Goal: Task Accomplishment & Management: Complete application form

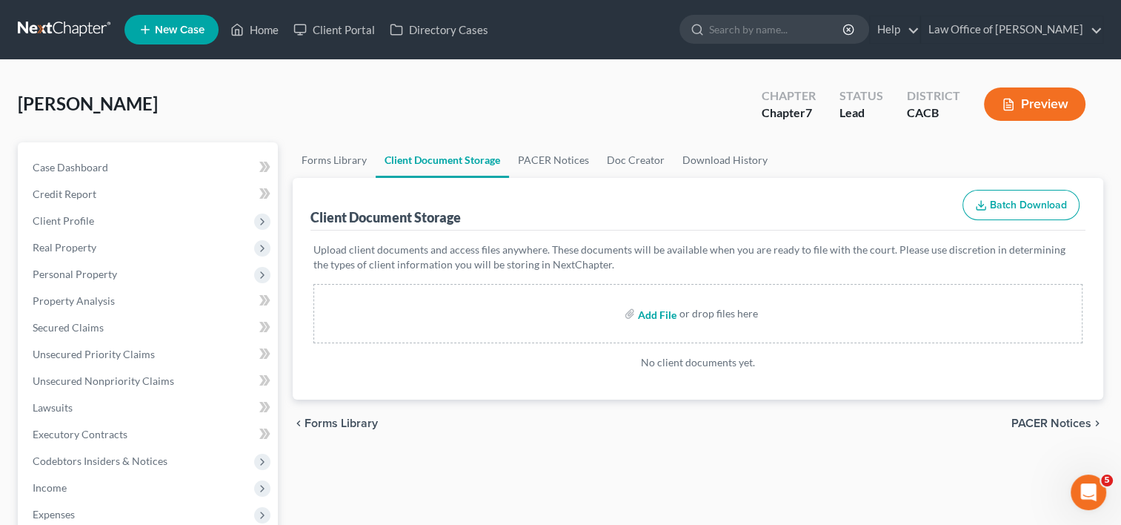
click at [655, 314] on input "file" at bounding box center [656, 313] width 36 height 27
type input "C:\fakepath\CCC.pdf"
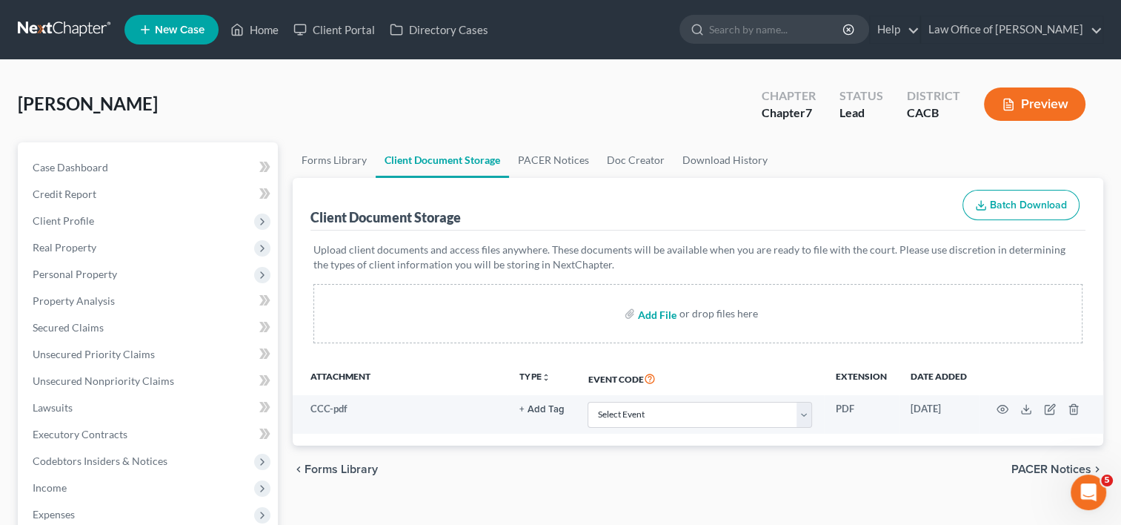
click at [659, 316] on input "file" at bounding box center [656, 313] width 36 height 27
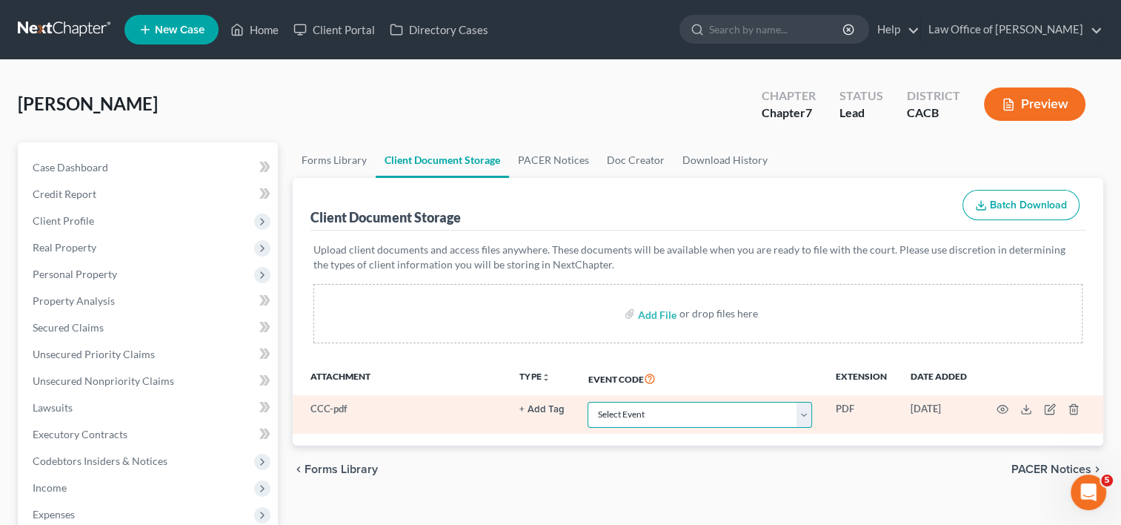
click at [767, 412] on select "Select Event Amended Chapter 11 Plan Amended Chapter 11 Small Business Plan Ame…" at bounding box center [700, 415] width 225 height 26
select select "10"
click at [588, 402] on select "Select Event Amended Chapter 11 Plan Amended Chapter 11 Small Business Plan Ame…" at bounding box center [700, 415] width 225 height 26
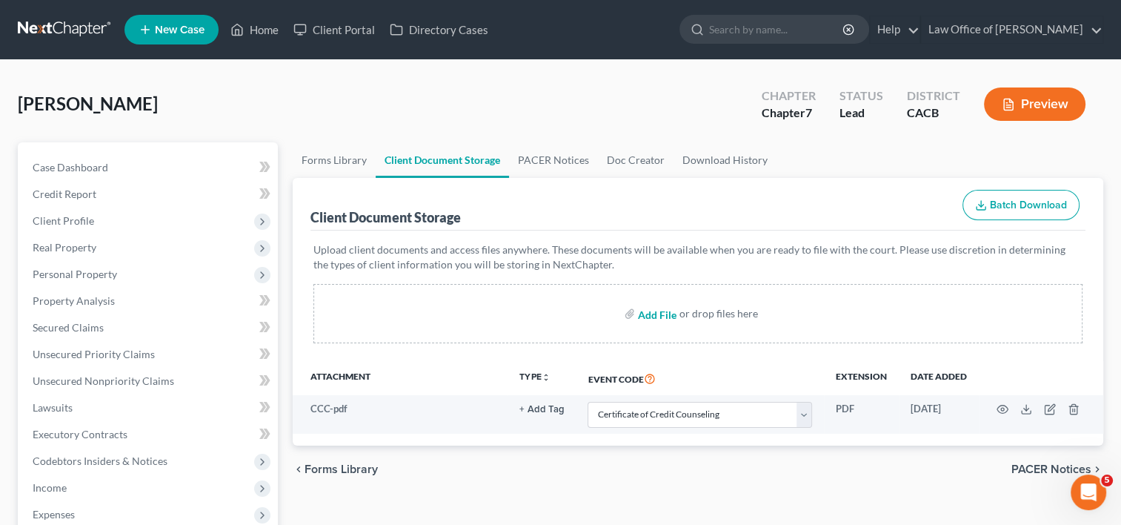
click at [656, 311] on input "file" at bounding box center [656, 313] width 36 height 27
type input "C:\fakepath\Dec about Schedules.pdf"
select select "10"
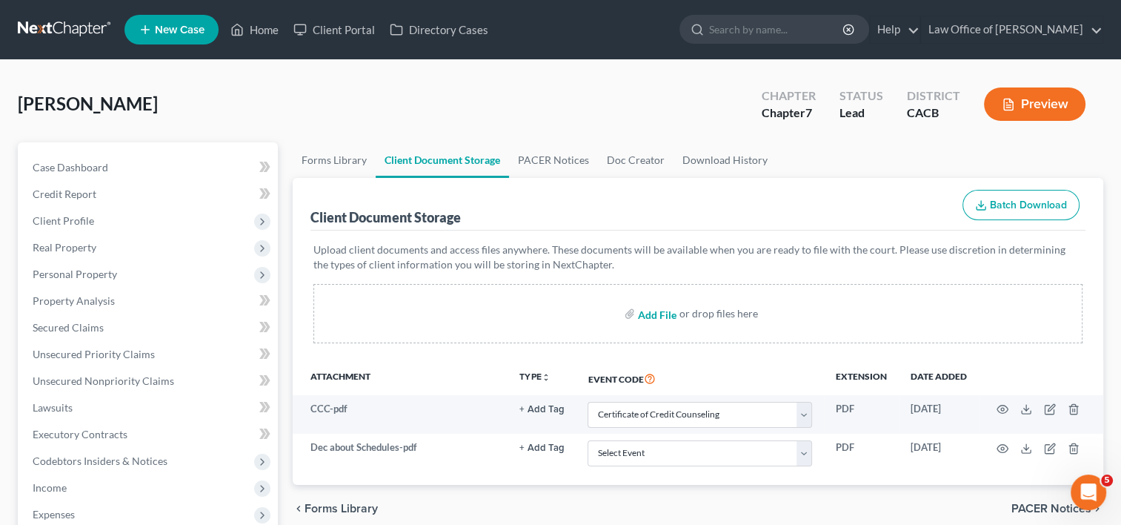
click at [655, 313] on input "file" at bounding box center [656, 313] width 36 height 27
type input "C:\fakepath\Dec by Debtor with Paystubs.pdf"
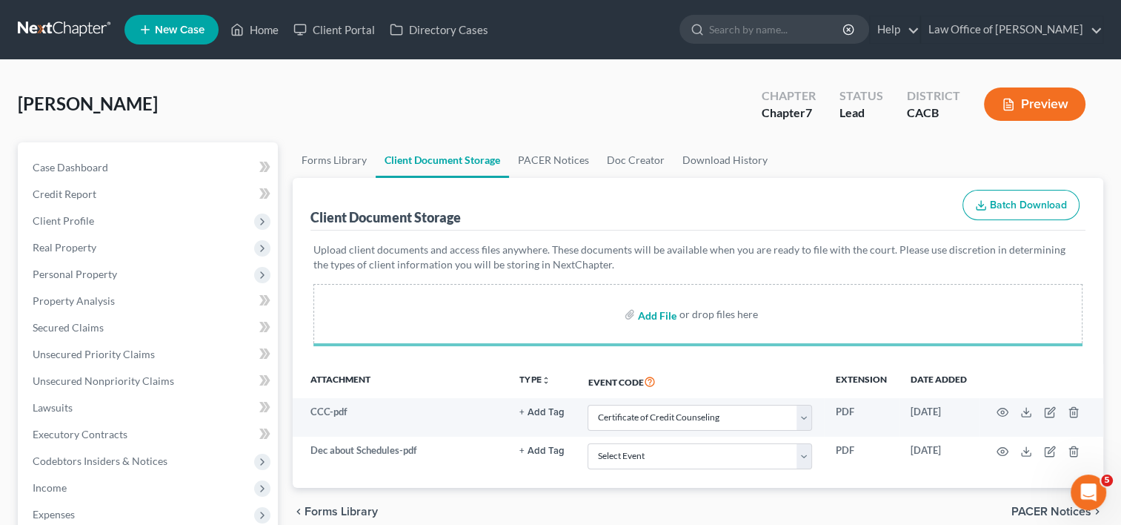
select select "10"
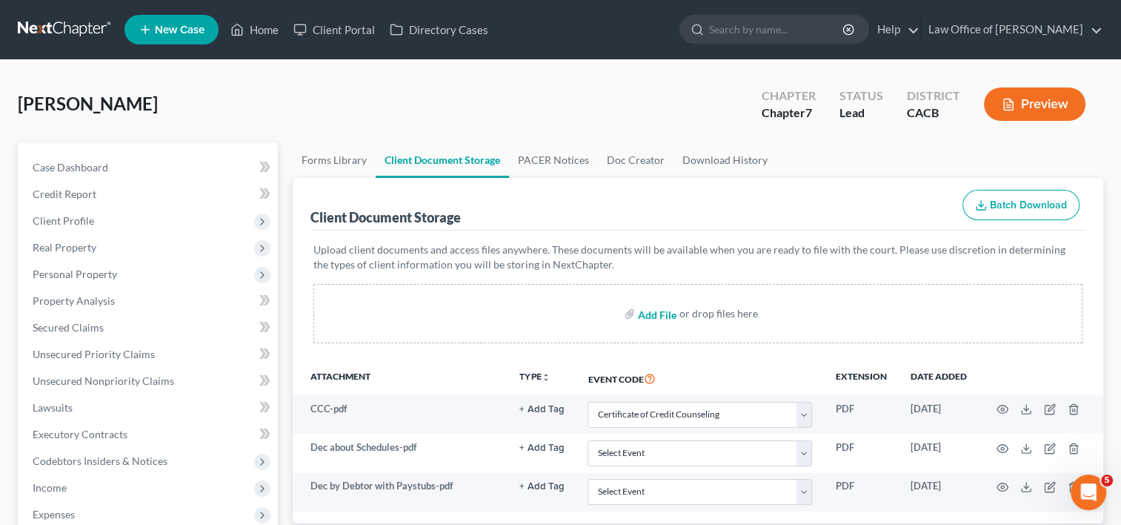
click at [661, 314] on input "file" at bounding box center [656, 313] width 36 height 27
type input "C:\fakepath\Social Security Statement.pdf"
select select "10"
click at [646, 317] on input "file" at bounding box center [656, 313] width 36 height 27
type input "C:\fakepath\Statement of Financial Affairs POS.pdf"
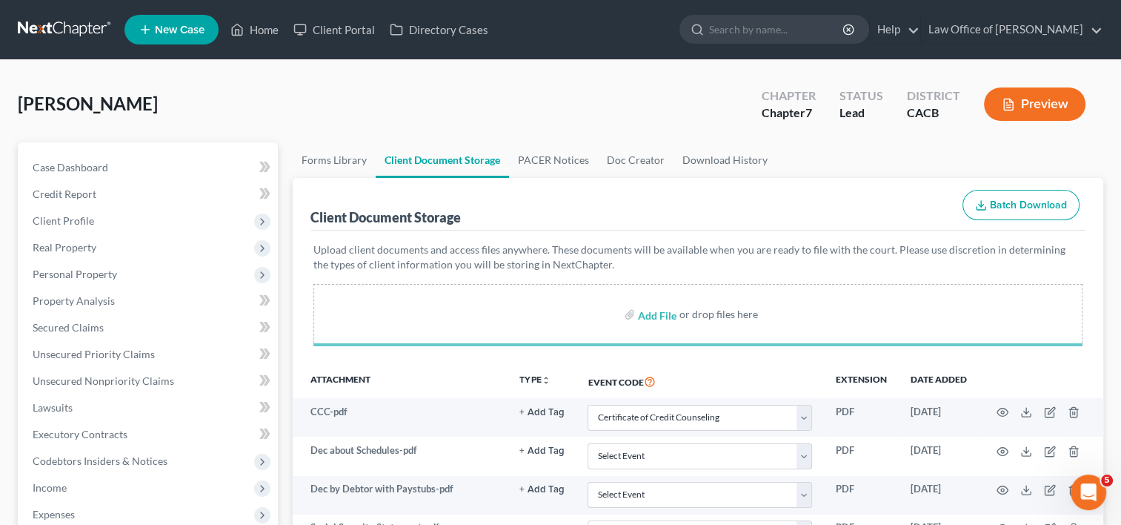
select select "10"
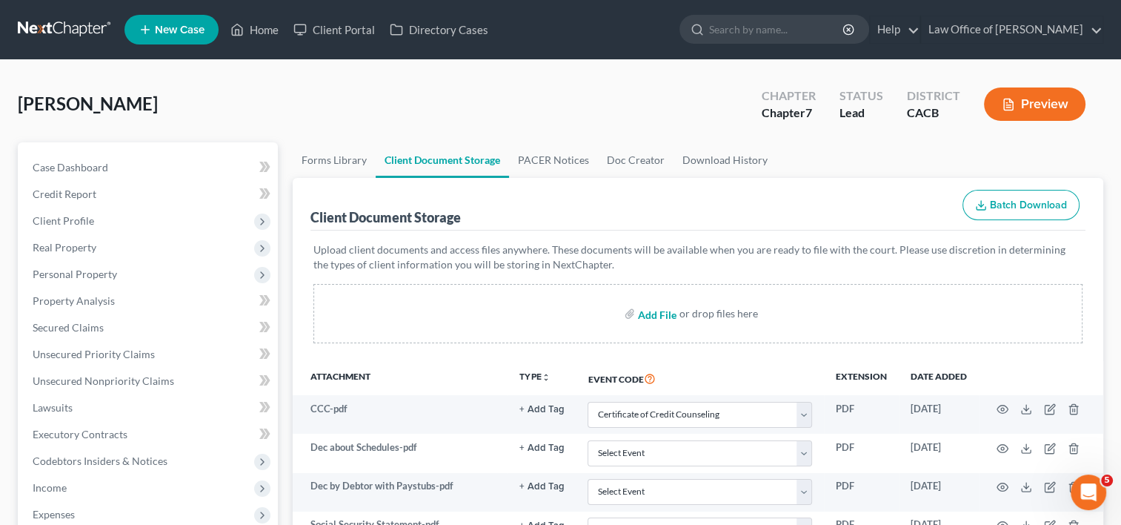
click at [646, 314] on input "file" at bounding box center [656, 313] width 36 height 27
select select "10"
type input "C:\fakepath\Statement of Related Cases..pdf"
select select "10"
click at [657, 314] on input "file" at bounding box center [656, 313] width 36 height 27
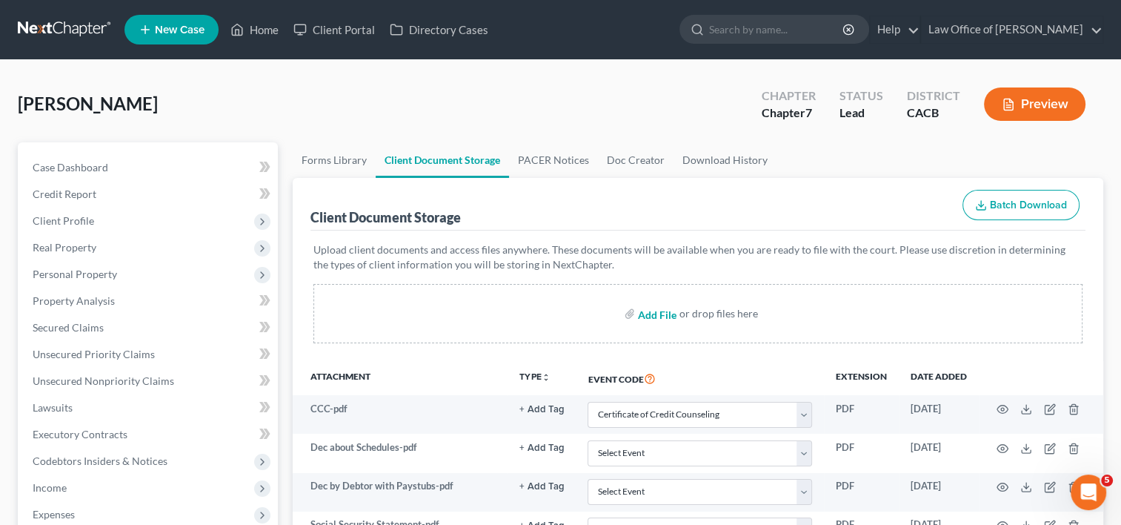
type input "C:\fakepath\VERIFICATION.pdf"
select select "10"
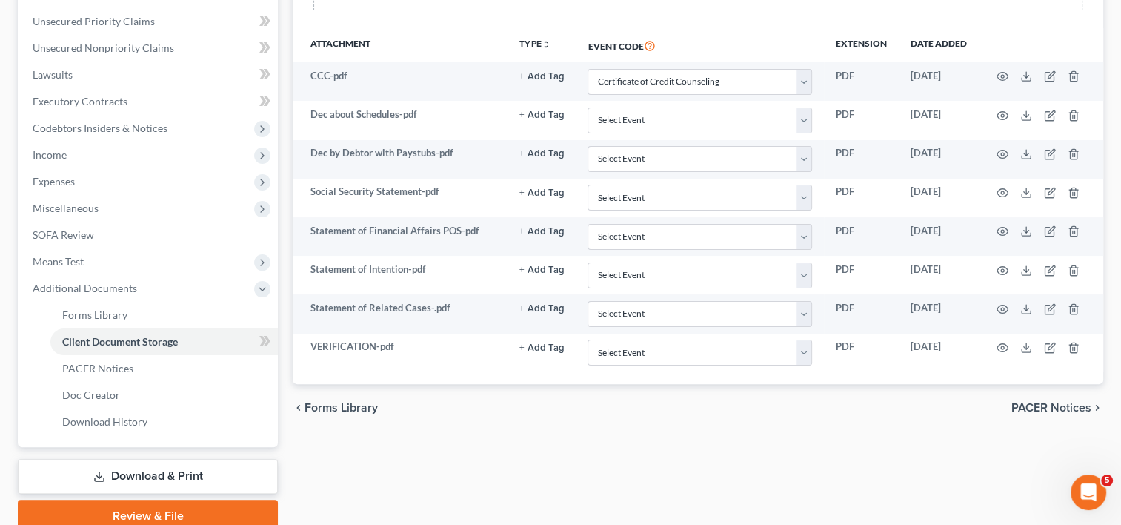
scroll to position [395, 0]
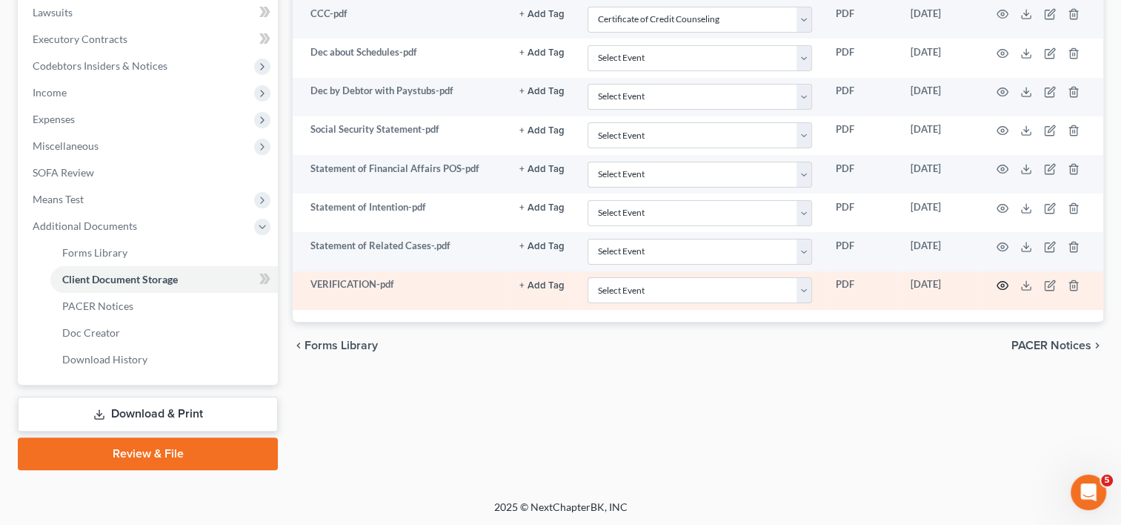
click at [1001, 285] on icon "button" at bounding box center [1003, 286] width 11 height 8
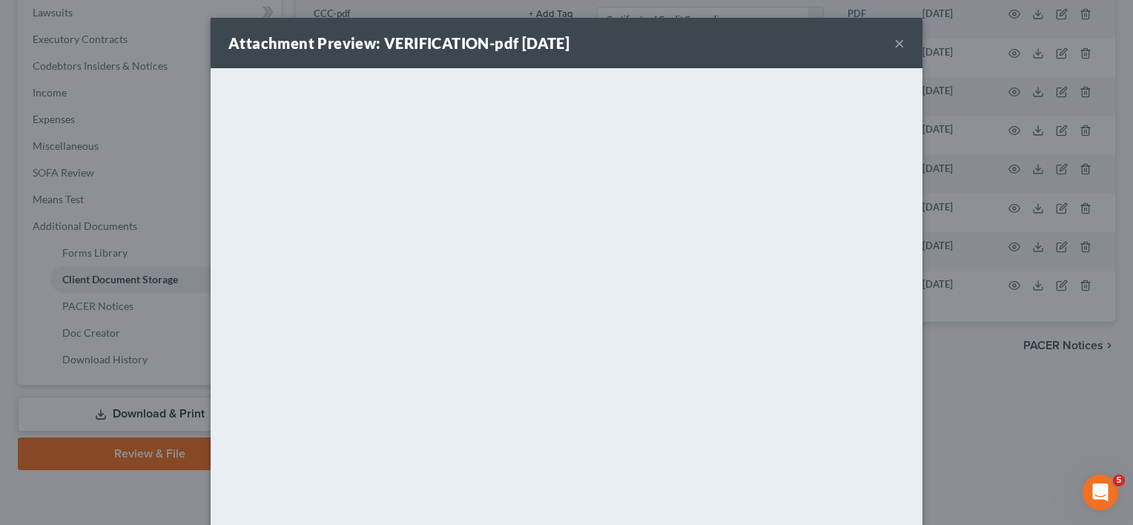
click at [896, 42] on button "×" at bounding box center [899, 43] width 10 height 18
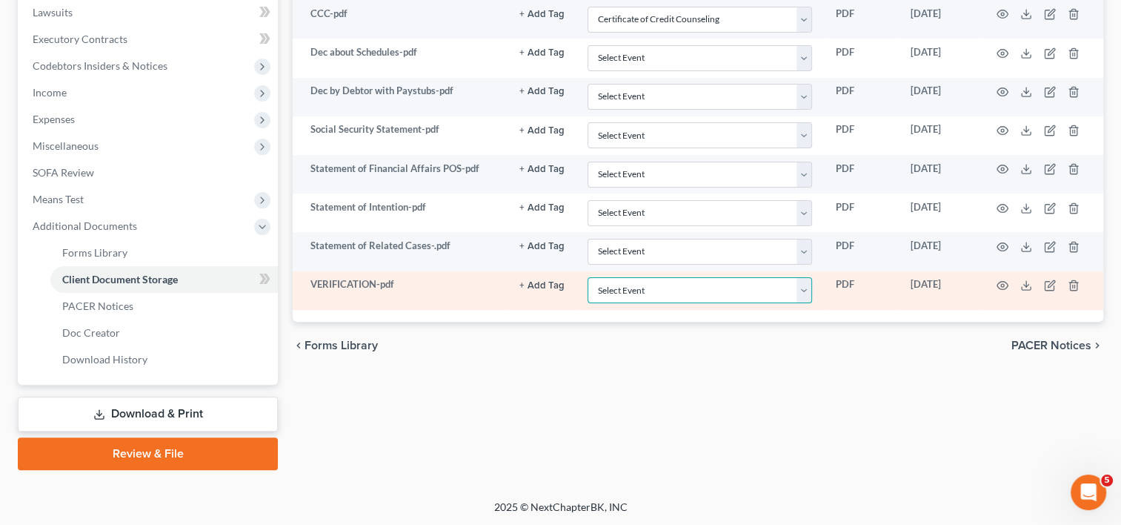
click at [806, 288] on select "Select Event Amended Chapter 11 Plan Amended Chapter 11 Small Business Plan Ame…" at bounding box center [700, 290] width 225 height 26
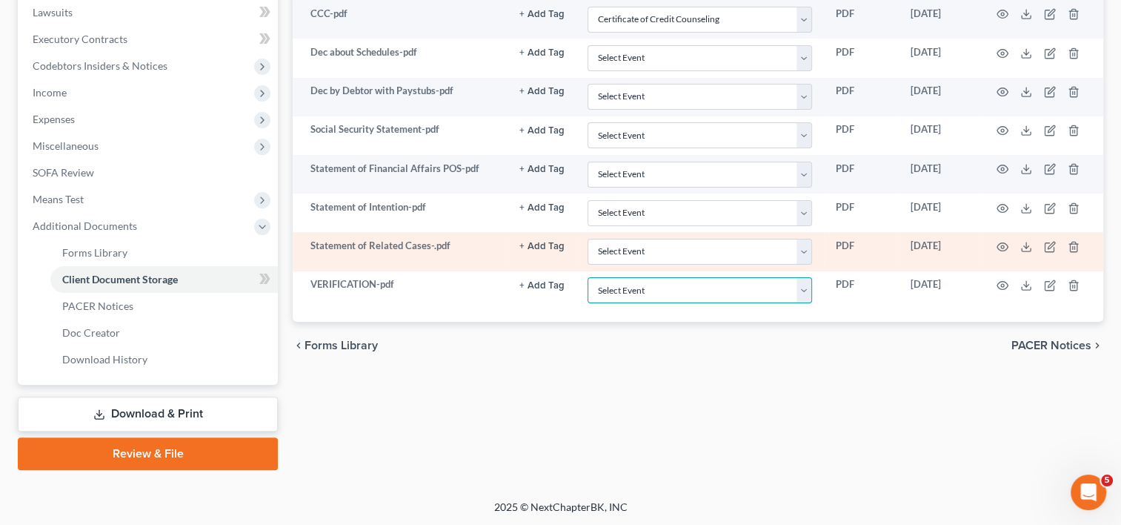
select select "59"
click at [588, 277] on select "Select Event Amended Chapter 11 Plan Amended Chapter 11 Small Business Plan Ame…" at bounding box center [700, 290] width 225 height 26
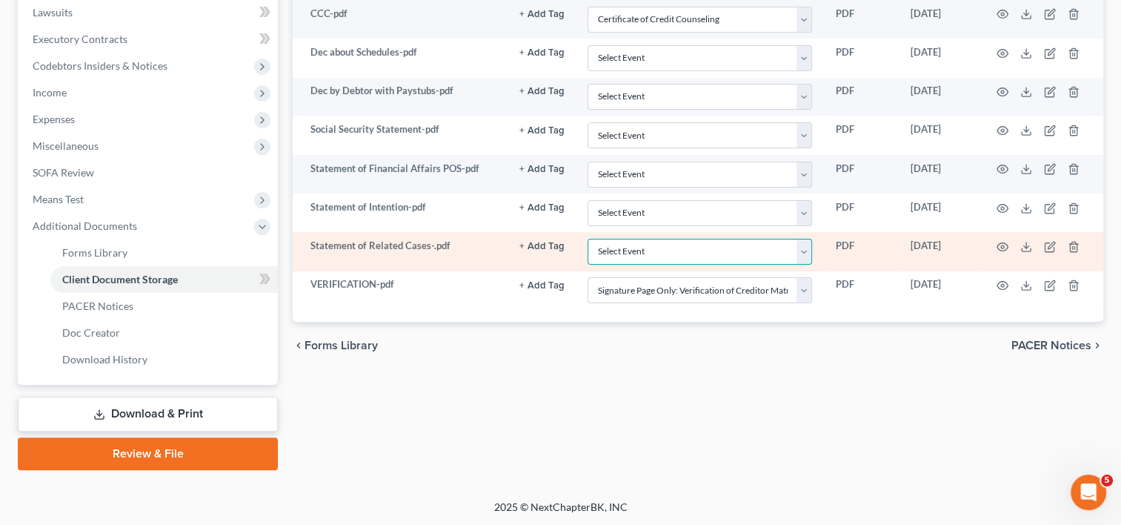
click at [803, 244] on select "Select Event Amended Chapter 11 Plan Amended Chapter 11 Small Business Plan Ame…" at bounding box center [700, 252] width 225 height 26
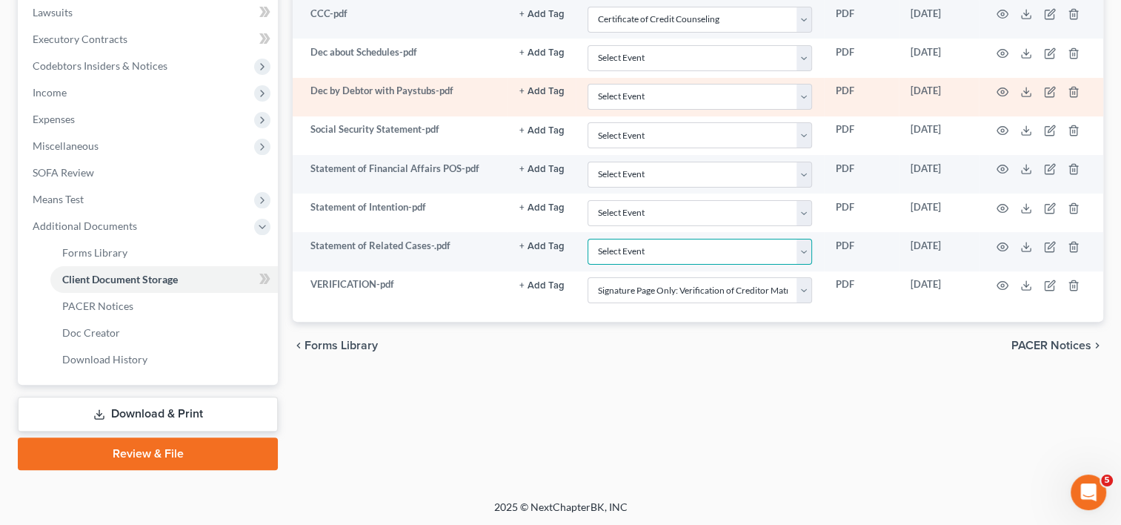
select select "65"
click at [588, 239] on select "Select Event Amended Chapter 11 Plan Amended Chapter 11 Small Business Plan Ame…" at bounding box center [700, 252] width 225 height 26
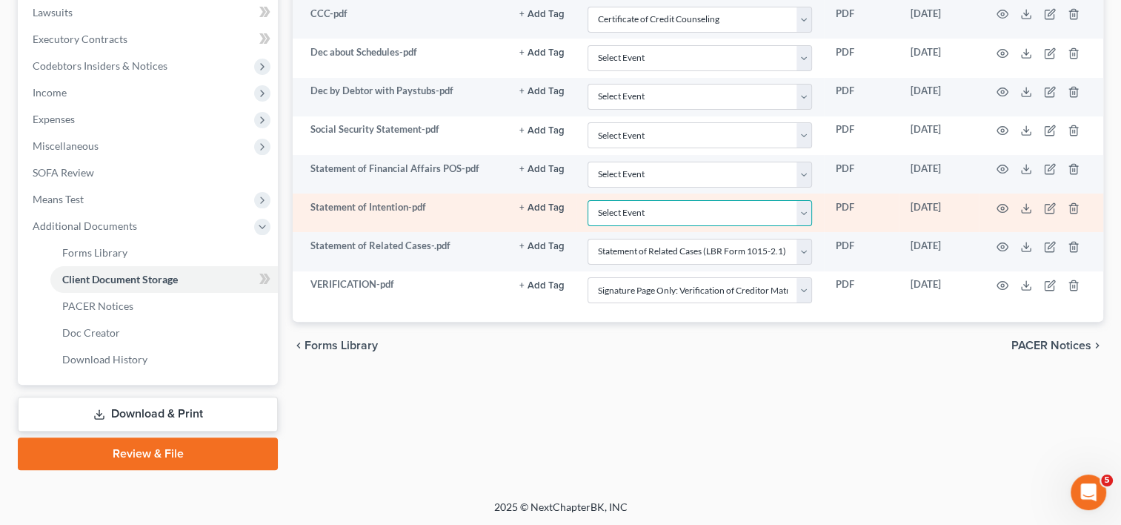
click at [806, 208] on select "Select Event Amended Chapter 11 Plan Amended Chapter 11 Small Business Plan Ame…" at bounding box center [700, 213] width 225 height 26
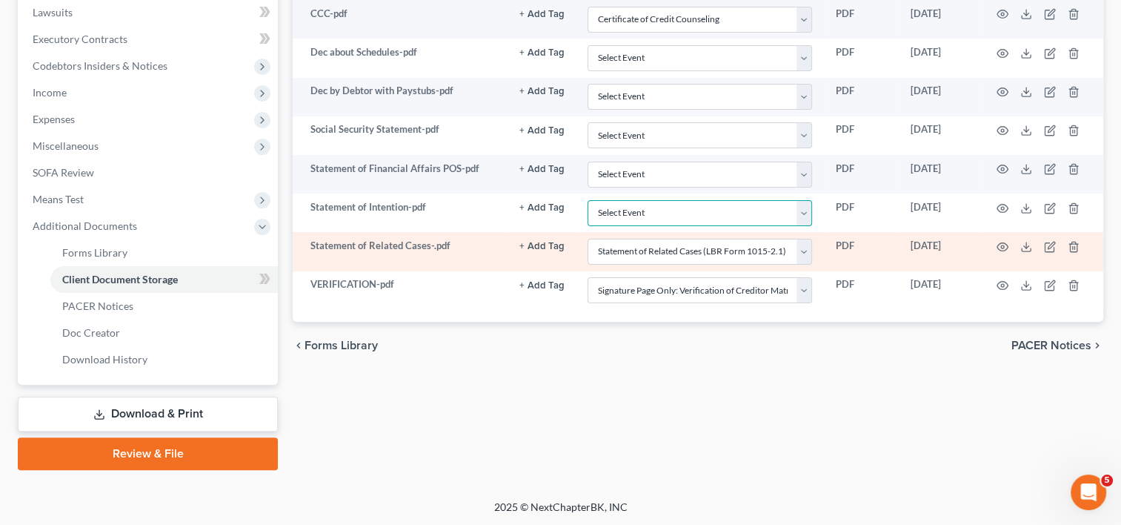
select select "64"
click at [588, 200] on select "Select Event Amended Chapter 11 Plan Amended Chapter 11 Small Business Plan Ame…" at bounding box center [700, 213] width 225 height 26
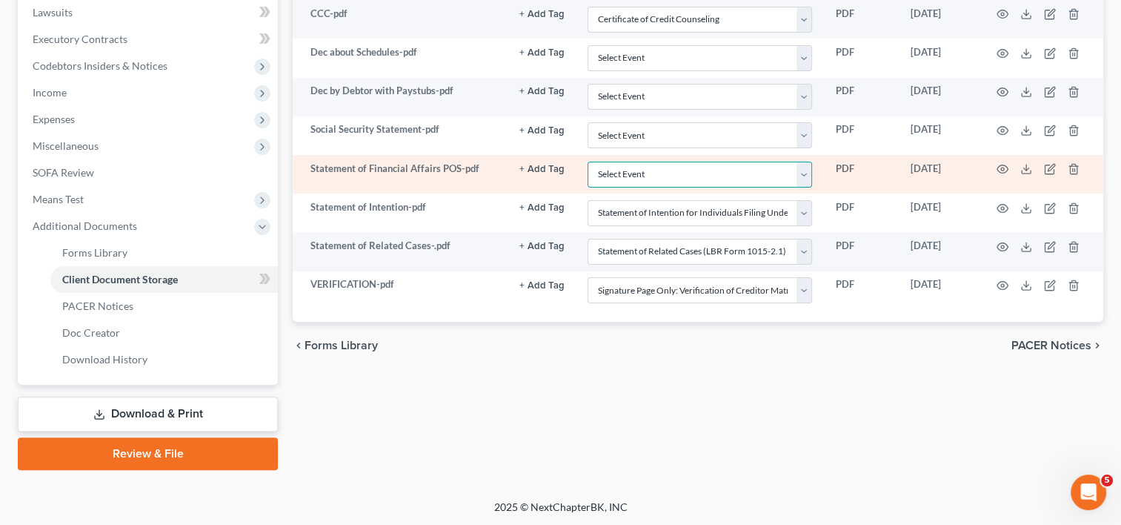
click at [806, 167] on select "Select Event Amended Chapter 11 Plan Amended Chapter 11 Small Business Plan Ame…" at bounding box center [700, 175] width 225 height 26
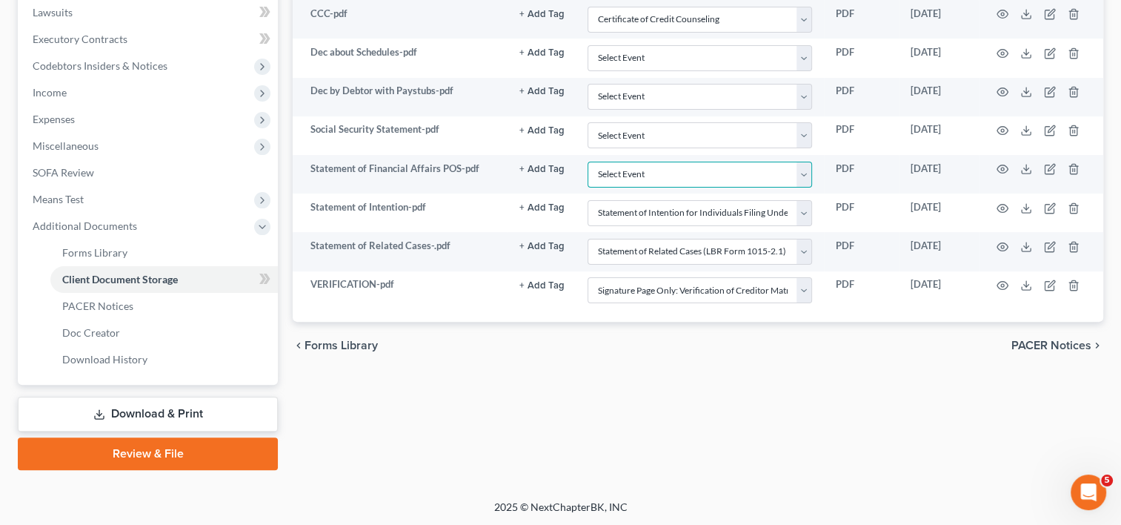
select select "57"
click at [588, 162] on select "Select Event Amended Chapter 11 Plan Amended Chapter 11 Small Business Plan Ame…" at bounding box center [700, 175] width 225 height 26
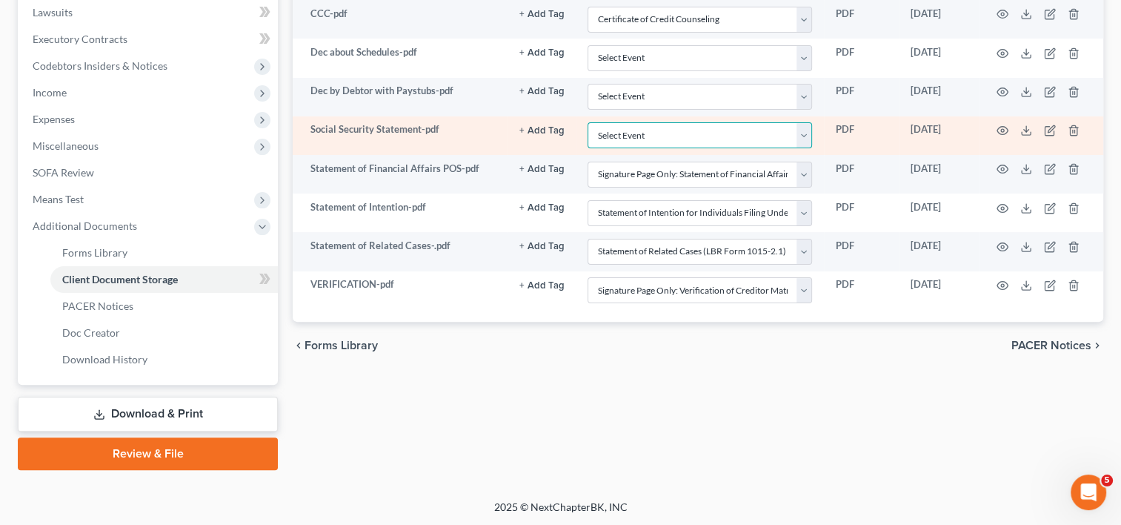
click at [812, 130] on select "Select Event Amended Chapter 11 Plan Amended Chapter 11 Small Business Plan Ame…" at bounding box center [700, 135] width 225 height 26
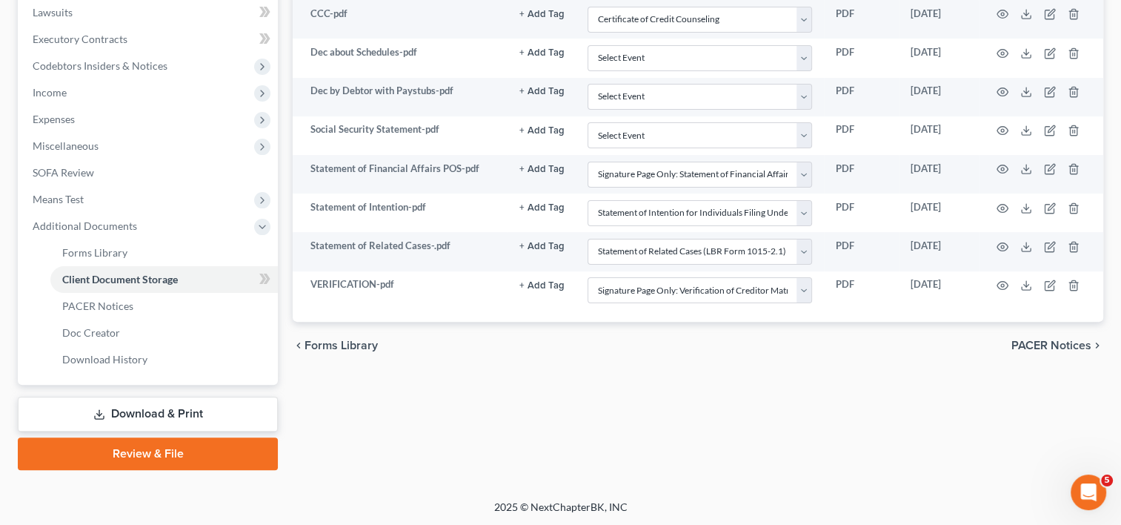
click at [548, 408] on div "Forms Library Client Document Storage PACER Notices Doc Creator Download Histor…" at bounding box center [698, 108] width 826 height 723
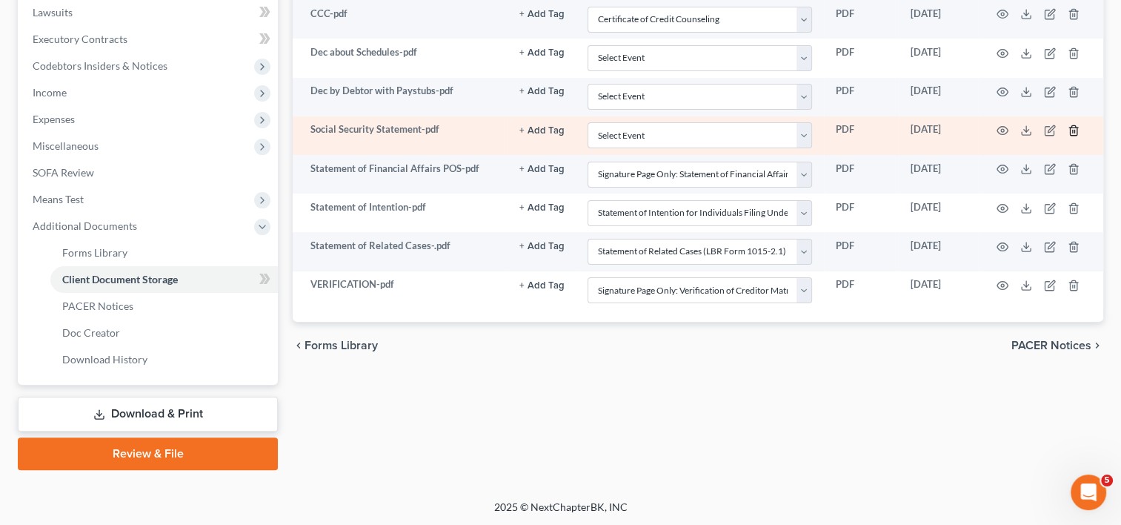
click at [1074, 127] on icon "button" at bounding box center [1074, 131] width 12 height 12
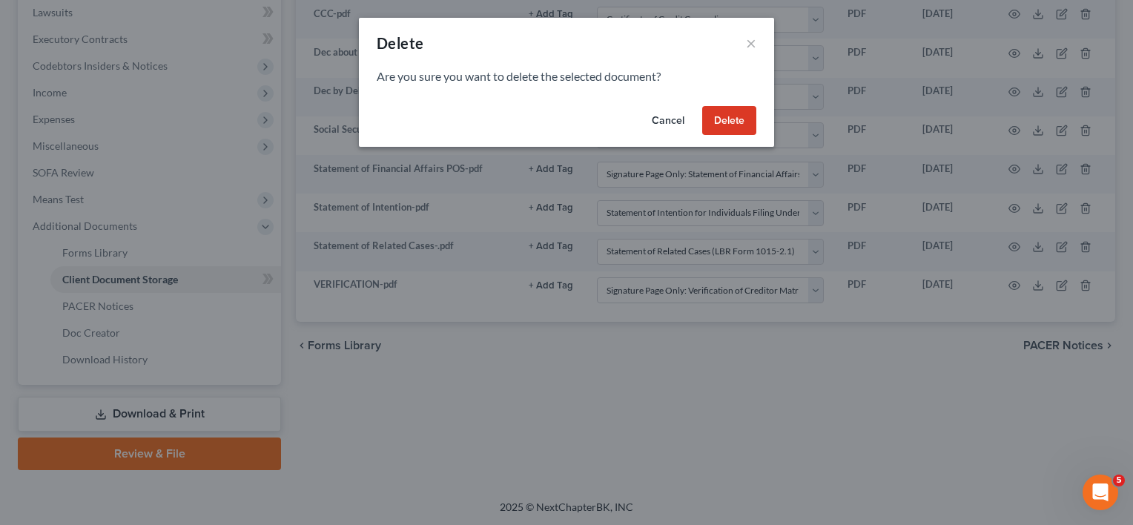
click at [730, 127] on button "Delete" at bounding box center [729, 121] width 54 height 30
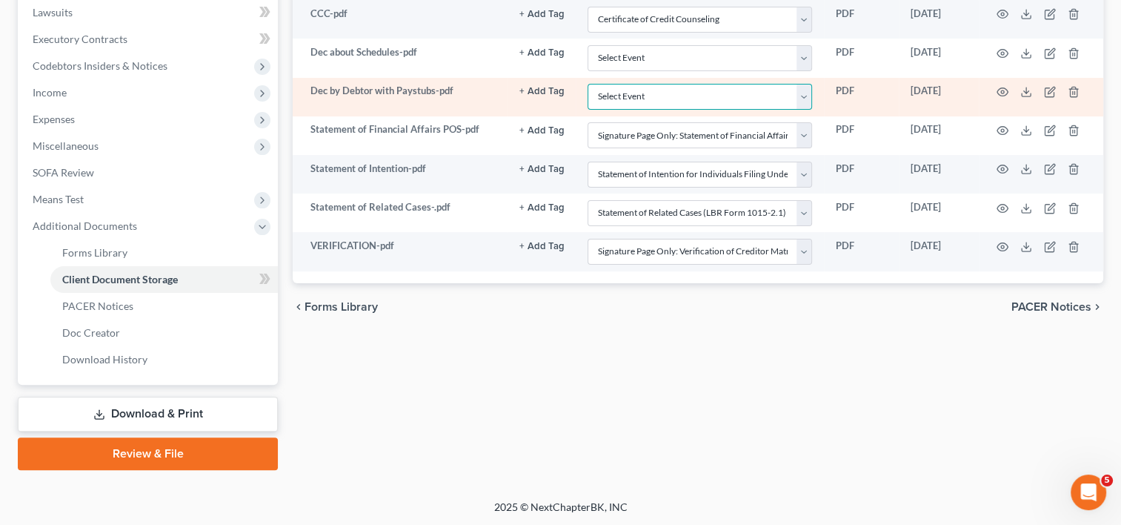
click at [803, 91] on select "Select Event Amended Chapter 11 Plan Amended Chapter 11 Small Business Plan Ame…" at bounding box center [700, 97] width 225 height 26
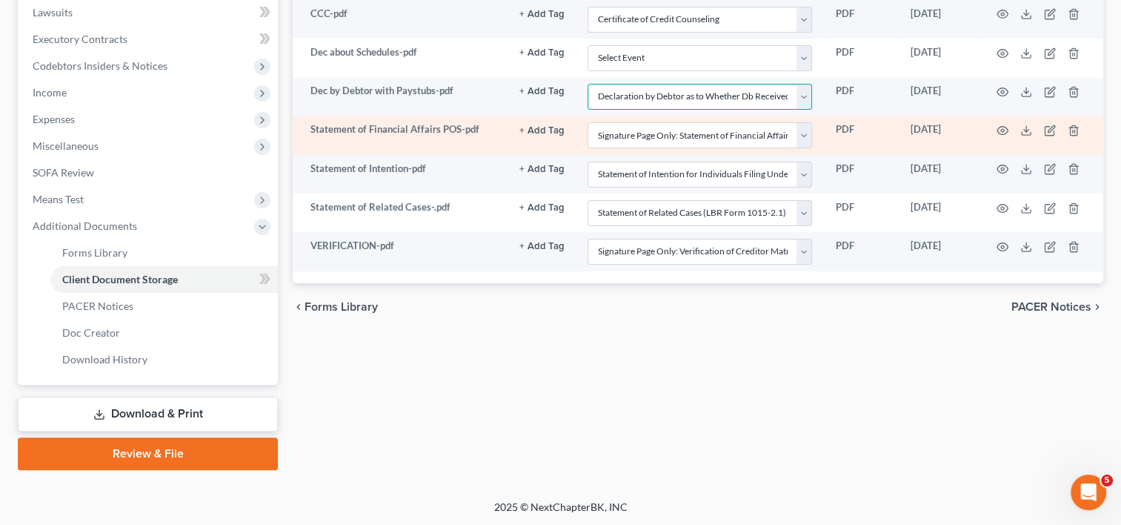
click at [588, 84] on select "Select Event Amended Chapter 11 Plan Amended Chapter 11 Small Business Plan Ame…" at bounding box center [700, 97] width 225 height 26
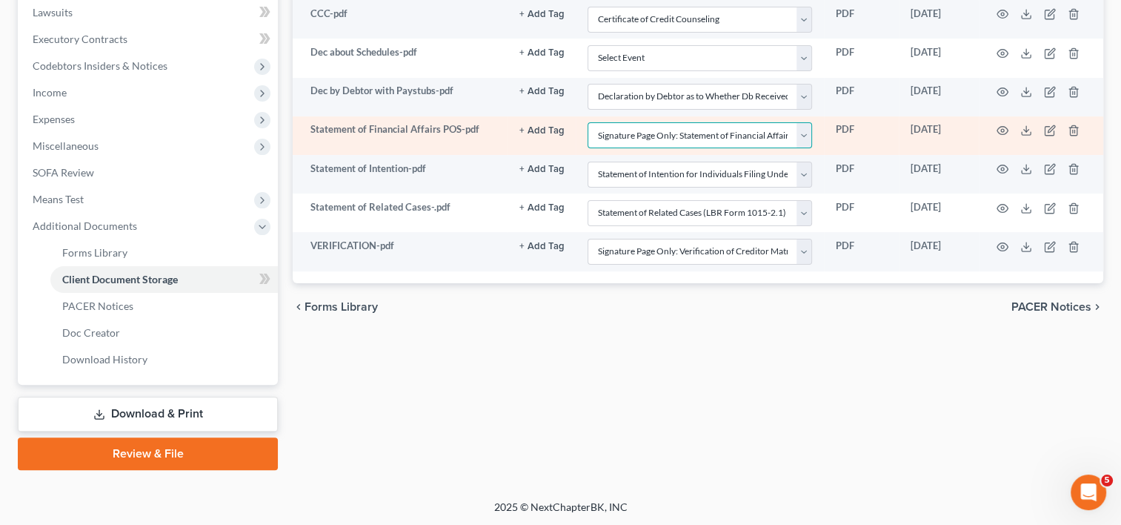
click at [801, 126] on select "Select Event Amended Chapter 11 Plan Amended Chapter 11 Small Business Plan Ame…" at bounding box center [700, 135] width 225 height 26
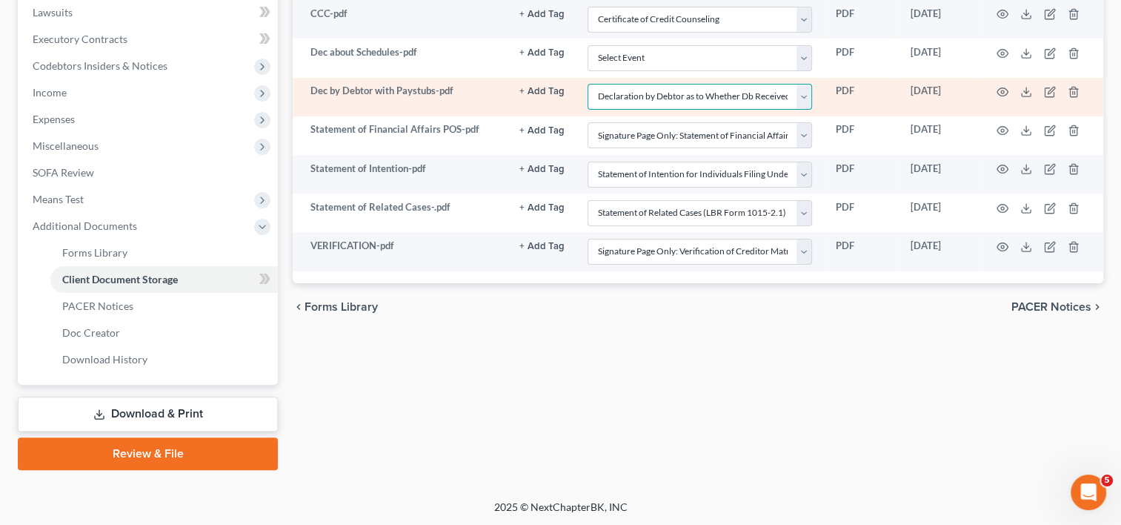
click at [800, 92] on select "Select Event Amended Chapter 11 Plan Amended Chapter 11 Small Business Plan Ame…" at bounding box center [700, 97] width 225 height 26
select select "56"
click at [588, 84] on select "Select Event Amended Chapter 11 Plan Amended Chapter 11 Small Business Plan Ame…" at bounding box center [700, 97] width 225 height 26
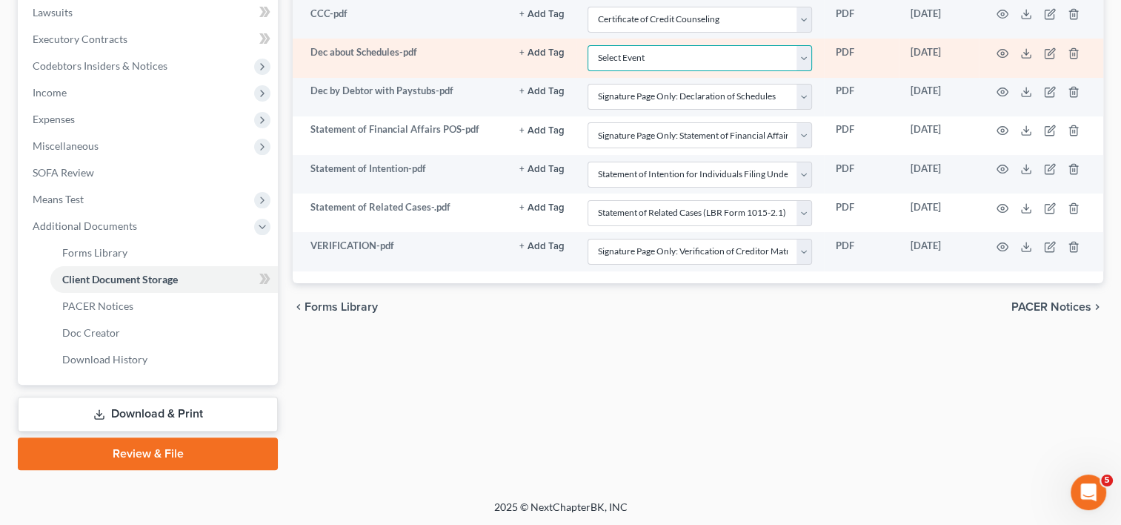
click at [803, 58] on select "Select Event Amended Chapter 11 Plan Amended Chapter 11 Small Business Plan Ame…" at bounding box center [700, 58] width 225 height 26
select select "56"
click at [588, 45] on select "Select Event Amended Chapter 11 Plan Amended Chapter 11 Small Business Plan Ame…" at bounding box center [700, 58] width 225 height 26
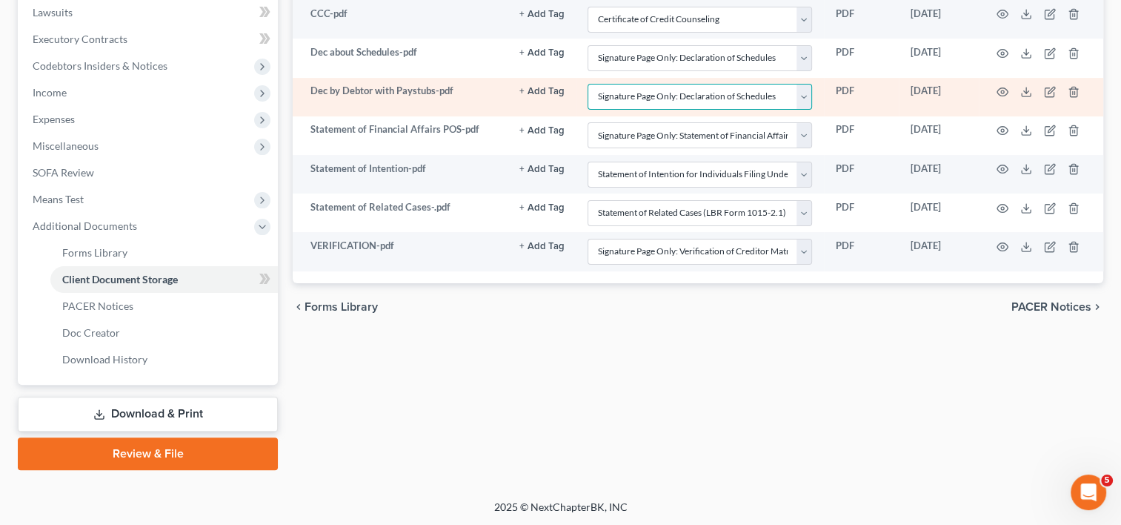
click at [812, 93] on select "Select Event Amended Chapter 11 Plan Amended Chapter 11 Small Business Plan Ame…" at bounding box center [700, 97] width 225 height 26
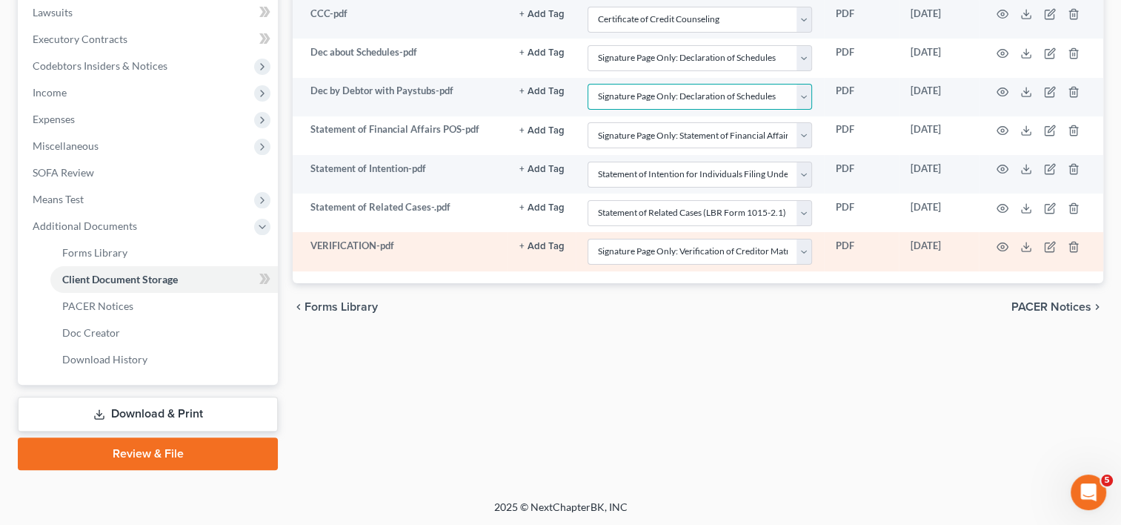
select select "30"
click at [588, 84] on select "Select Event Amended Chapter 11 Plan Amended Chapter 11 Small Business Plan Ame…" at bounding box center [700, 97] width 225 height 26
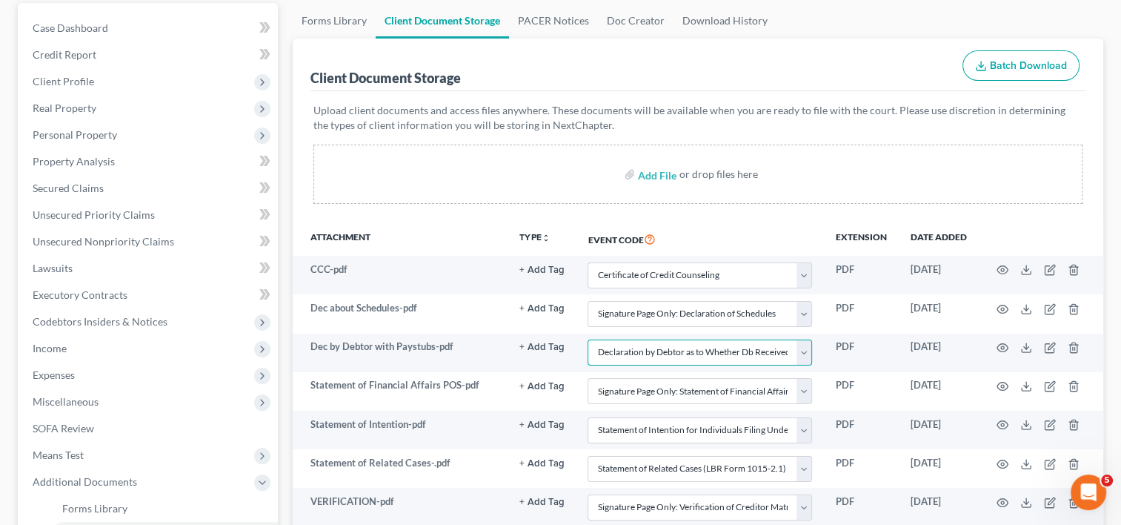
scroll to position [138, 0]
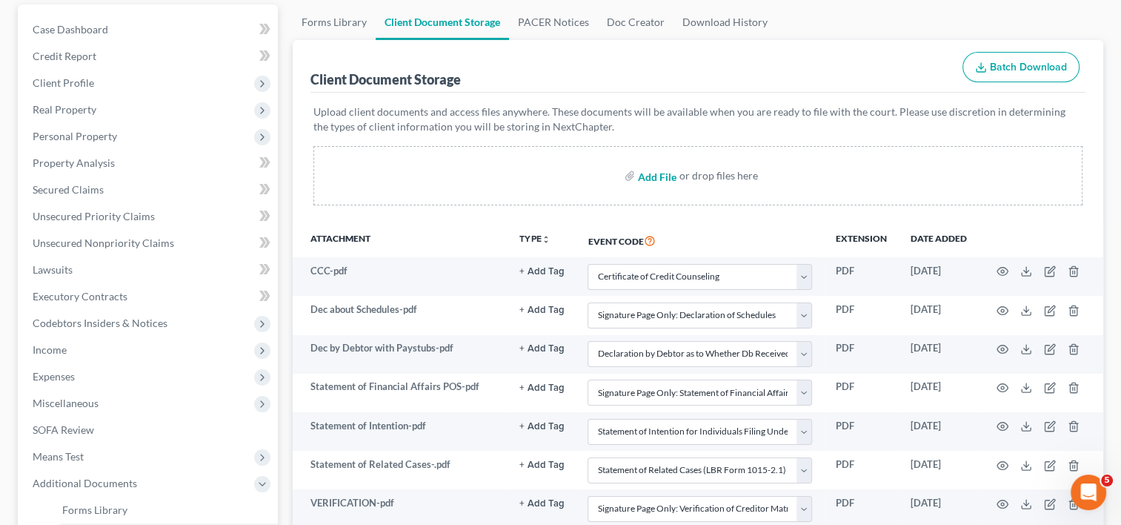
click at [657, 176] on input "file" at bounding box center [656, 175] width 36 height 27
type input "C:\fakepath\voluntary petition.pdf"
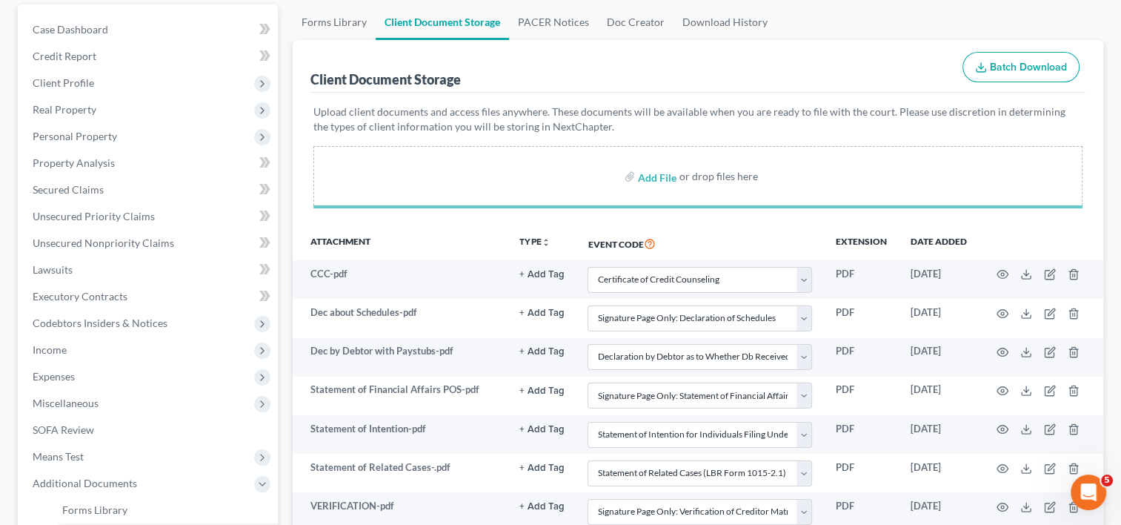
select select "10"
select select "56"
select select "30"
select select "57"
select select "64"
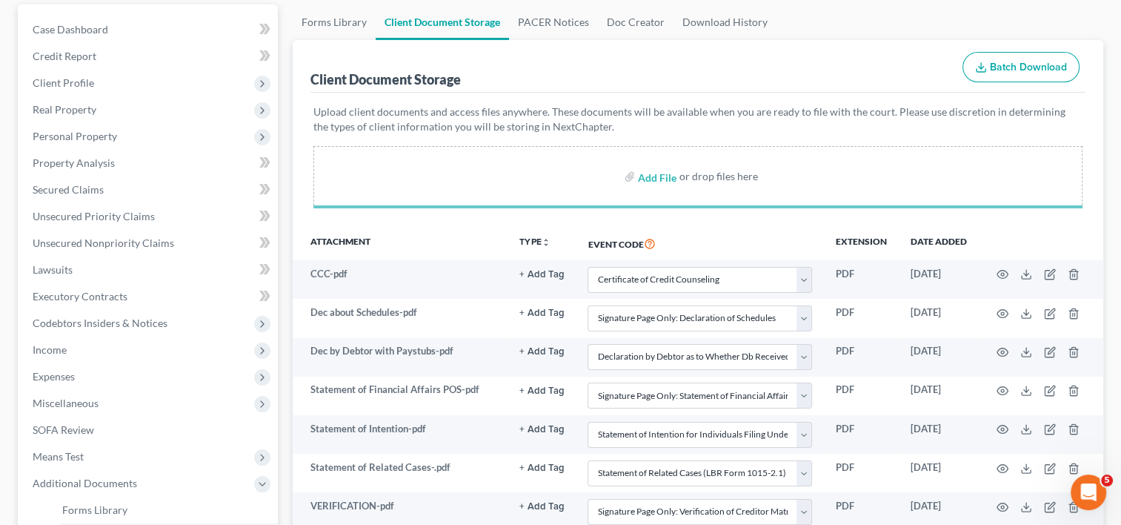
select select "65"
select select "59"
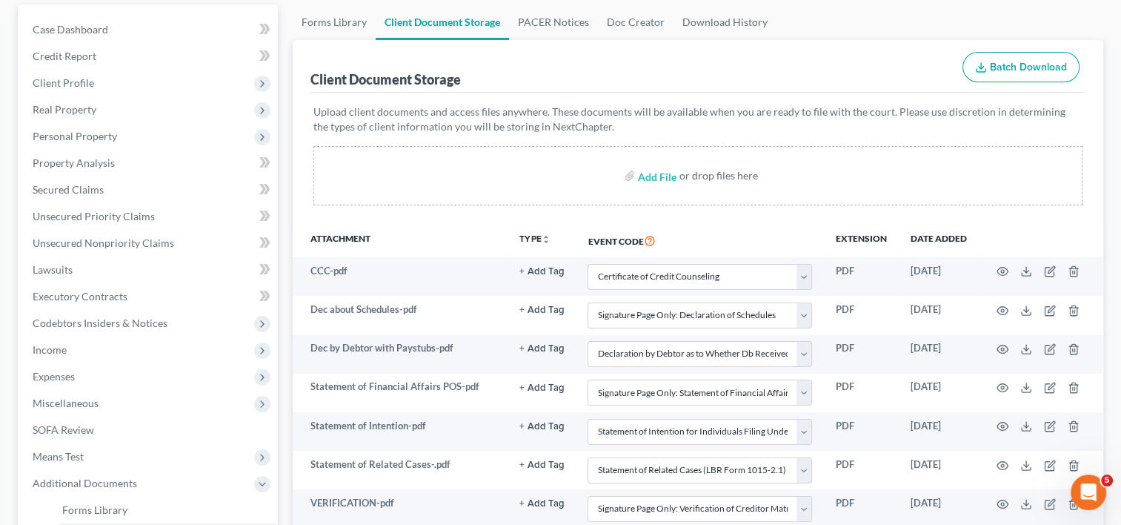
scroll to position [395, 0]
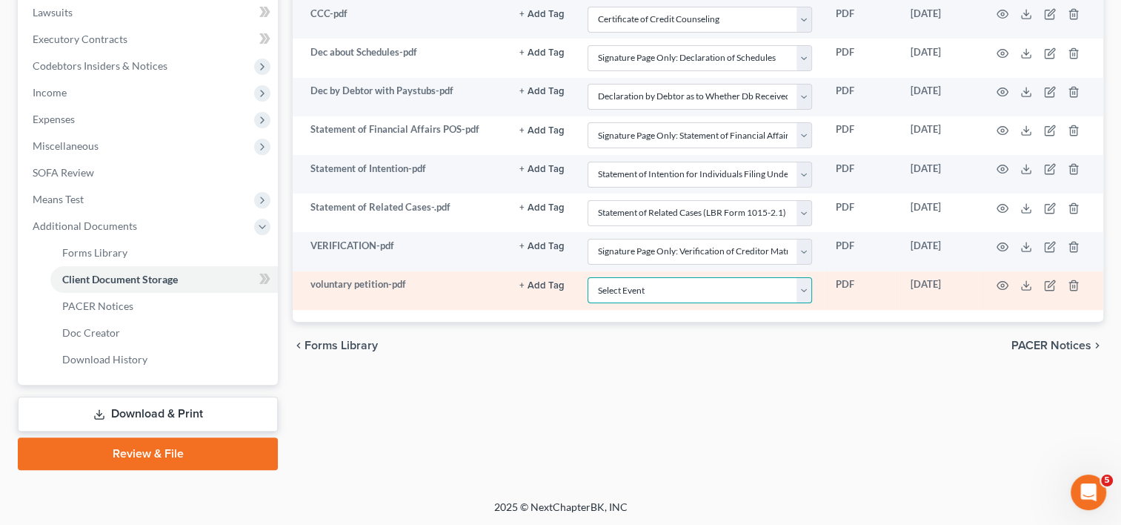
click at [806, 290] on select "Select Event Amended Chapter 11 Plan Amended Chapter 11 Small Business Plan Ame…" at bounding box center [700, 290] width 225 height 26
select select "60"
click at [588, 277] on select "Select Event Amended Chapter 11 Plan Amended Chapter 11 Small Business Plan Ame…" at bounding box center [700, 290] width 225 height 26
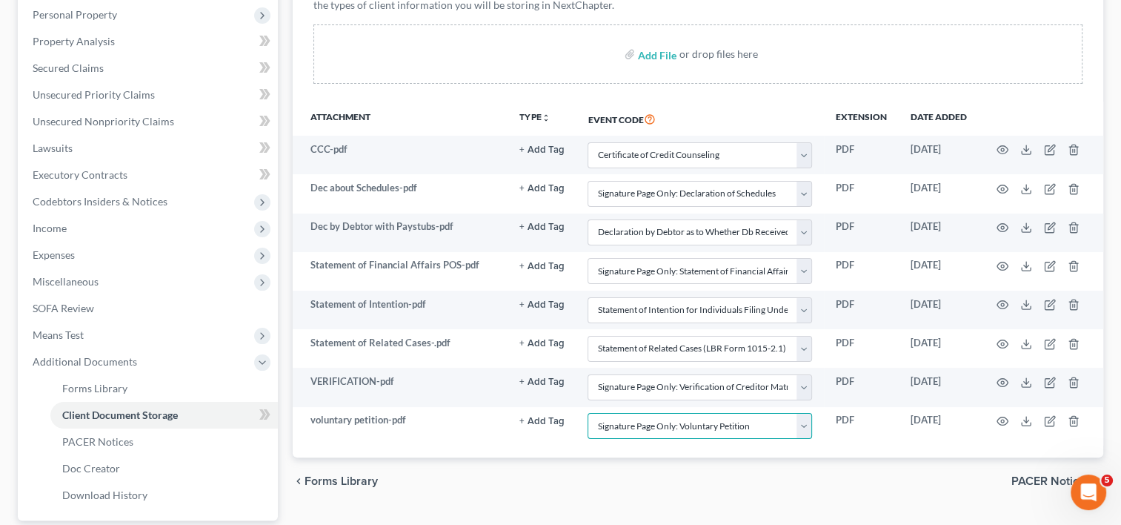
scroll to position [261, 0]
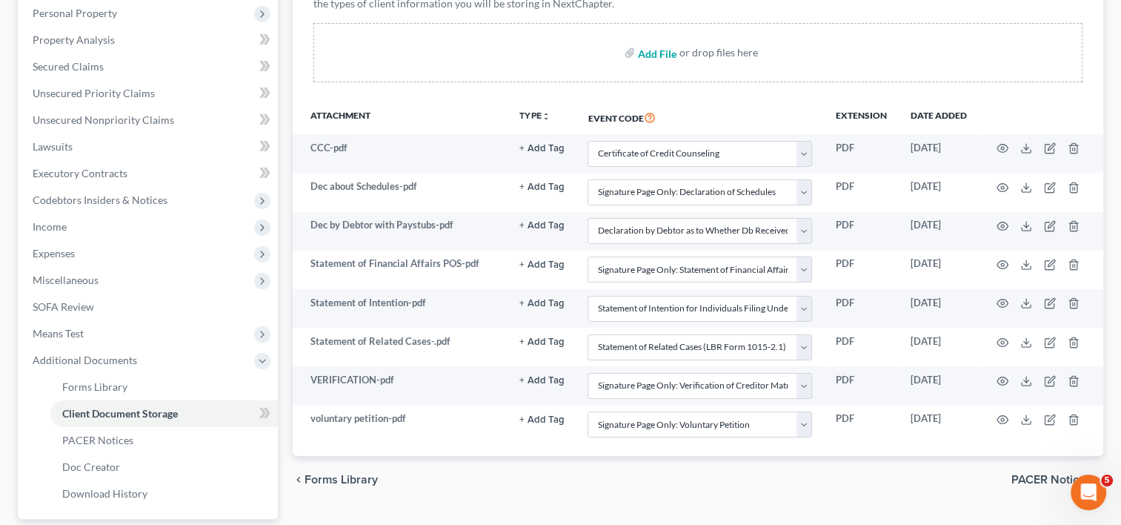
click at [652, 53] on input "file" at bounding box center [656, 52] width 36 height 27
type input "C:\fakepath\Chapter 7 Statement of Your Current Monthly Income.pdf"
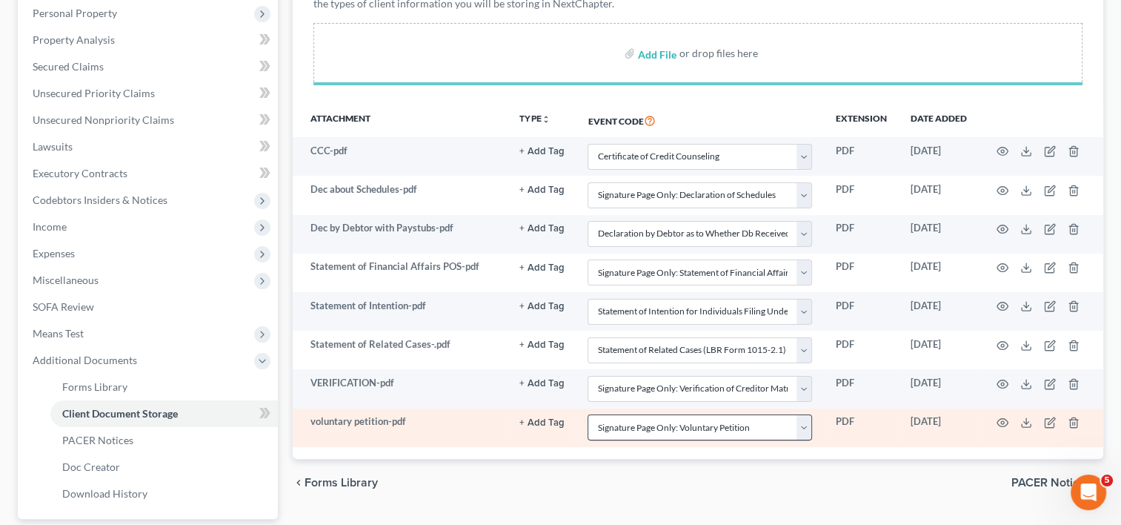
select select "10"
select select "56"
select select "30"
select select "57"
select select "64"
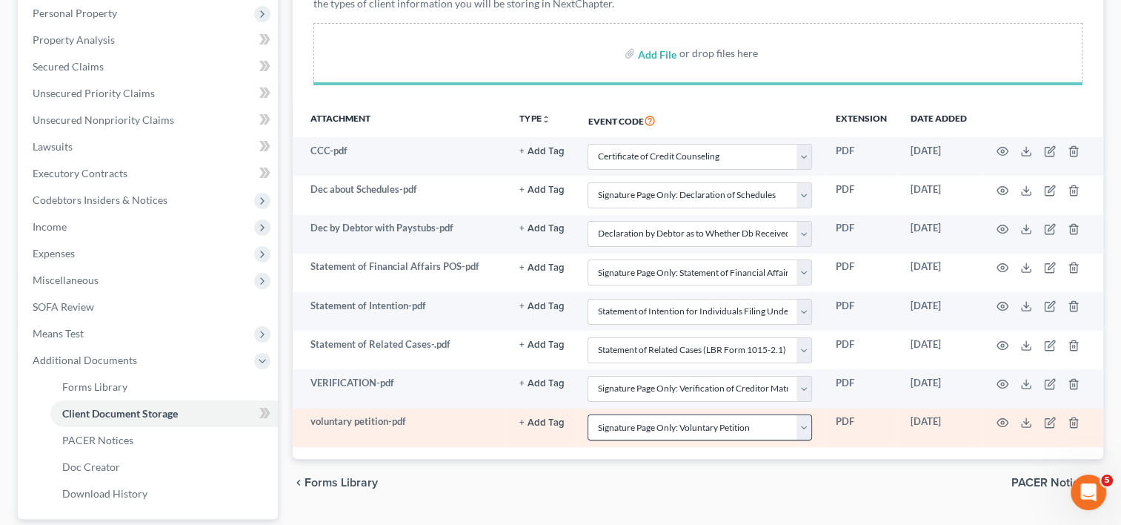
select select "65"
select select "59"
select select "60"
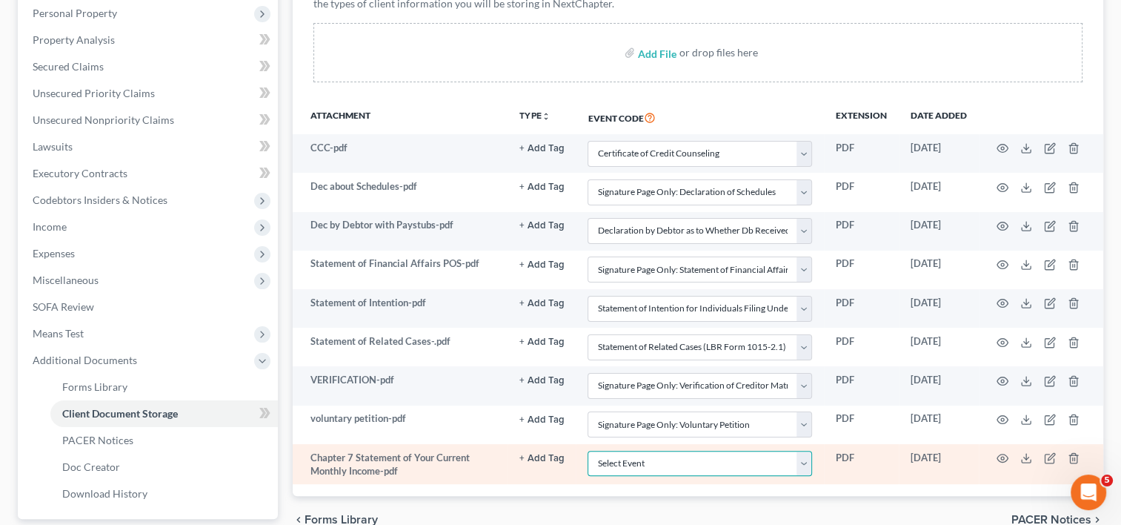
click at [806, 457] on select "Select Event Amended Chapter 11 Plan Amended Chapter 11 Small Business Plan Ame…" at bounding box center [700, 464] width 225 height 26
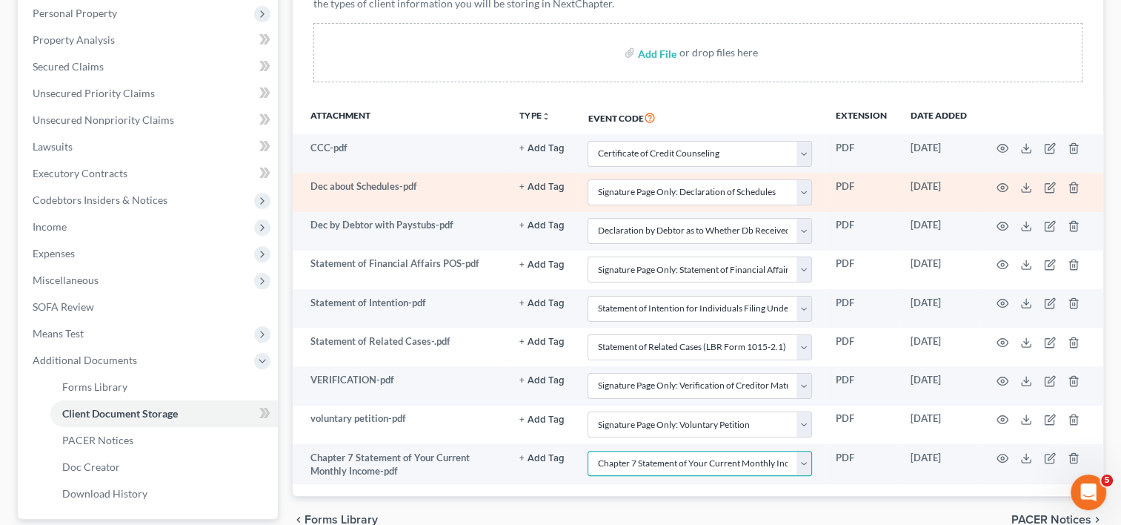
click at [588, 451] on select "Select Event Amended Chapter 11 Plan Amended Chapter 11 Small Business Plan Ame…" at bounding box center [700, 464] width 225 height 26
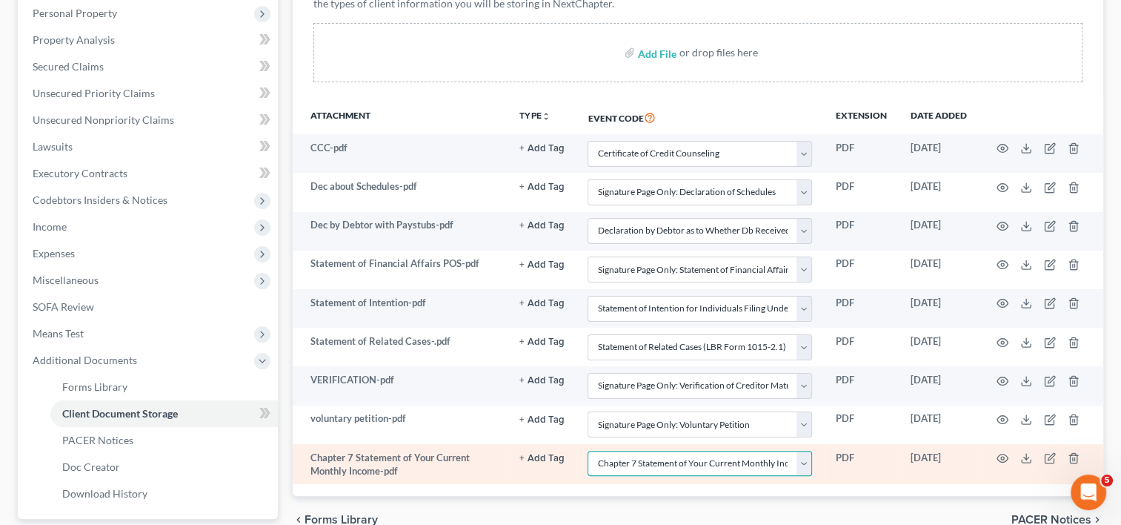
click at [809, 462] on select "Select Event Amended Chapter 11 Plan Amended Chapter 11 Small Business Plan Ame…" at bounding box center [700, 464] width 225 height 26
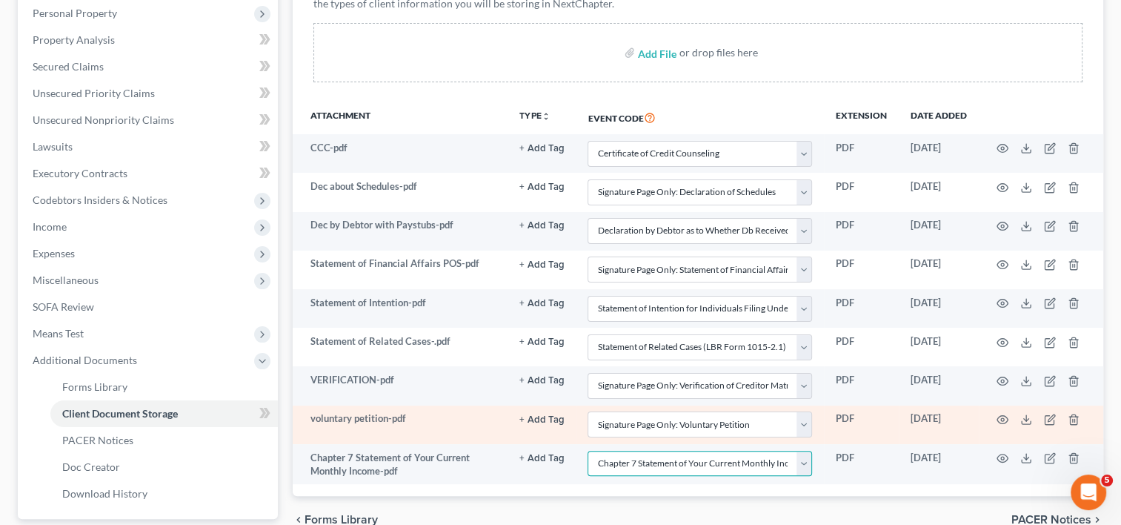
select select "55"
click at [588, 451] on select "Select Event Amended Chapter 11 Plan Amended Chapter 11 Small Business Plan Ame…" at bounding box center [700, 464] width 225 height 26
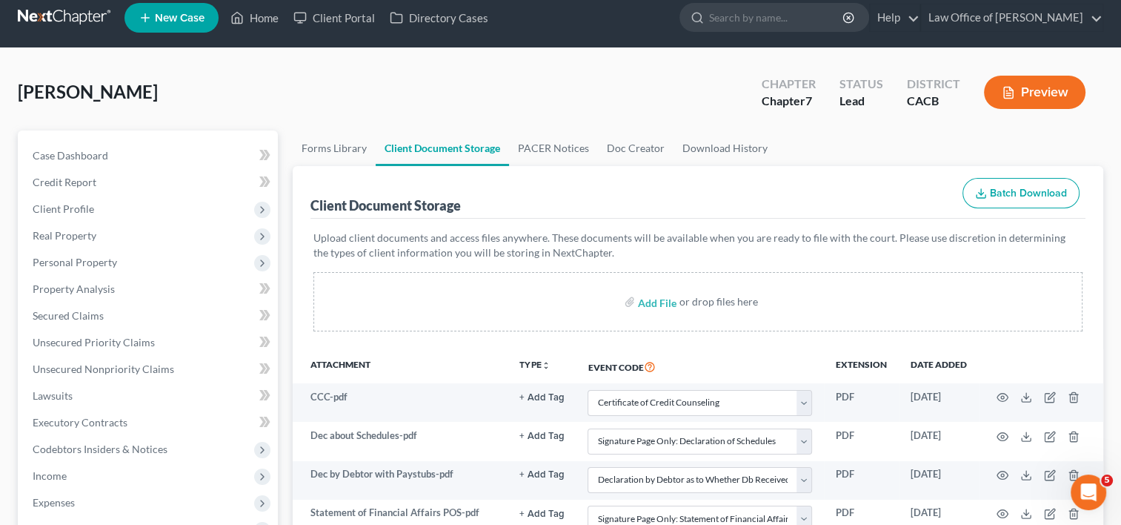
scroll to position [0, 0]
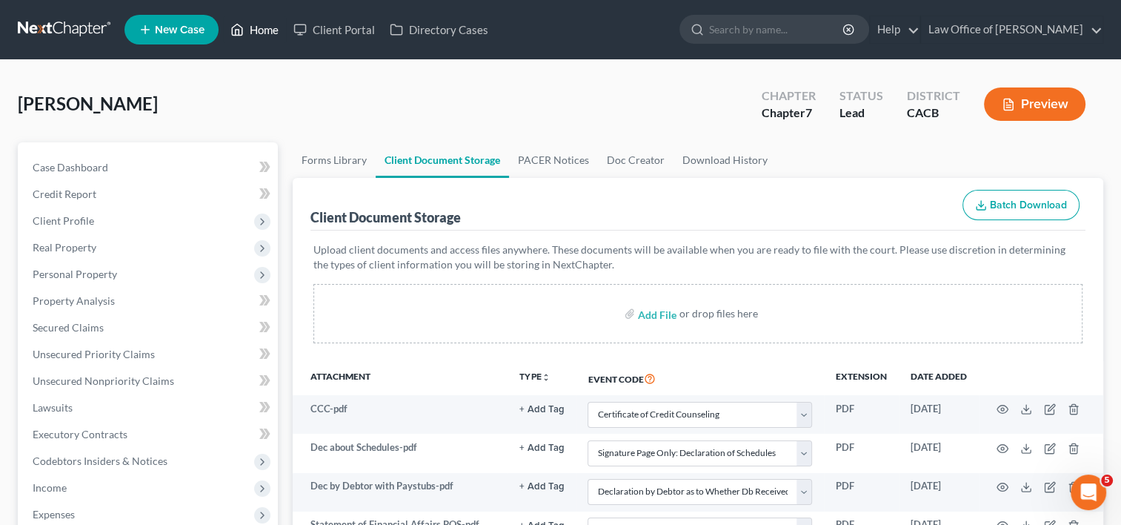
click at [273, 30] on link "Home" at bounding box center [254, 29] width 63 height 27
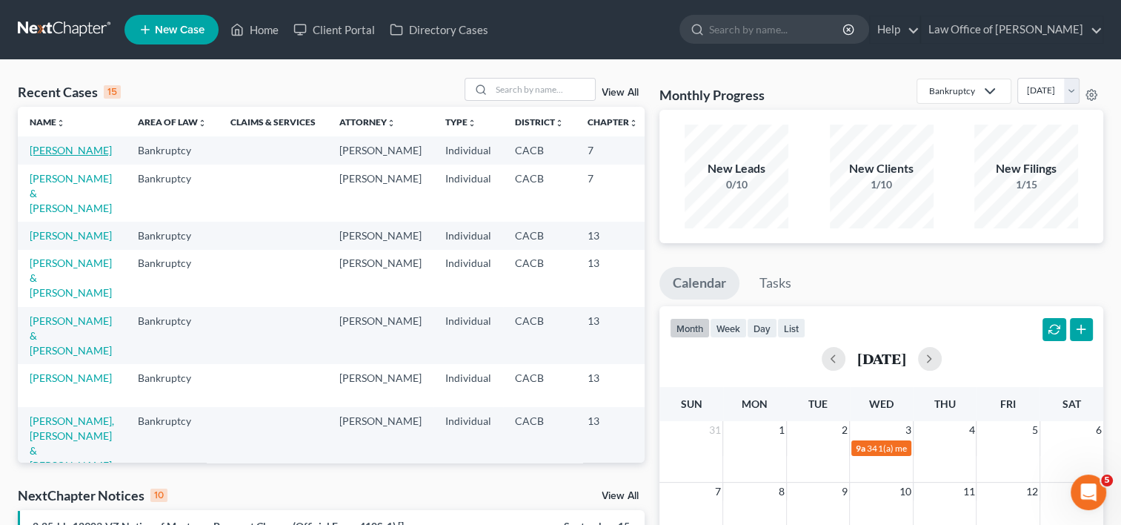
click at [38, 156] on link "[PERSON_NAME]" at bounding box center [71, 150] width 82 height 13
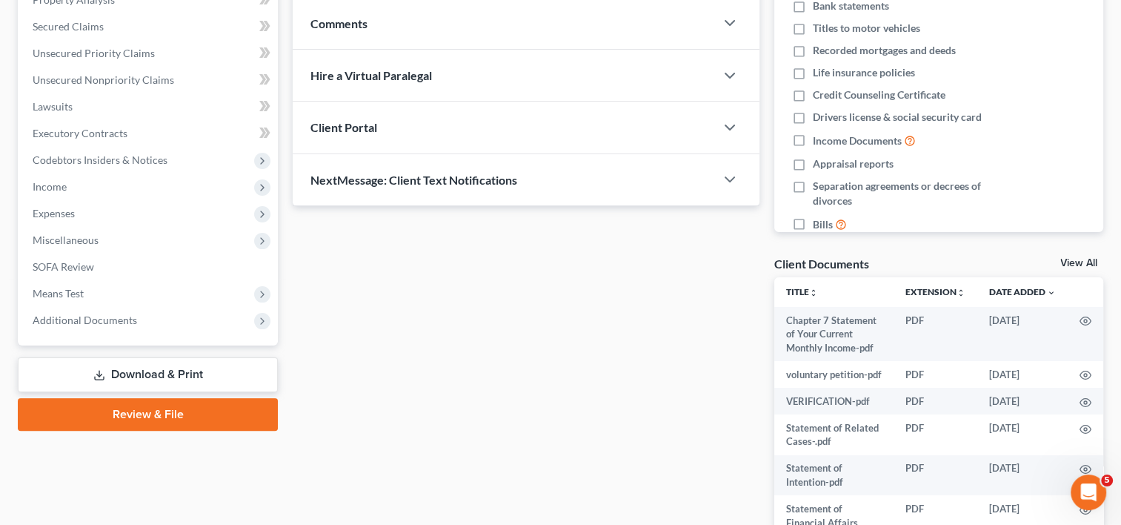
scroll to position [305, 0]
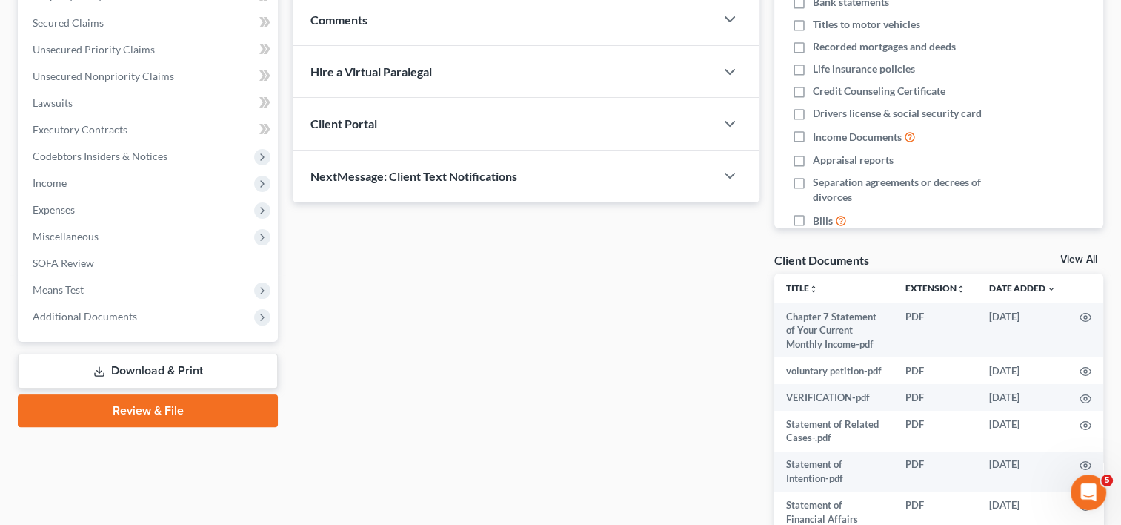
click at [150, 377] on link "Download & Print" at bounding box center [148, 371] width 260 height 35
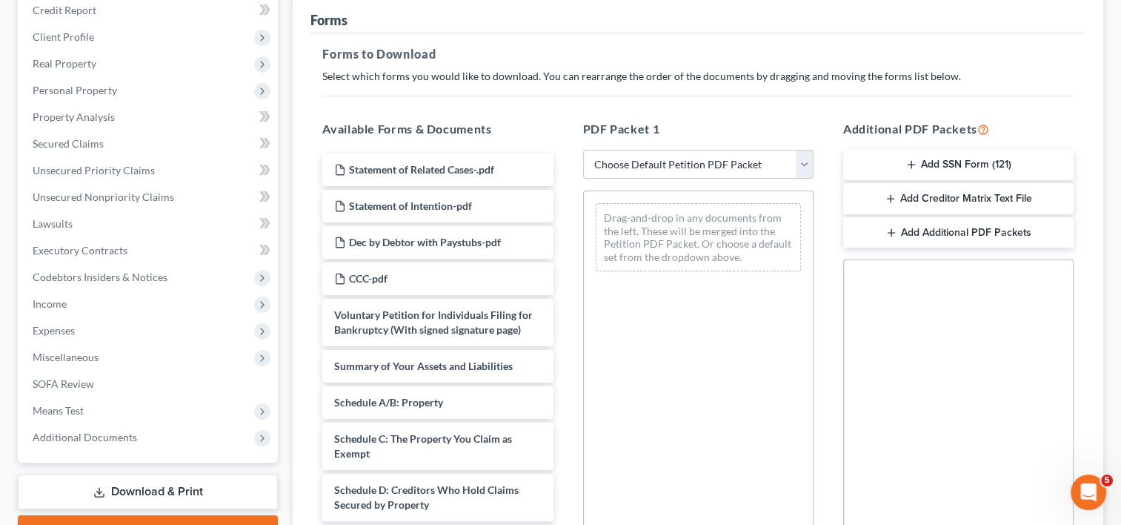
scroll to position [389, 0]
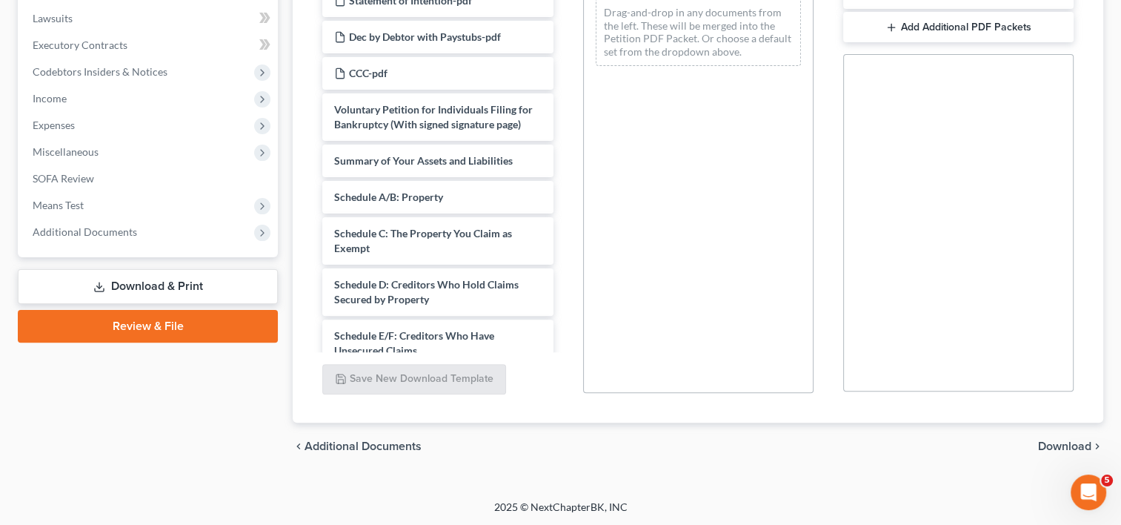
click at [157, 321] on link "Review & File" at bounding box center [148, 326] width 260 height 33
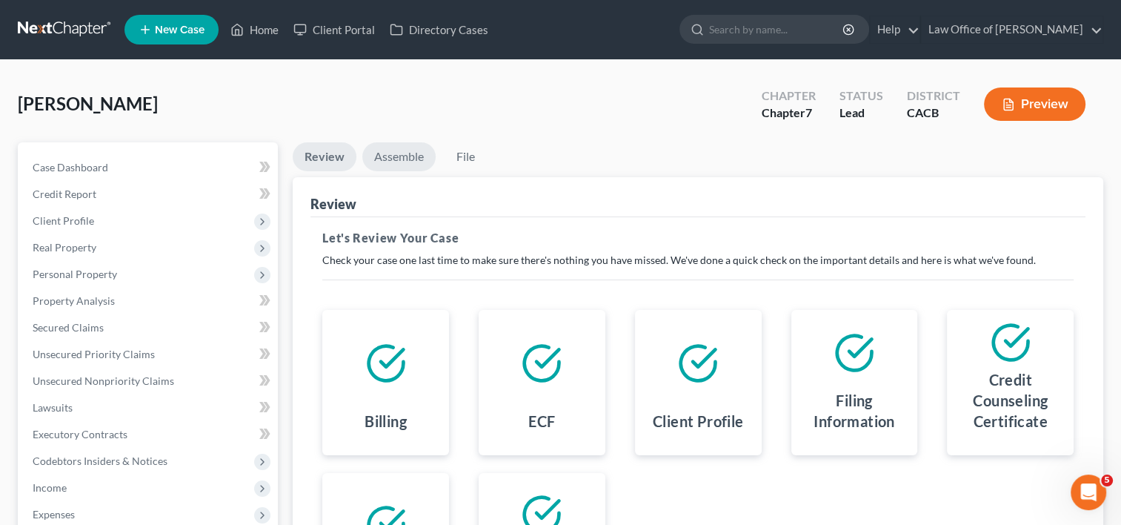
click at [414, 163] on link "Assemble" at bounding box center [398, 156] width 73 height 29
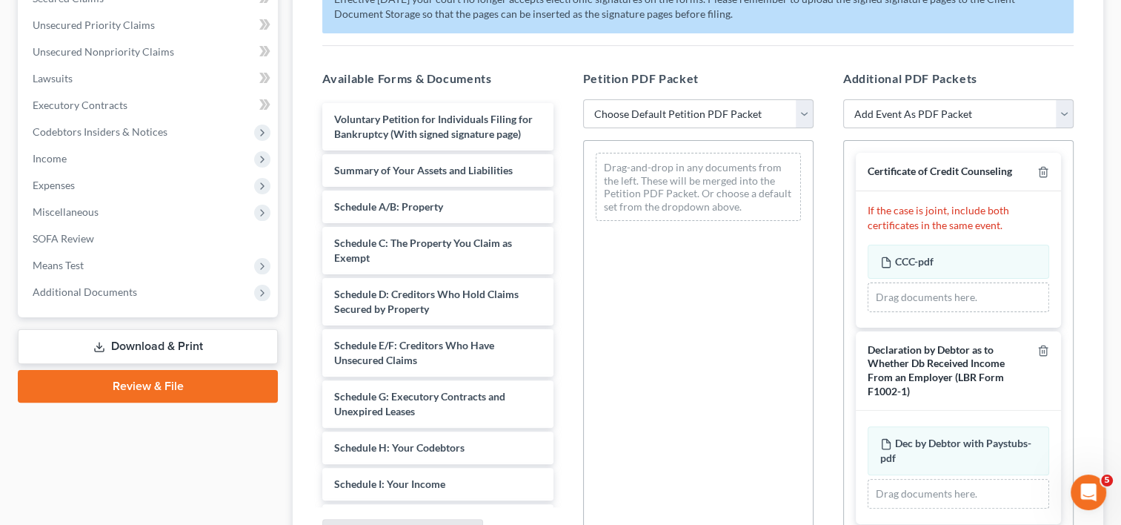
scroll to position [331, 0]
click at [679, 107] on select "Choose Default Petition PDF Packet Complete Bankruptcy Petition (all forms and …" at bounding box center [698, 113] width 231 height 30
select select "0"
click at [583, 98] on select "Choose Default Petition PDF Packet Complete Bankruptcy Petition (all forms and …" at bounding box center [698, 113] width 231 height 30
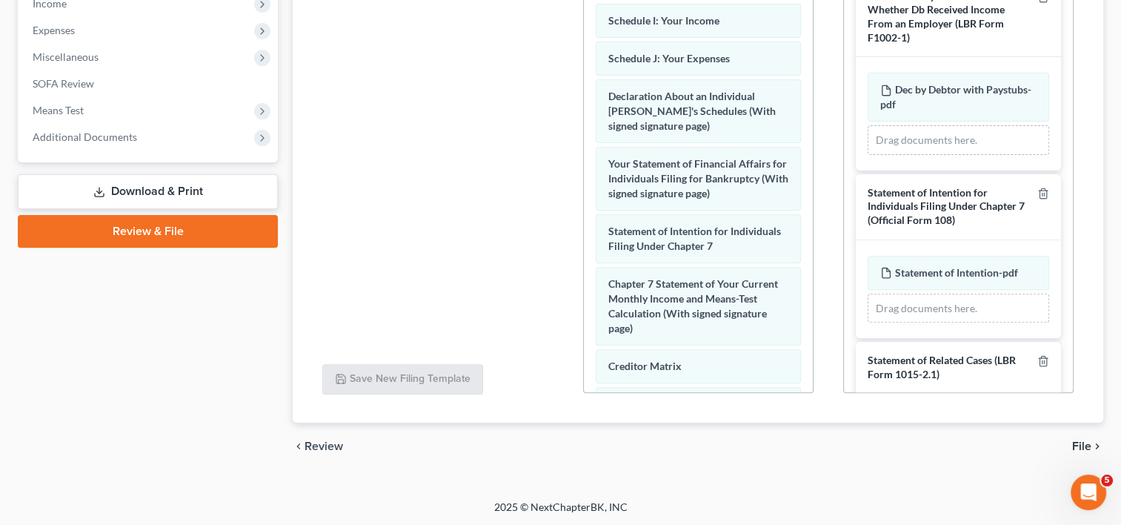
scroll to position [388, 0]
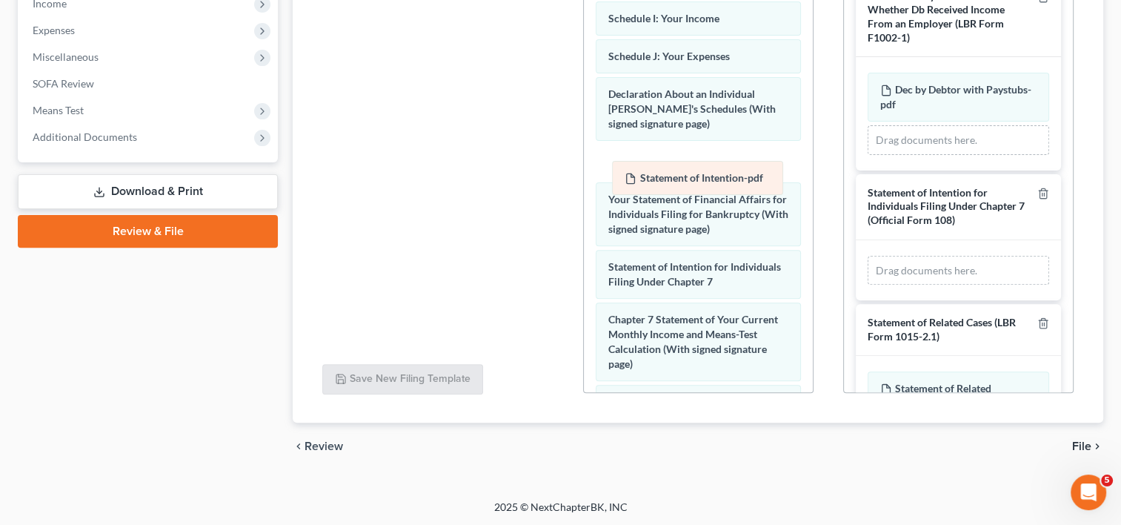
drag, startPoint x: 952, startPoint y: 270, endPoint x: 697, endPoint y: 179, distance: 270.8
click at [868, 256] on div "Statement of Intention-pdf Amended Statement of Intention-pdf Statement of Inte…" at bounding box center [959, 271] width 182 height 30
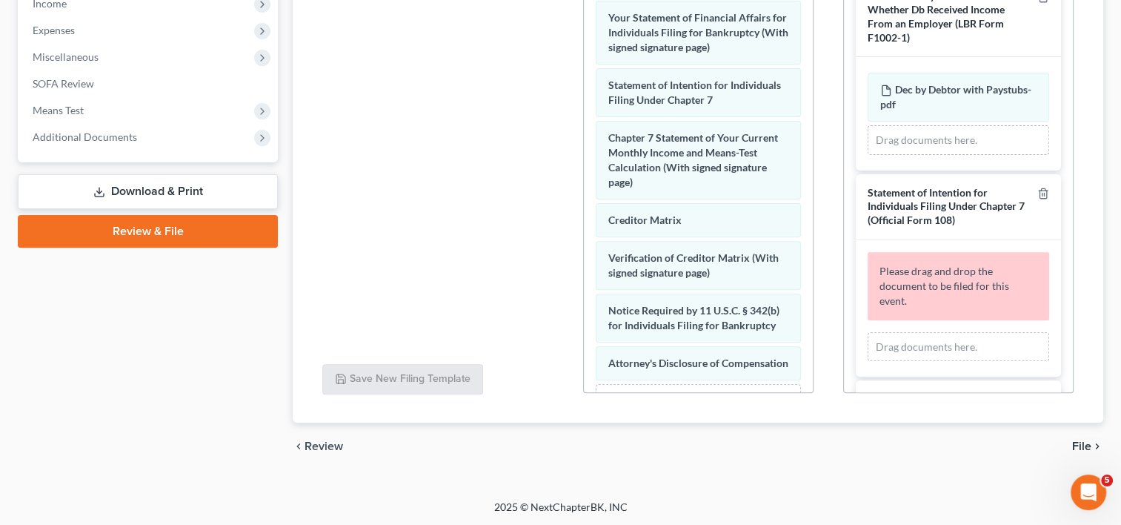
scroll to position [571, 0]
click at [1040, 194] on icon "button" at bounding box center [1043, 193] width 7 height 10
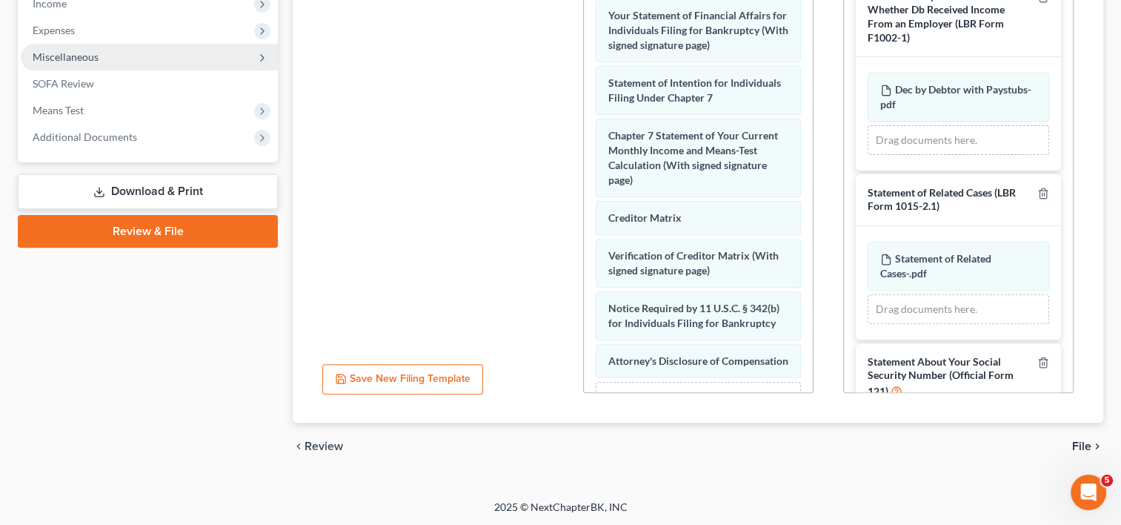
click at [80, 61] on span "Miscellaneous" at bounding box center [66, 56] width 66 height 13
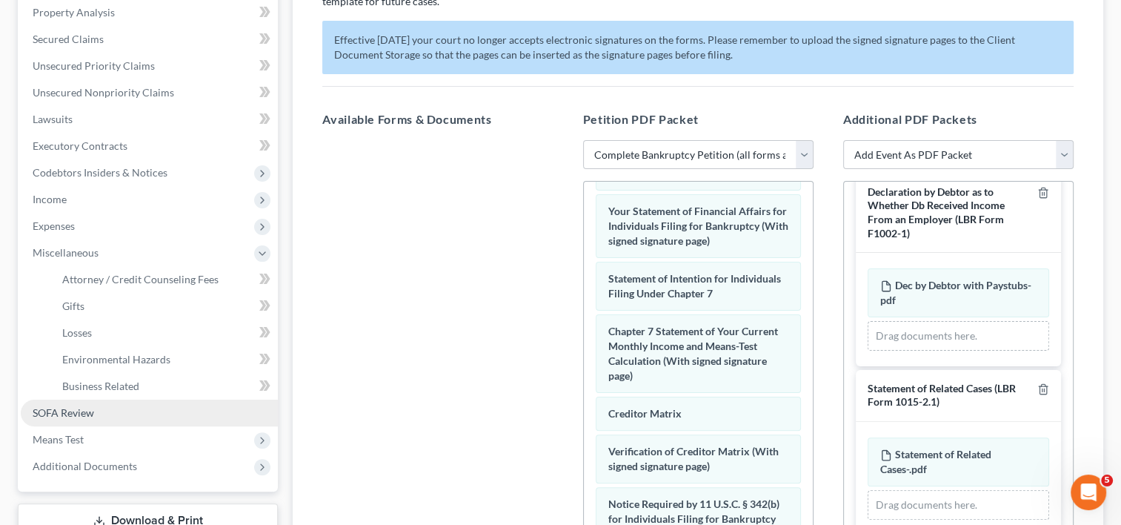
scroll to position [276, 0]
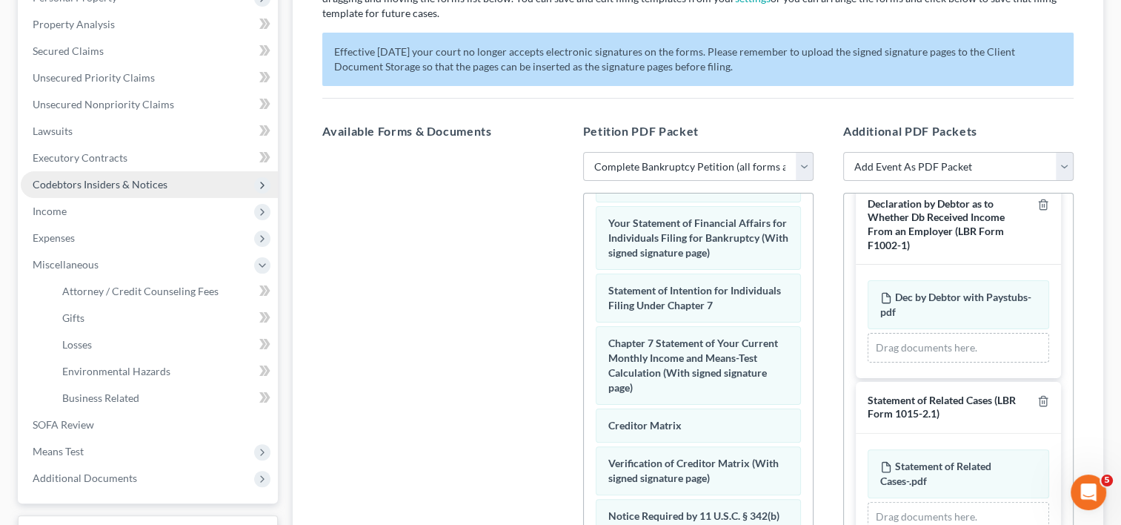
click at [147, 183] on span "Codebtors Insiders & Notices" at bounding box center [100, 184] width 135 height 13
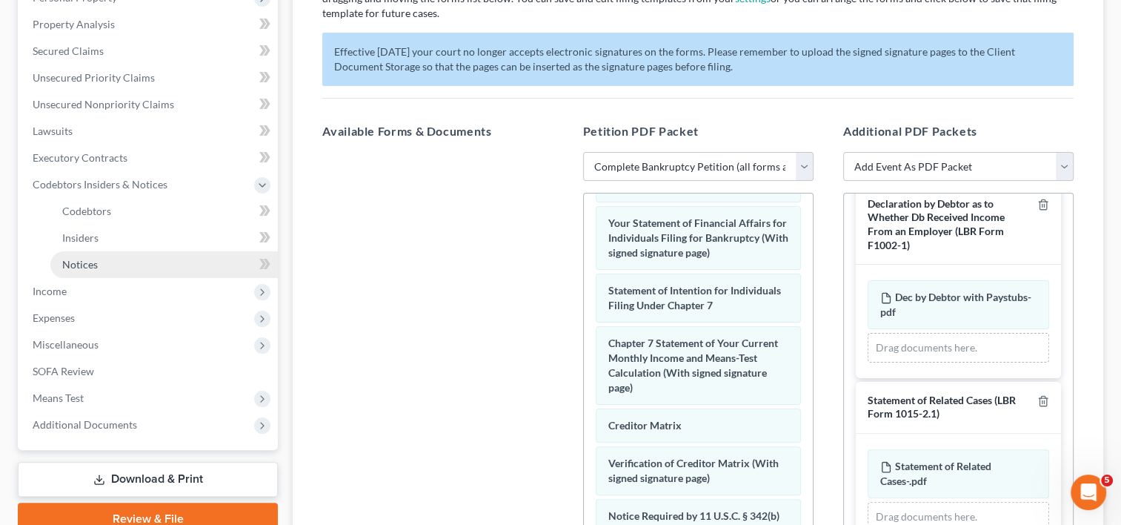
click at [125, 267] on link "Notices" at bounding box center [164, 264] width 228 height 27
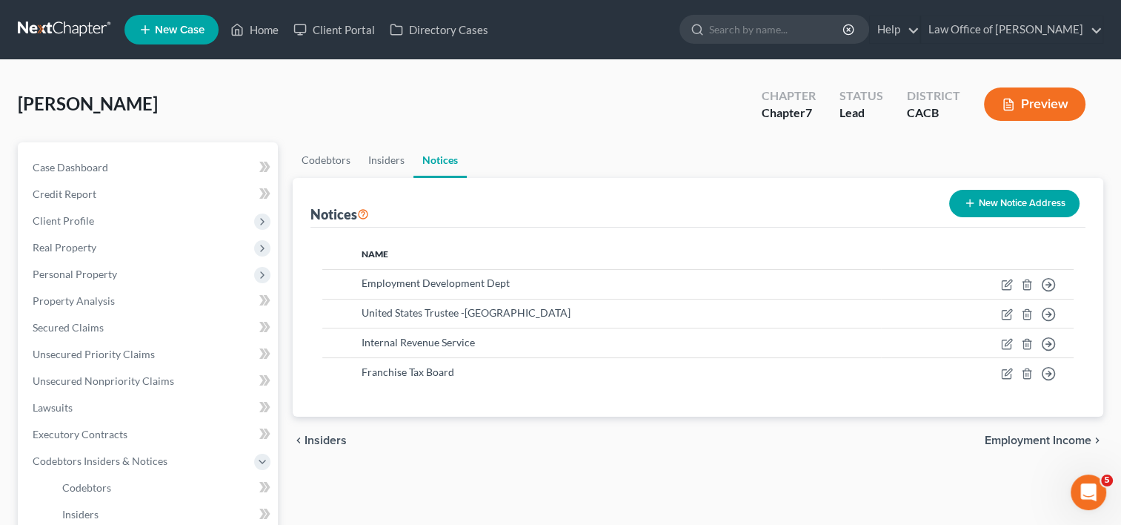
scroll to position [342, 0]
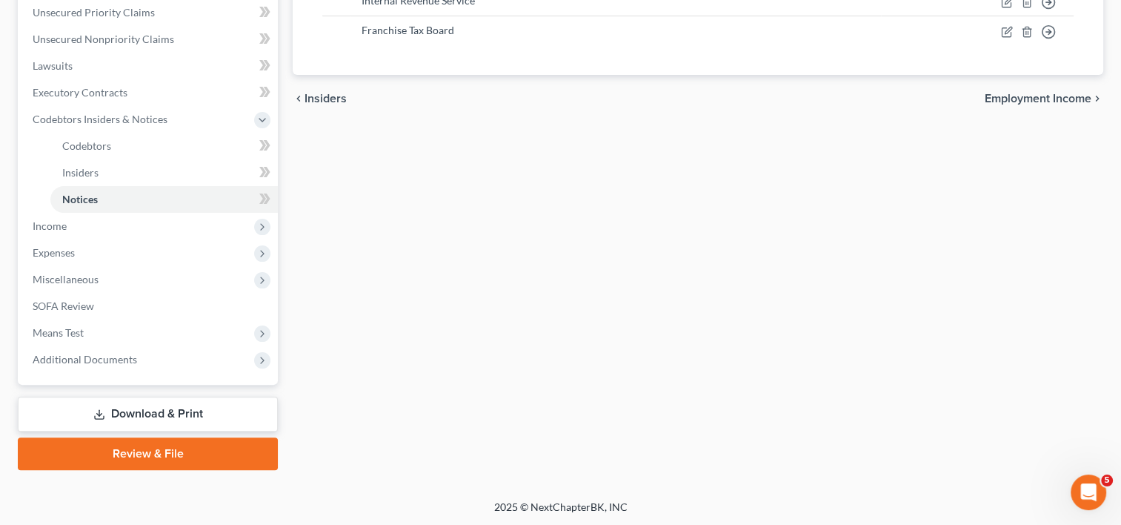
click at [161, 451] on link "Review & File" at bounding box center [148, 453] width 260 height 33
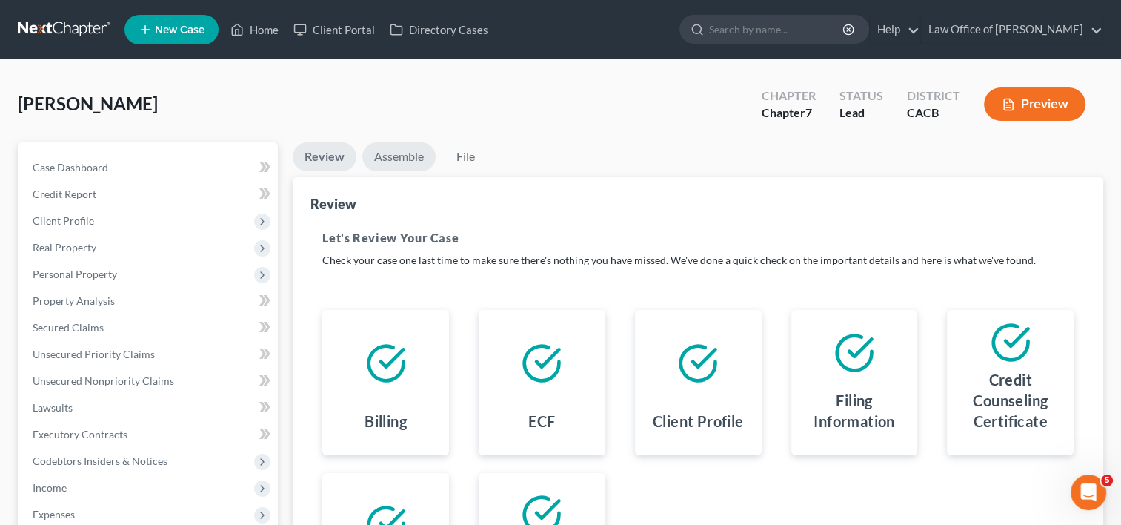
click at [398, 161] on link "Assemble" at bounding box center [398, 156] width 73 height 29
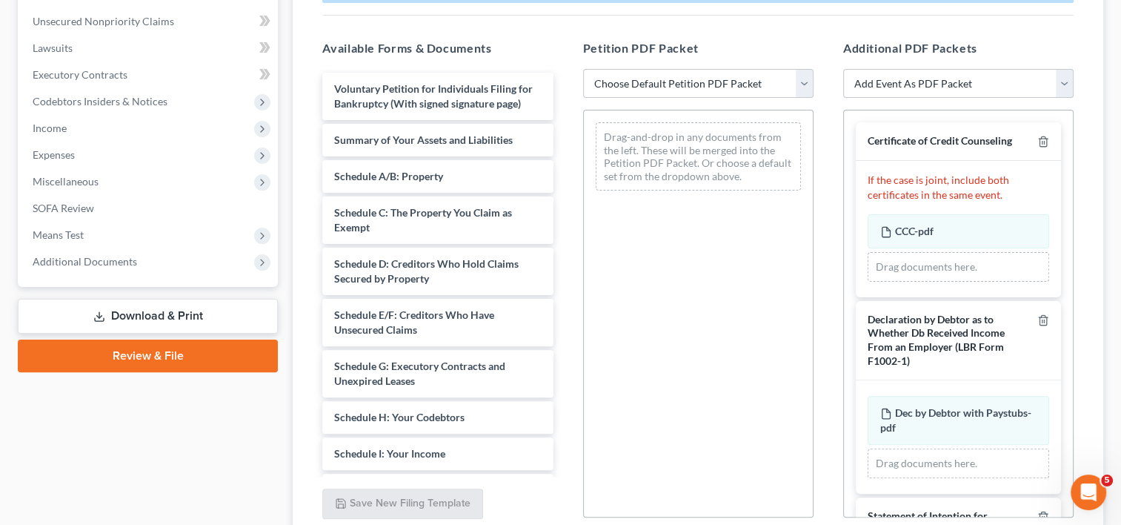
scroll to position [365, 0]
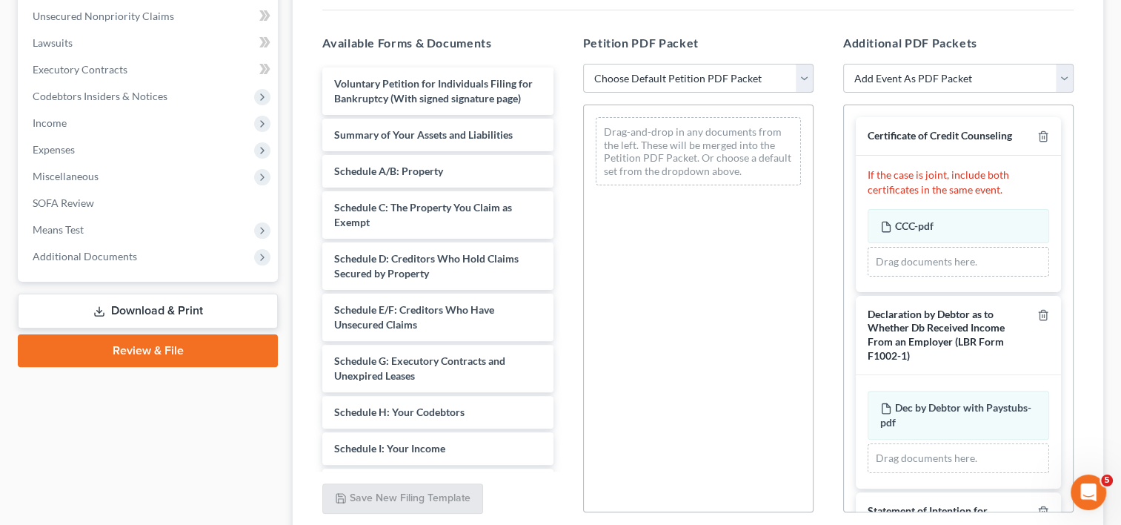
click at [691, 74] on select "Choose Default Petition PDF Packet Complete Bankruptcy Petition (all forms and …" at bounding box center [698, 79] width 231 height 30
select select "0"
click at [583, 64] on select "Choose Default Petition PDF Packet Complete Bankruptcy Petition (all forms and …" at bounding box center [698, 79] width 231 height 30
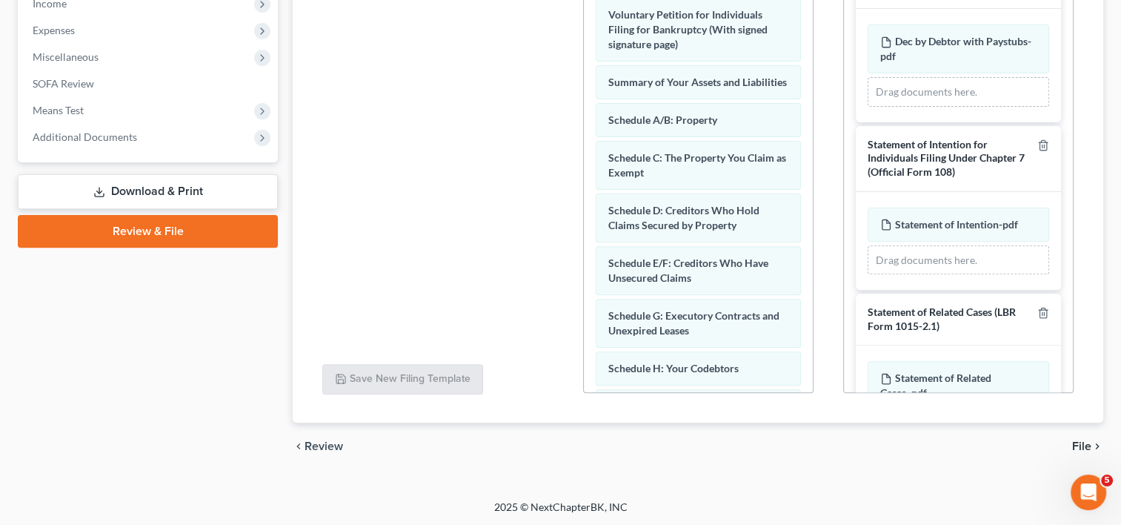
scroll to position [249, 0]
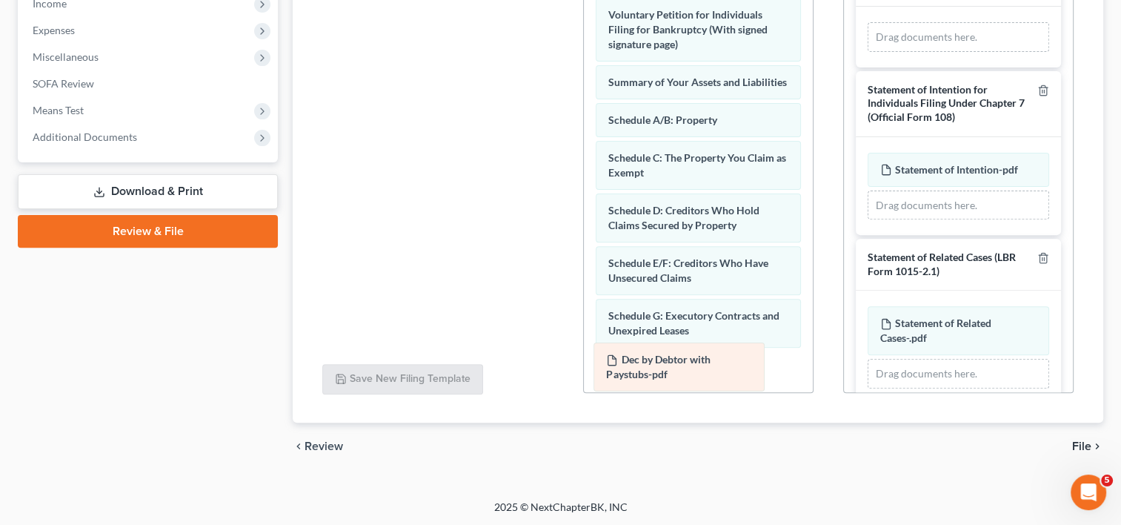
drag, startPoint x: 945, startPoint y: 44, endPoint x: 672, endPoint y: 376, distance: 429.1
click at [868, 52] on div "Dec by Debtor with Paystubs-pdf Amended Dec by Debtor with Paystubs-pdf Dec by …" at bounding box center [959, 37] width 182 height 30
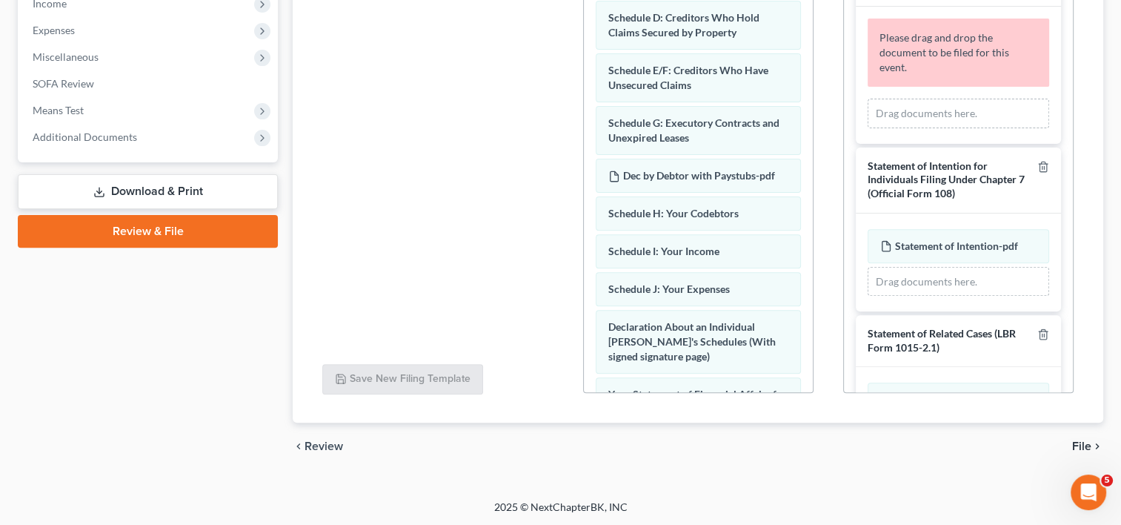
scroll to position [215, 0]
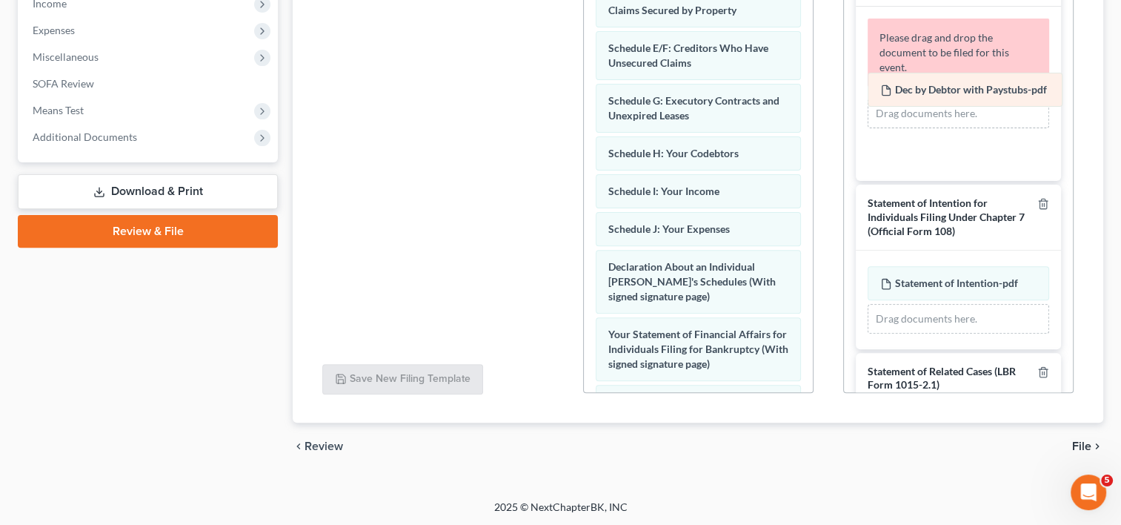
drag, startPoint x: 700, startPoint y: 158, endPoint x: 972, endPoint y: 83, distance: 282.1
click at [813, 83] on div "Dec by Debtor with Paystubs-pdf Voluntary Petition for Individuals Filing for B…" at bounding box center [698, 275] width 229 height 1009
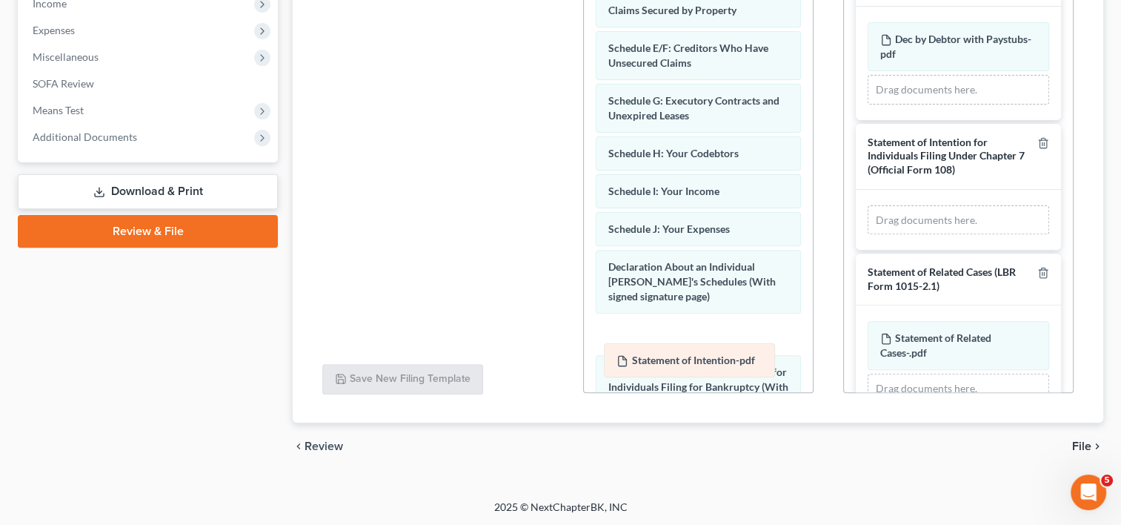
drag, startPoint x: 989, startPoint y: 222, endPoint x: 726, endPoint y: 365, distance: 299.8
click at [868, 235] on div "Statement of Intention-pdf Amended Statement of Intention-pdf Statement of Inte…" at bounding box center [959, 220] width 182 height 30
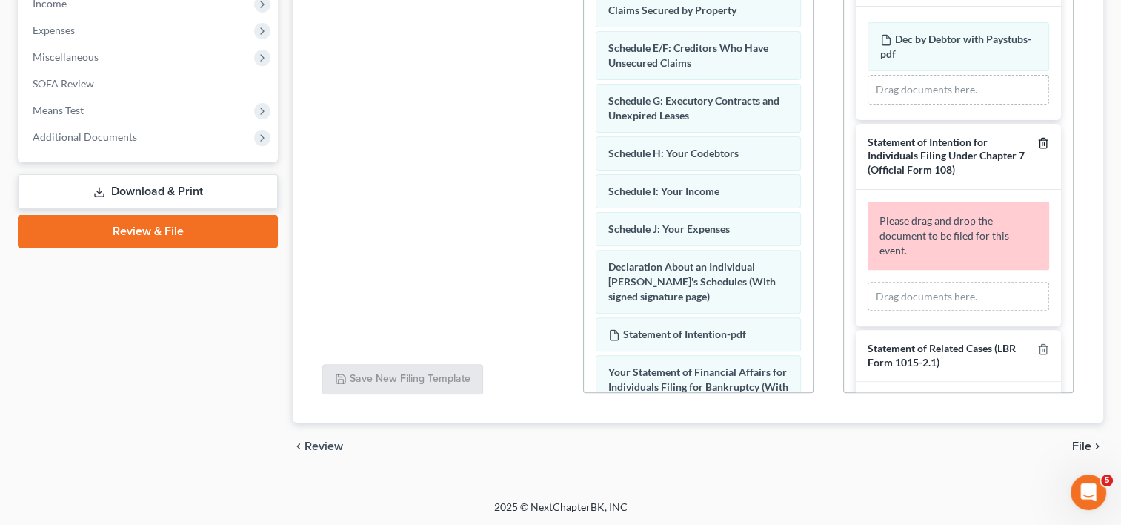
click at [1038, 137] on icon "button" at bounding box center [1044, 143] width 12 height 12
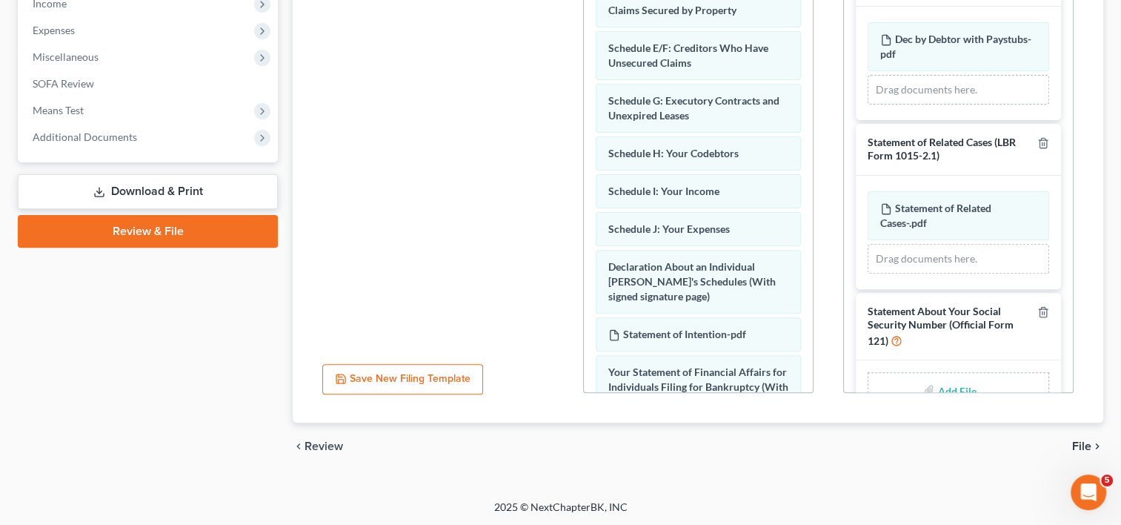
scroll to position [0, 0]
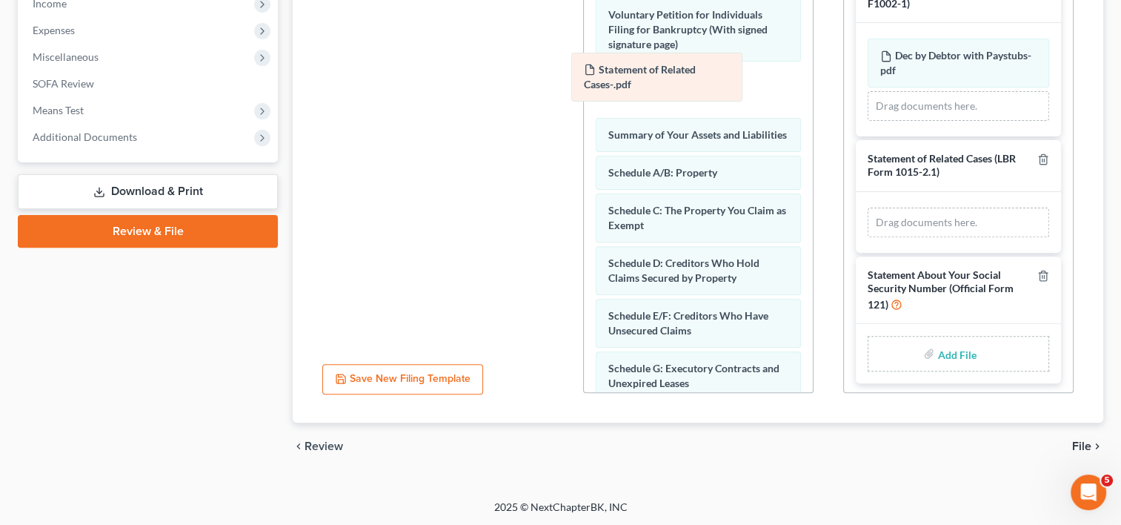
drag, startPoint x: 955, startPoint y: 203, endPoint x: 660, endPoint y: 68, distance: 323.7
click at [868, 208] on div "Statement of Related Cases-.pdf Amended Statement of Related Cases-.pdf Stateme…" at bounding box center [959, 223] width 182 height 30
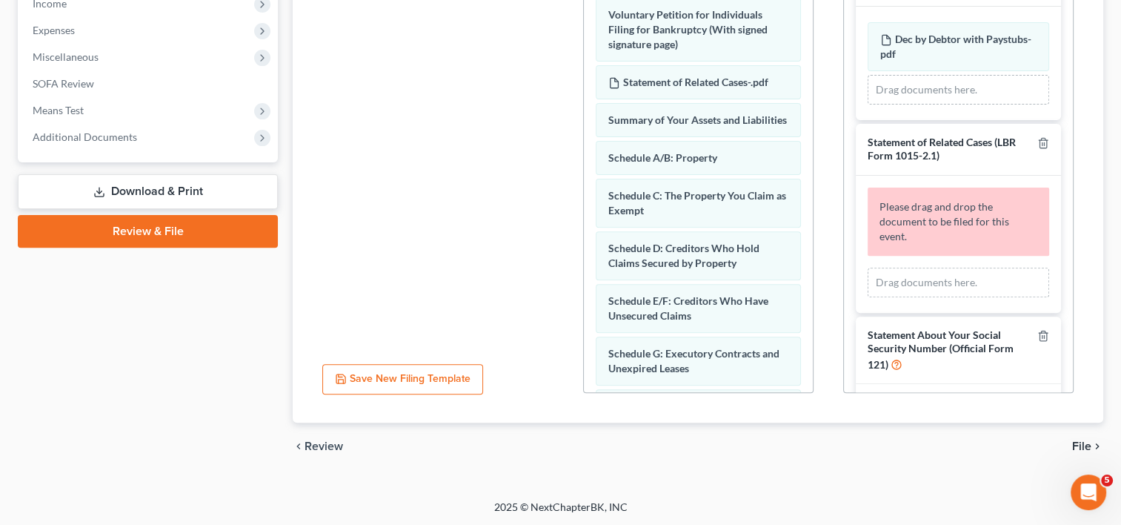
click at [1038, 139] on div "Statement of Related Cases (LBR Form 1015-2.1)" at bounding box center [958, 150] width 205 height 52
click at [1043, 142] on line "button" at bounding box center [1043, 143] width 0 height 3
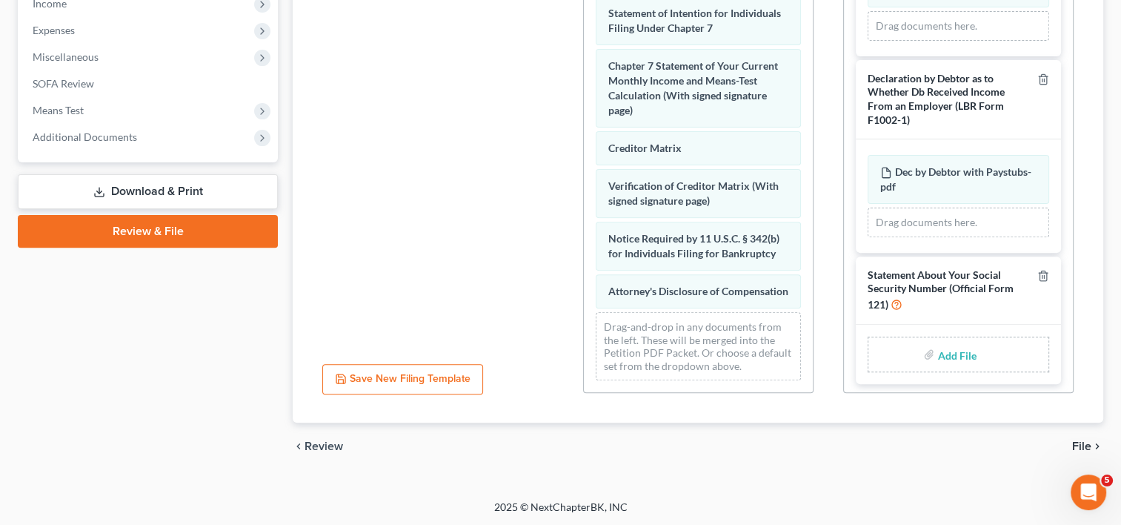
scroll to position [717, 0]
click at [100, 147] on span "Additional Documents" at bounding box center [149, 137] width 257 height 27
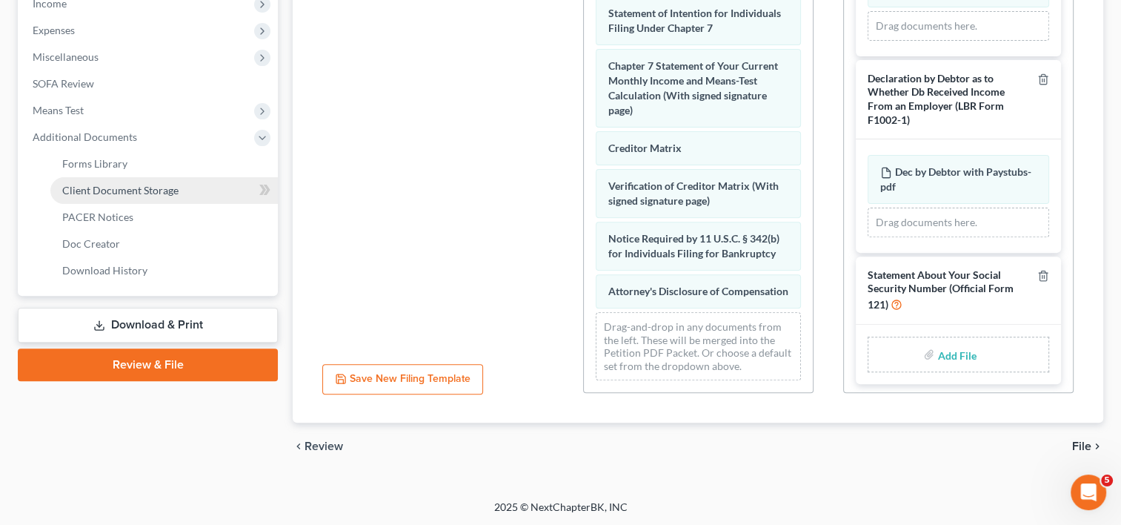
click at [128, 188] on span "Client Document Storage" at bounding box center [120, 190] width 116 height 13
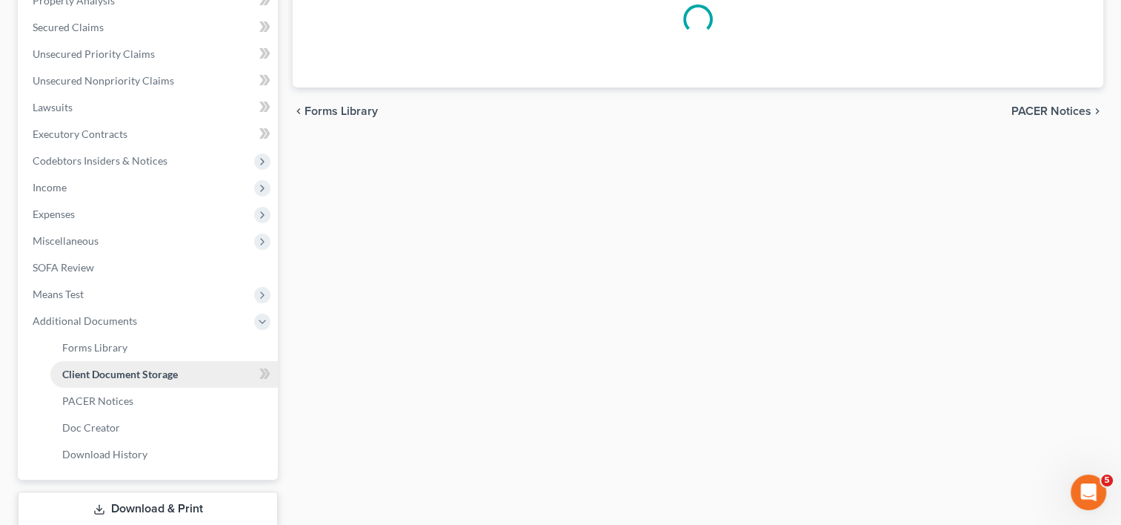
select select "10"
select select "56"
select select "30"
select select "57"
select select "64"
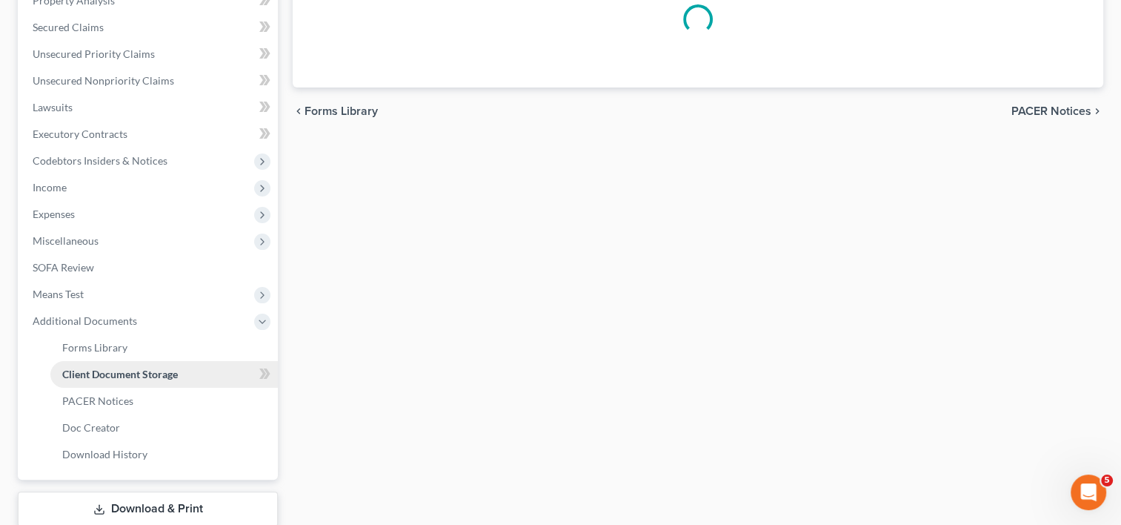
select select "65"
select select "59"
select select "60"
select select "55"
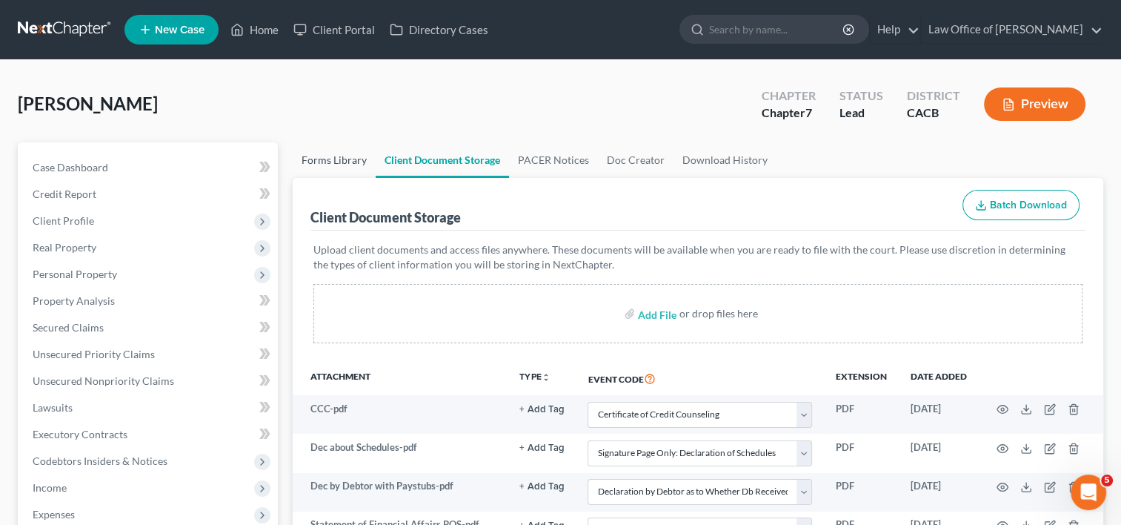
click at [325, 166] on link "Forms Library" at bounding box center [334, 160] width 83 height 36
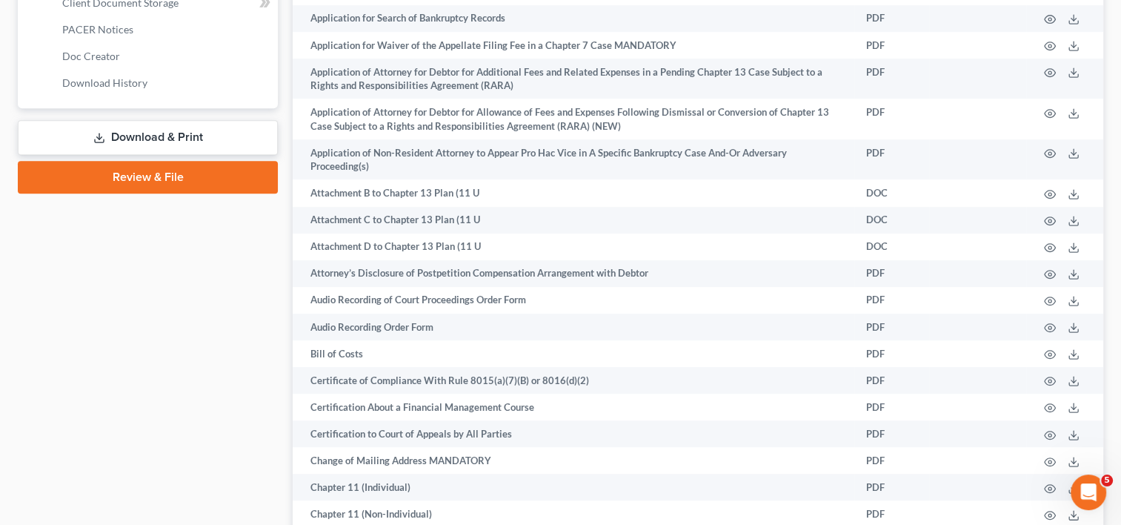
scroll to position [501, 0]
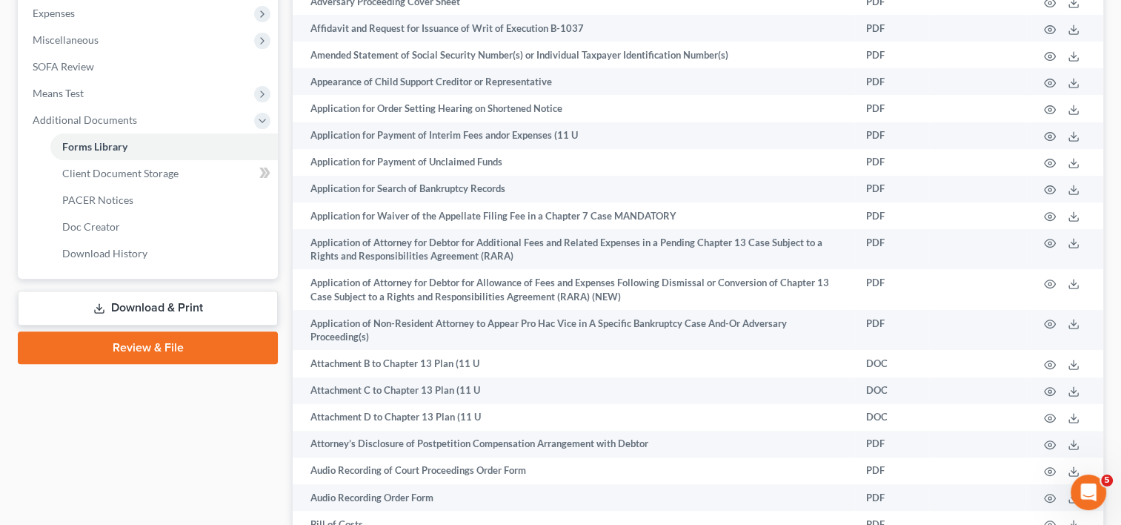
click at [168, 311] on link "Download & Print" at bounding box center [148, 308] width 260 height 35
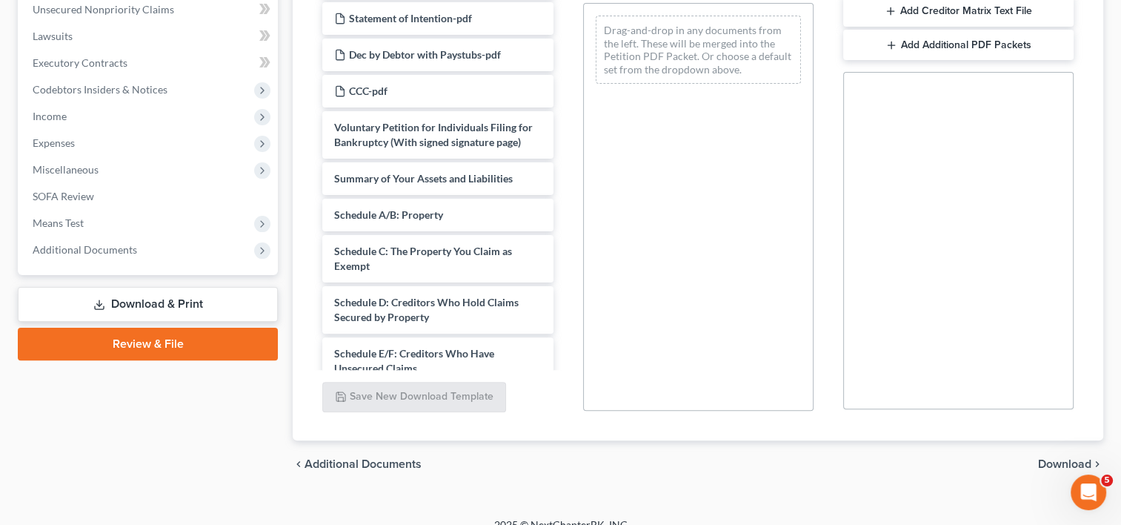
scroll to position [389, 0]
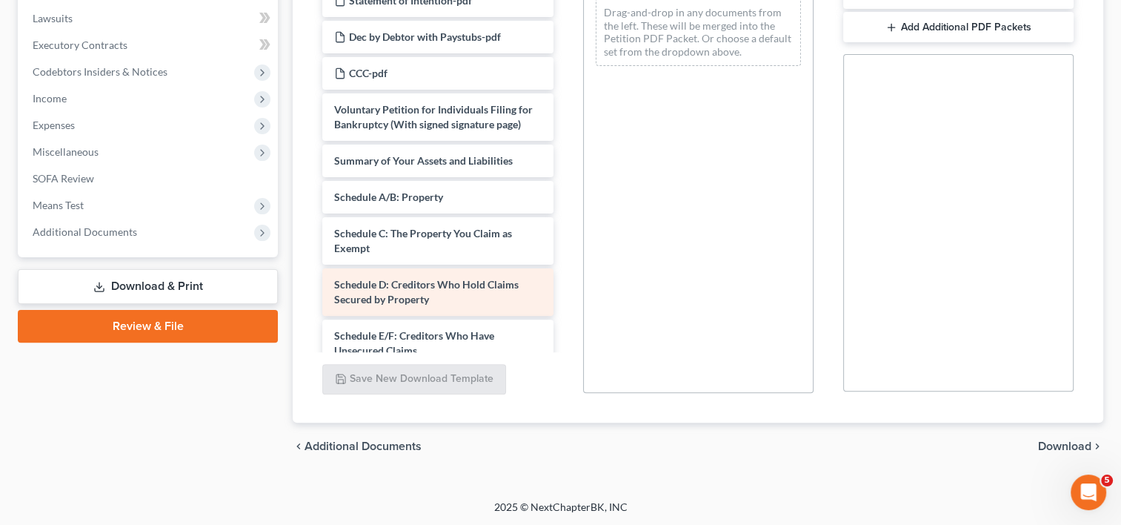
click at [408, 294] on span "Schedule D: Creditors Who Hold Claims Secured by Property" at bounding box center [426, 291] width 185 height 27
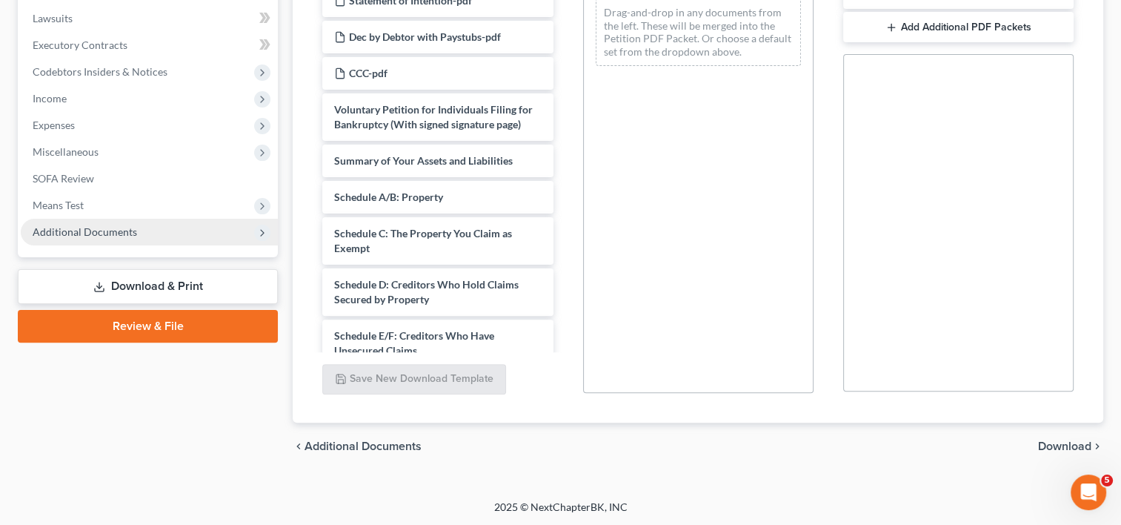
click at [92, 225] on span "Additional Documents" at bounding box center [85, 231] width 105 height 13
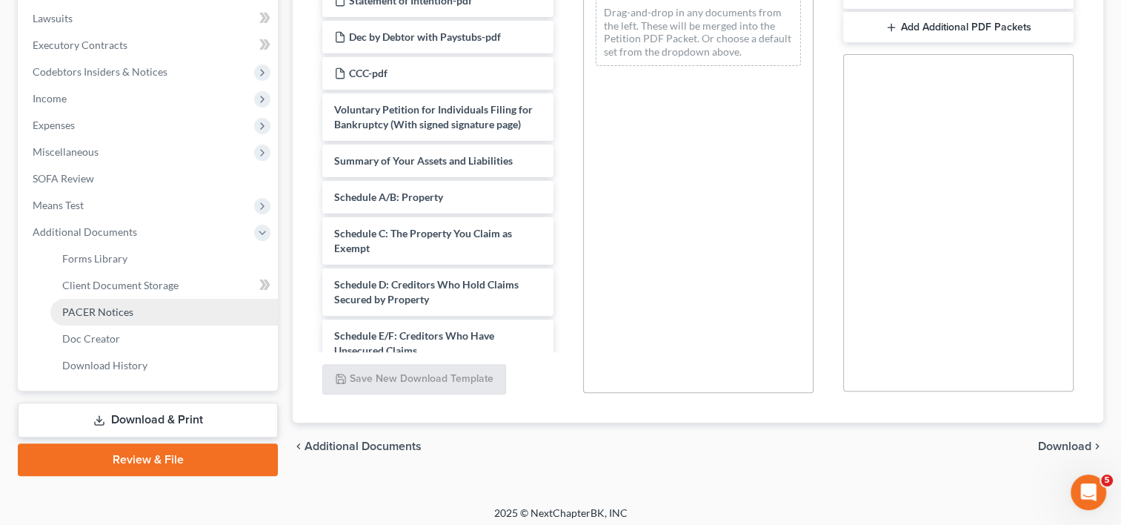
click at [178, 300] on link "PACER Notices" at bounding box center [164, 312] width 228 height 27
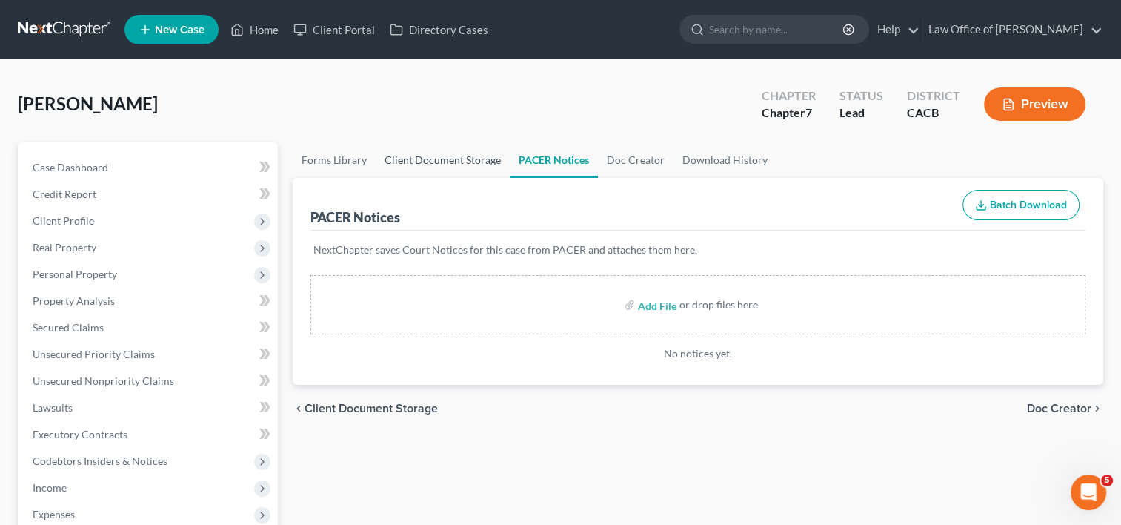
click at [473, 161] on link "Client Document Storage" at bounding box center [443, 160] width 134 height 36
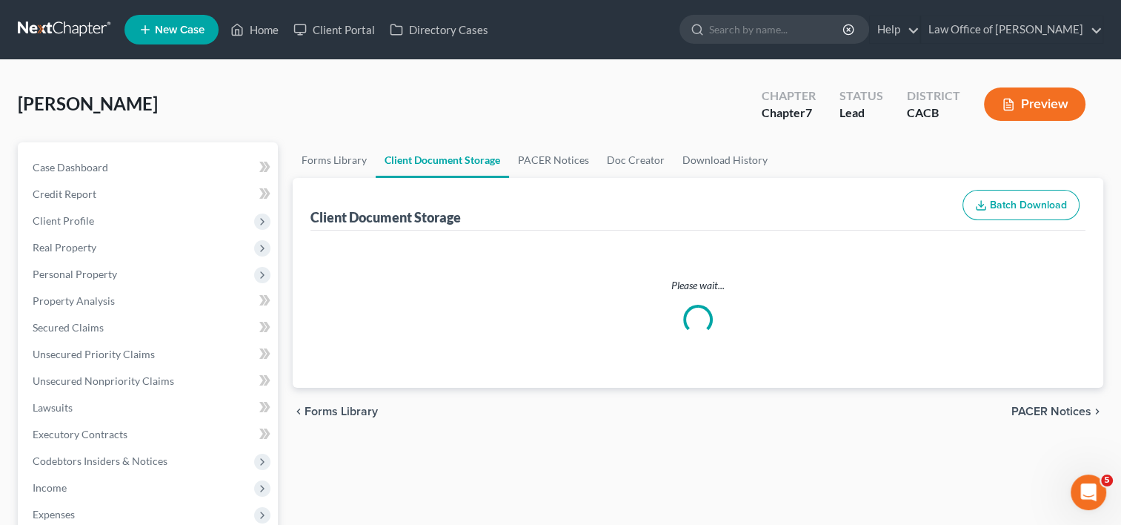
select select "10"
select select "56"
select select "30"
select select "57"
select select "64"
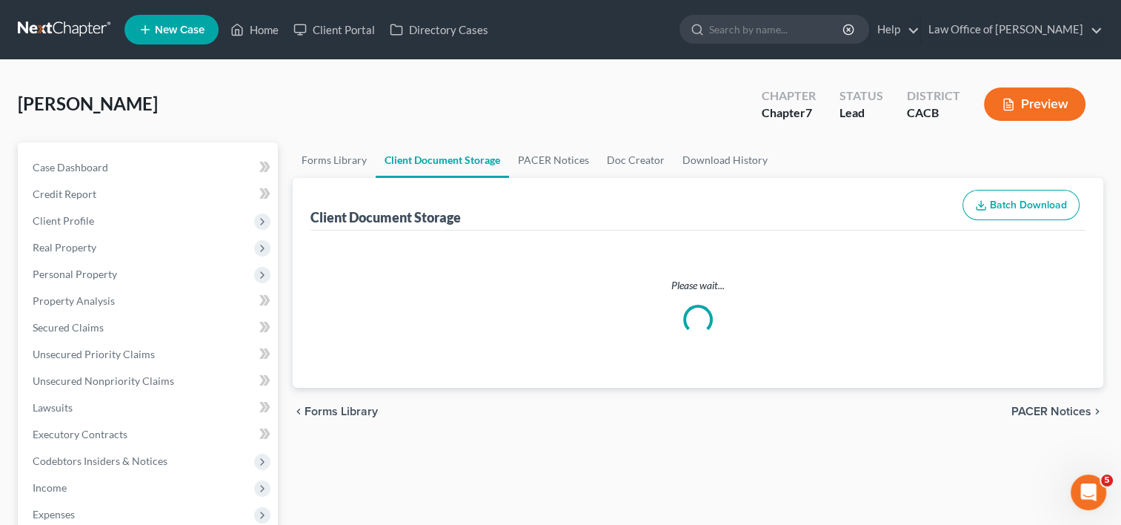
select select "65"
select select "59"
select select "60"
select select "55"
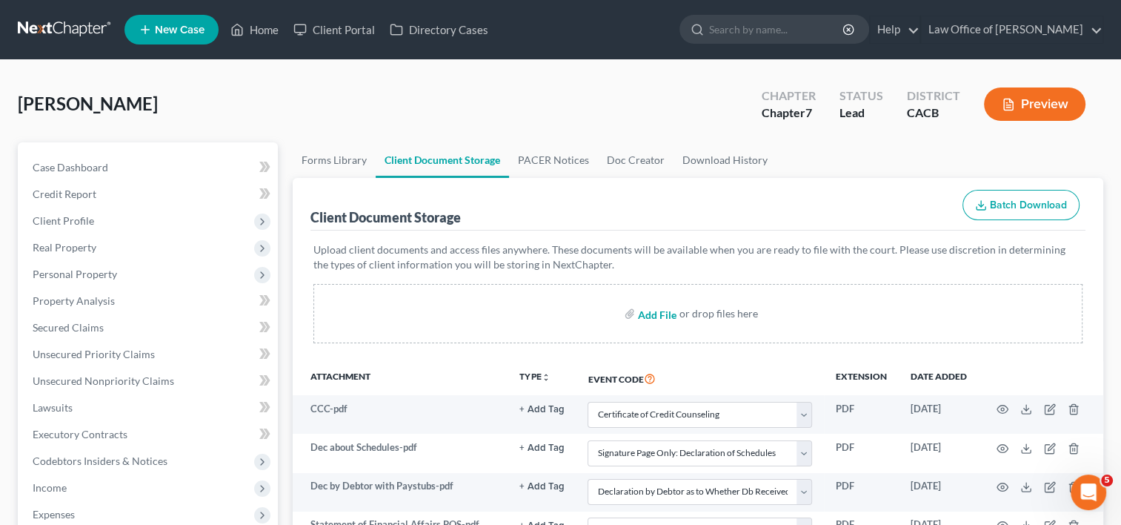
click at [651, 311] on input "file" at bounding box center [656, 313] width 36 height 27
type input "C:\fakepath\Attorney.pdf"
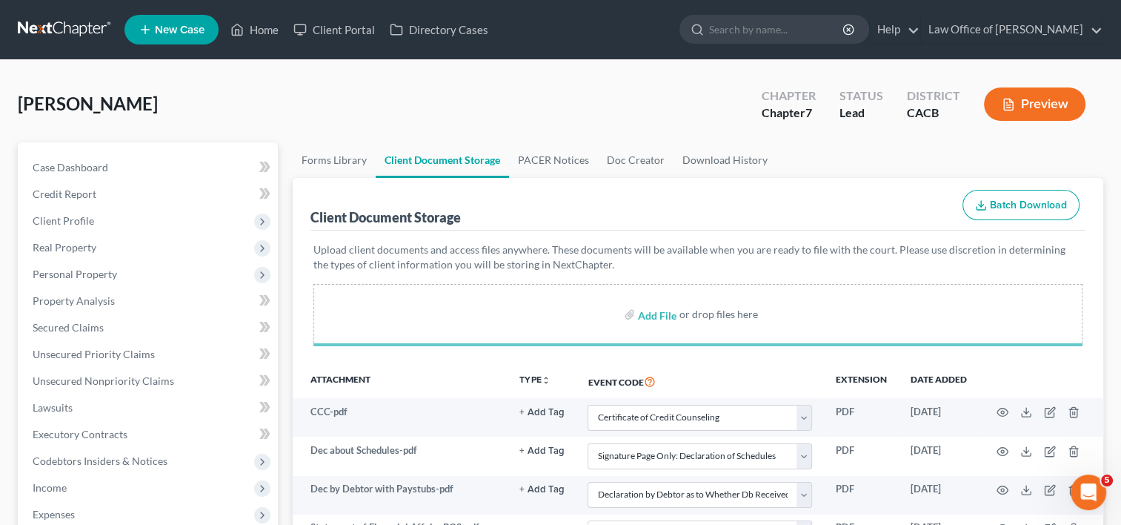
select select "10"
select select "56"
select select "30"
select select "57"
select select "64"
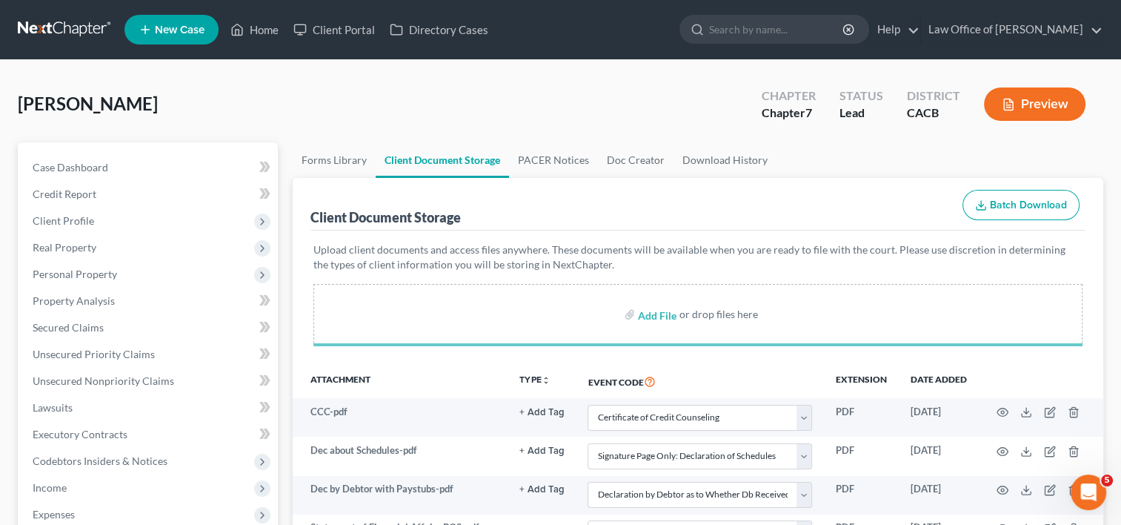
select select "65"
select select "59"
select select "60"
select select "55"
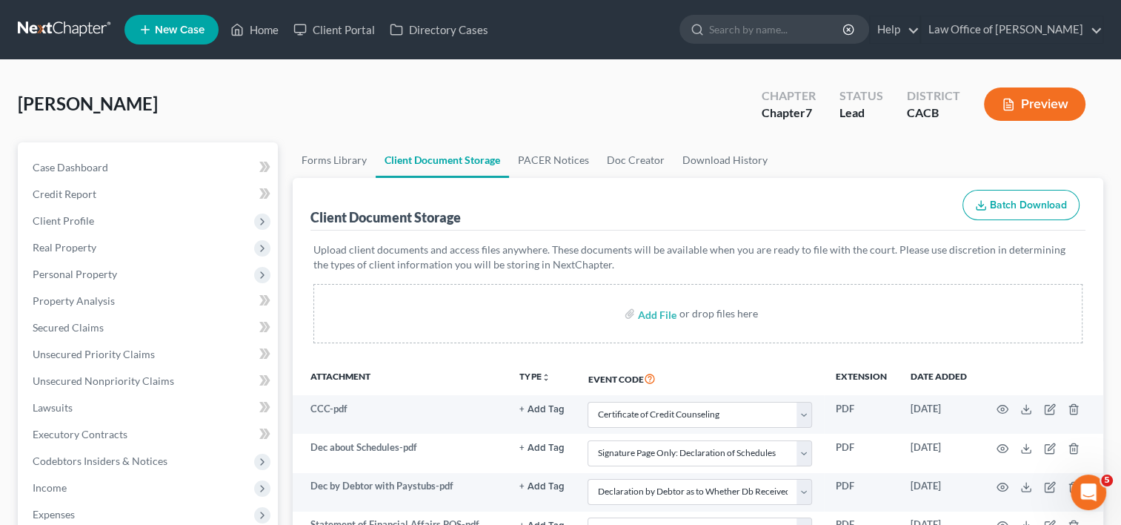
scroll to position [395, 0]
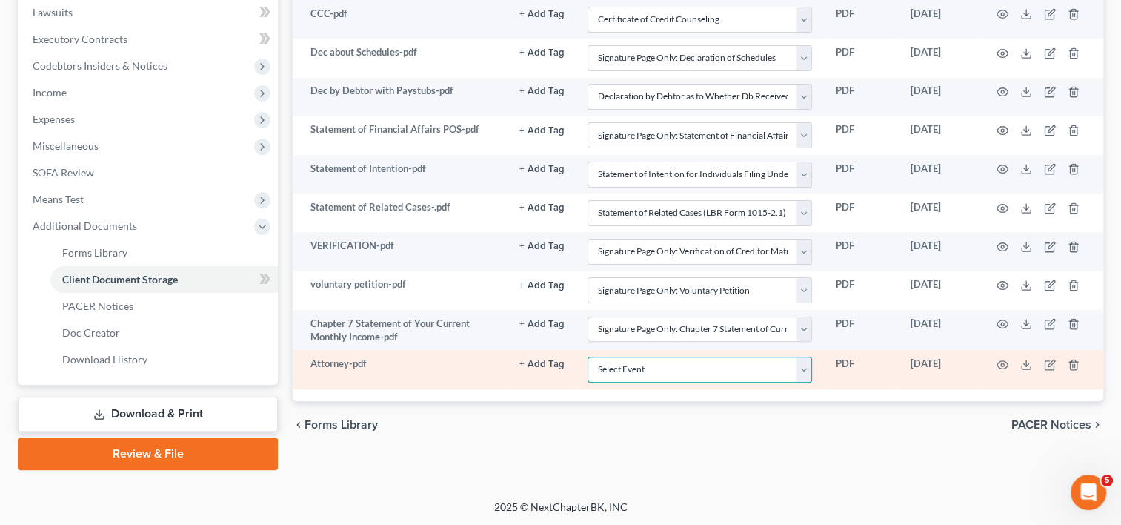
click at [812, 368] on select "Select Event Amended Chapter 11 Plan Amended Chapter 11 Small Business Plan Ame…" at bounding box center [700, 370] width 225 height 26
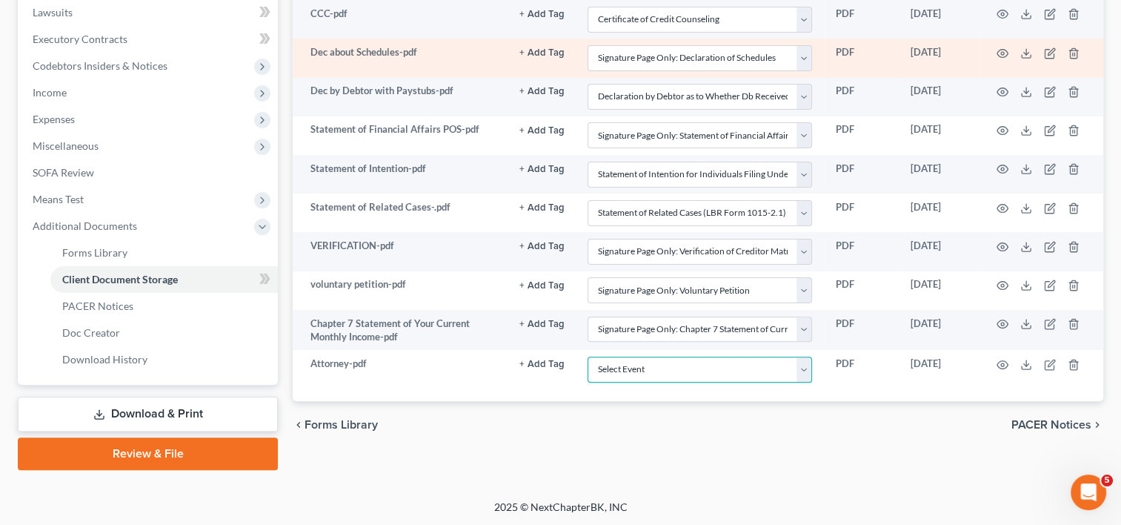
select select "7"
click at [588, 357] on select "Select Event Amended Chapter 11 Plan Amended Chapter 11 Small Business Plan Ame…" at bounding box center [700, 370] width 225 height 26
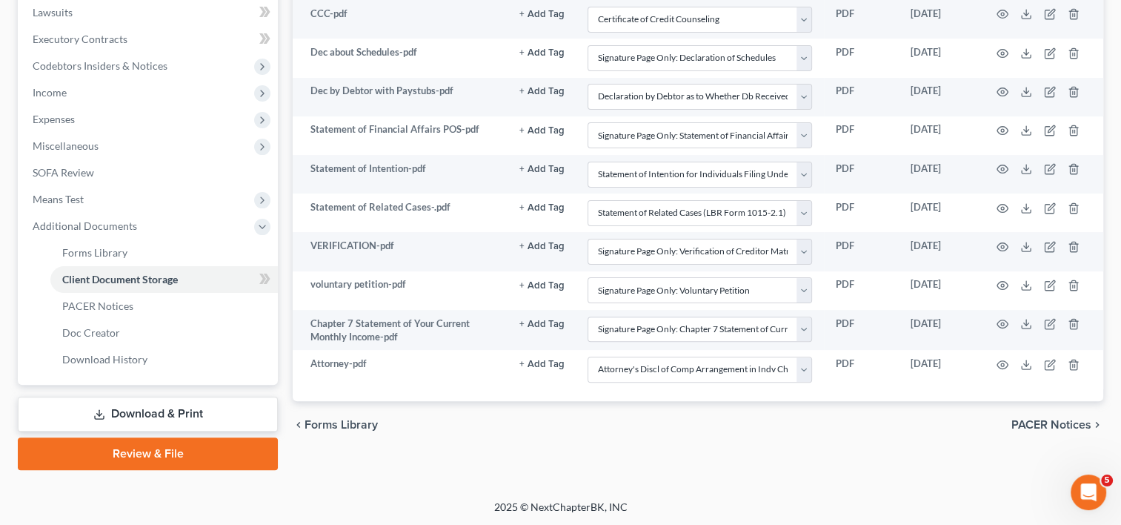
drag, startPoint x: 170, startPoint y: 454, endPoint x: 135, endPoint y: 462, distance: 35.8
click at [135, 462] on link "Review & File" at bounding box center [148, 453] width 260 height 33
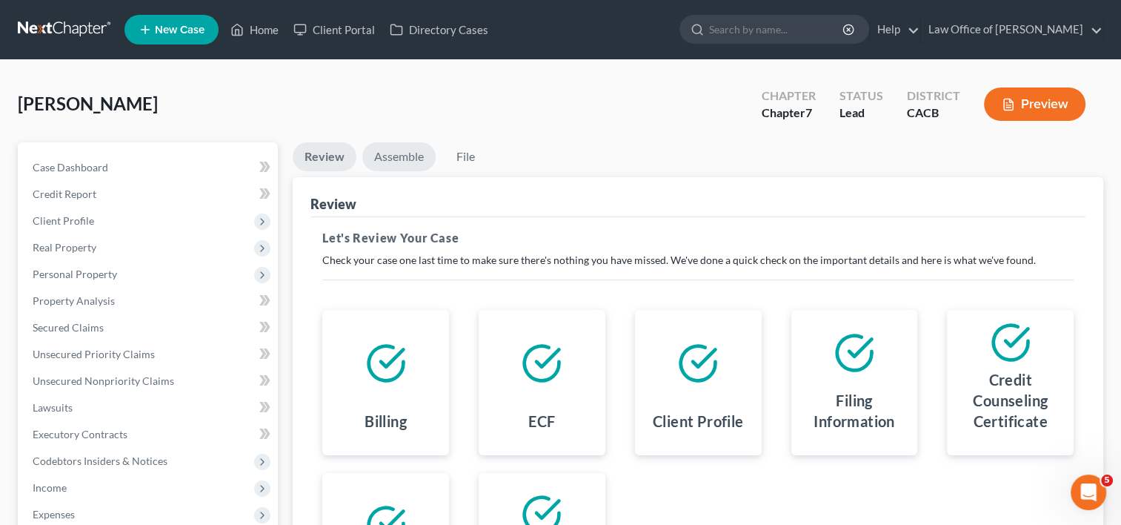
click at [405, 156] on link "Assemble" at bounding box center [398, 156] width 73 height 29
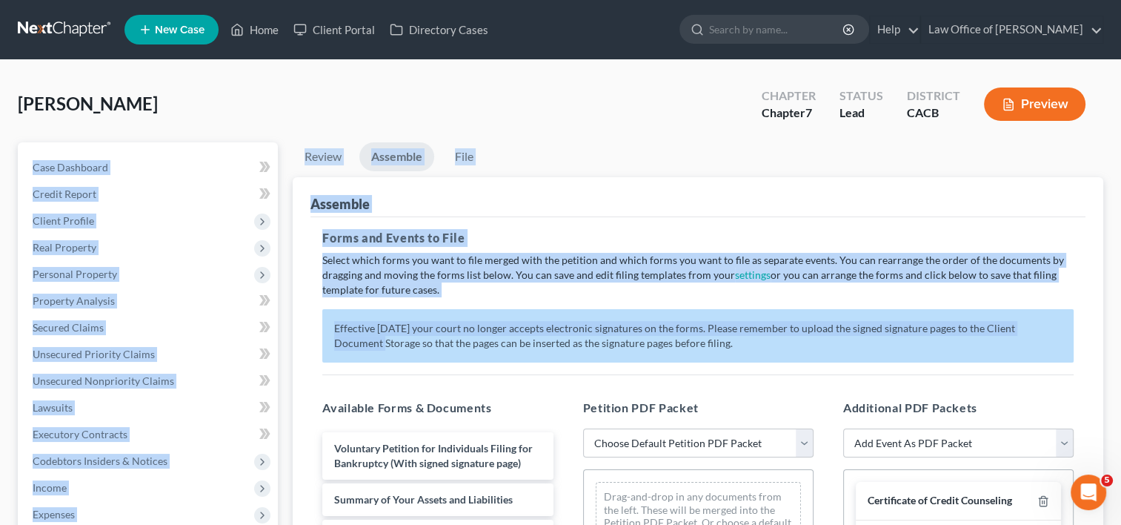
drag, startPoint x: 1121, startPoint y: 119, endPoint x: 1135, endPoint y: 328, distance: 209.5
click at [1121, 328] on html "Home New Case Client Portal Directory Cases Law Office of [PERSON_NAME] [EMAIL_…" at bounding box center [560, 505] width 1121 height 1010
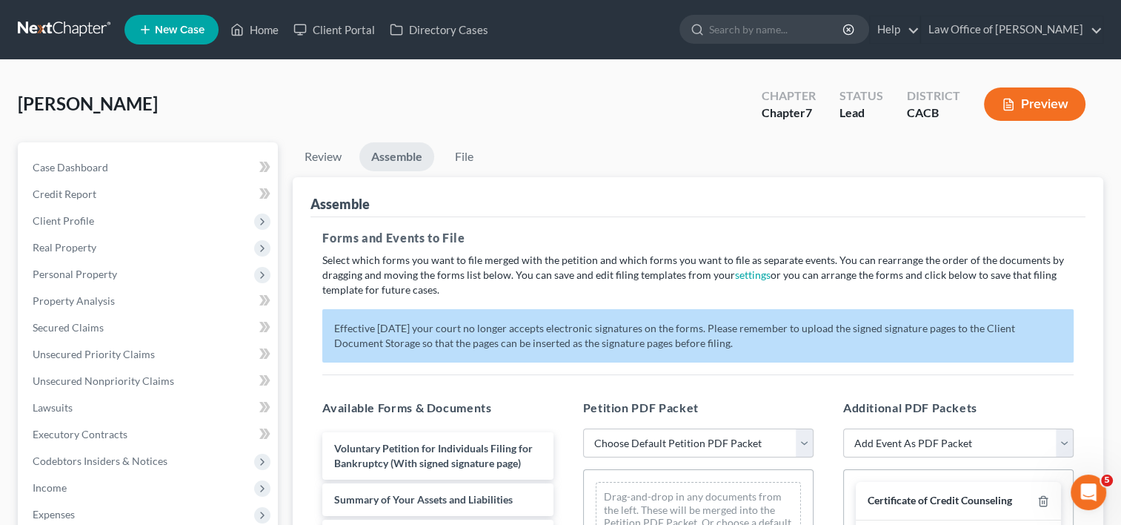
click at [736, 133] on div "[PERSON_NAME] Upgraded Chapter Chapter 7 Status Lead District CACB Preview" at bounding box center [561, 110] width 1086 height 64
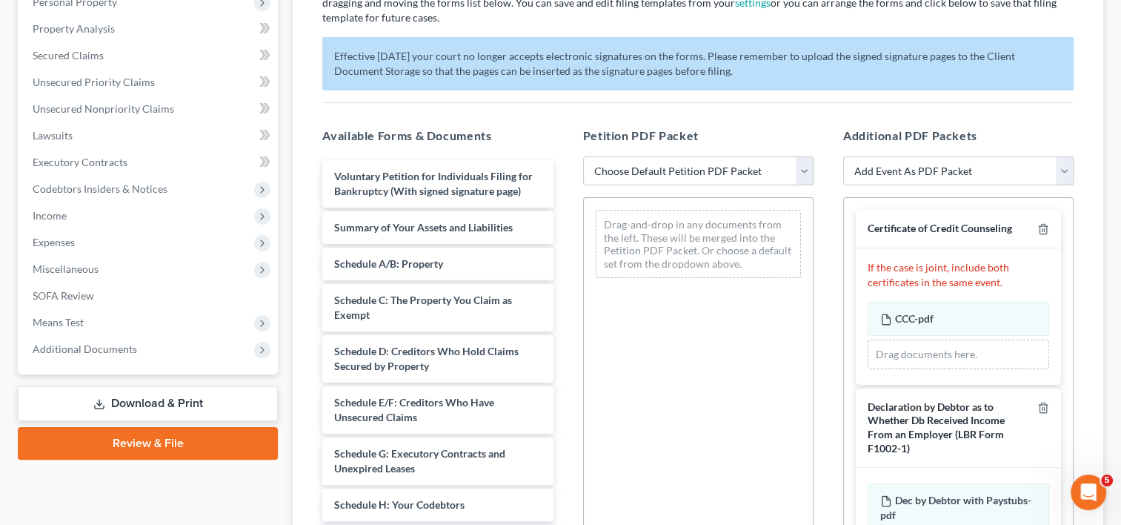
scroll to position [276, 0]
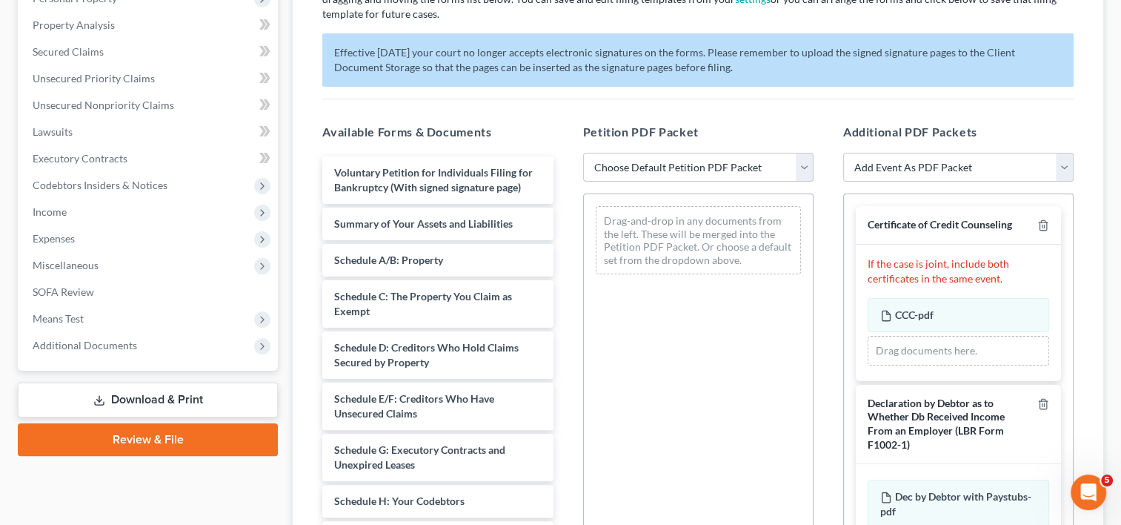
click at [769, 165] on select "Choose Default Petition PDF Packet Complete Bankruptcy Petition (all forms and …" at bounding box center [698, 168] width 231 height 30
select select "0"
click at [583, 153] on select "Choose Default Petition PDF Packet Complete Bankruptcy Petition (all forms and …" at bounding box center [698, 168] width 231 height 30
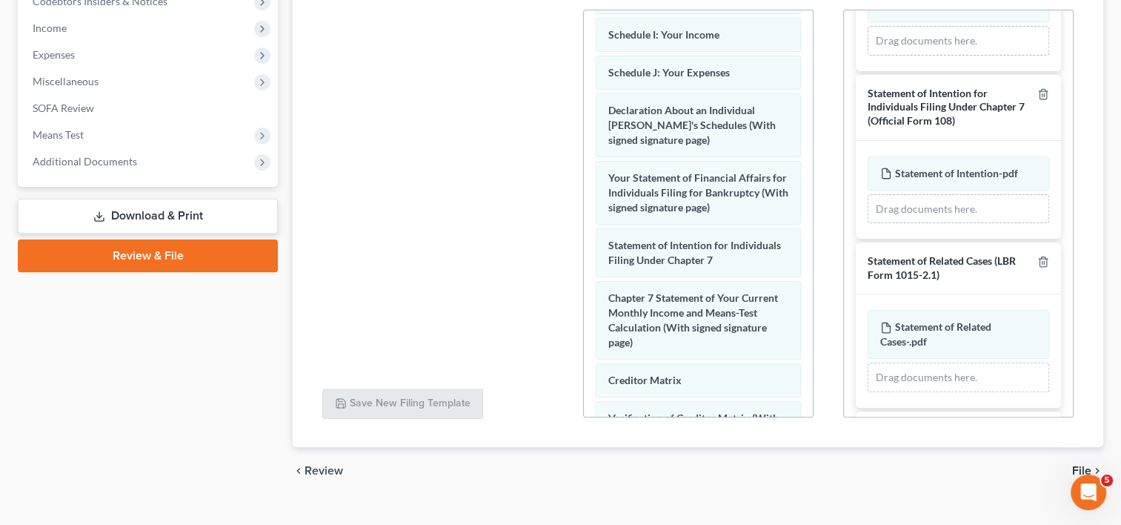
scroll to position [323, 0]
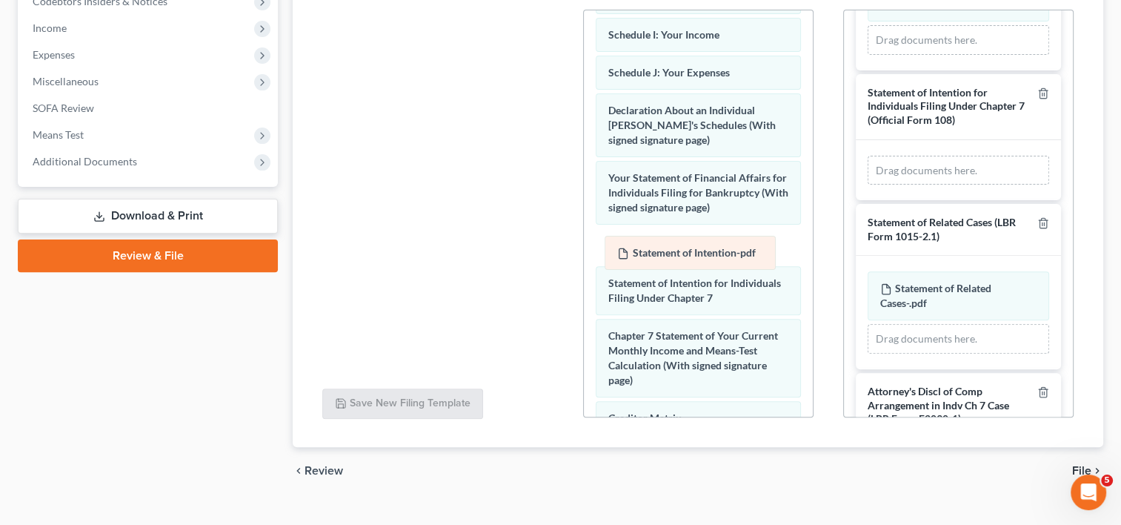
drag, startPoint x: 938, startPoint y: 172, endPoint x: 672, endPoint y: 258, distance: 279.6
click at [868, 185] on div "Statement of Intention-pdf Amended Statement of Intention-pdf Statement of Inte…" at bounding box center [959, 171] width 182 height 30
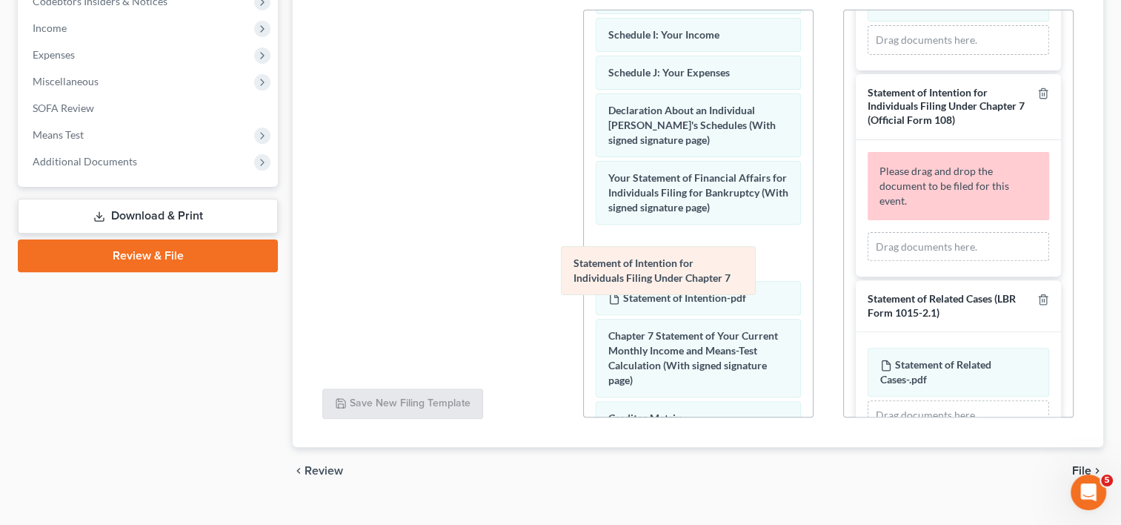
drag, startPoint x: 689, startPoint y: 307, endPoint x: 676, endPoint y: 274, distance: 35.2
click at [676, 274] on div "Statement of Intention for Individuals Filing Under Chapter 7 Voluntary Petitio…" at bounding box center [698, 138] width 229 height 1047
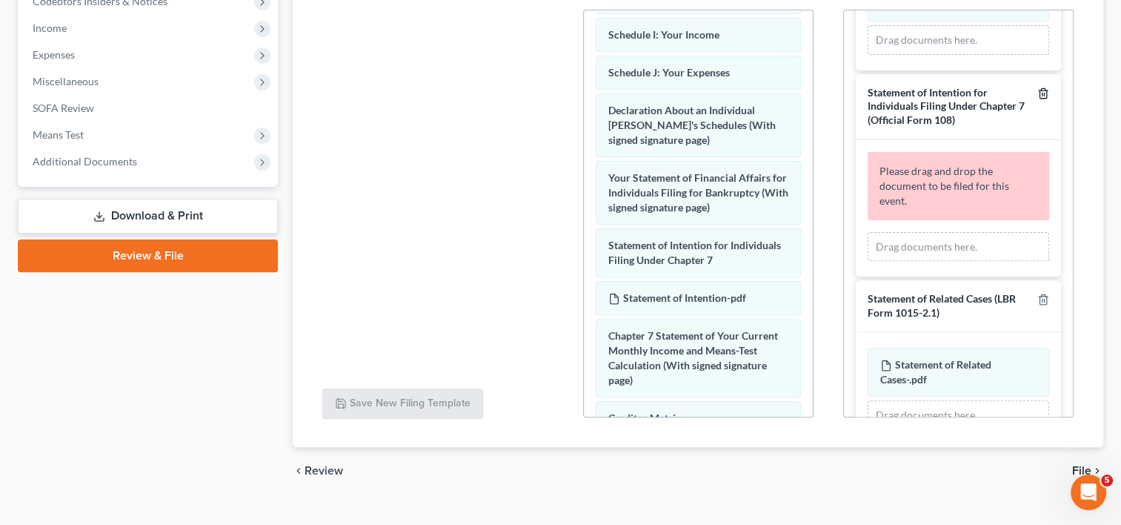
click at [1038, 89] on icon "button" at bounding box center [1044, 93] width 12 height 12
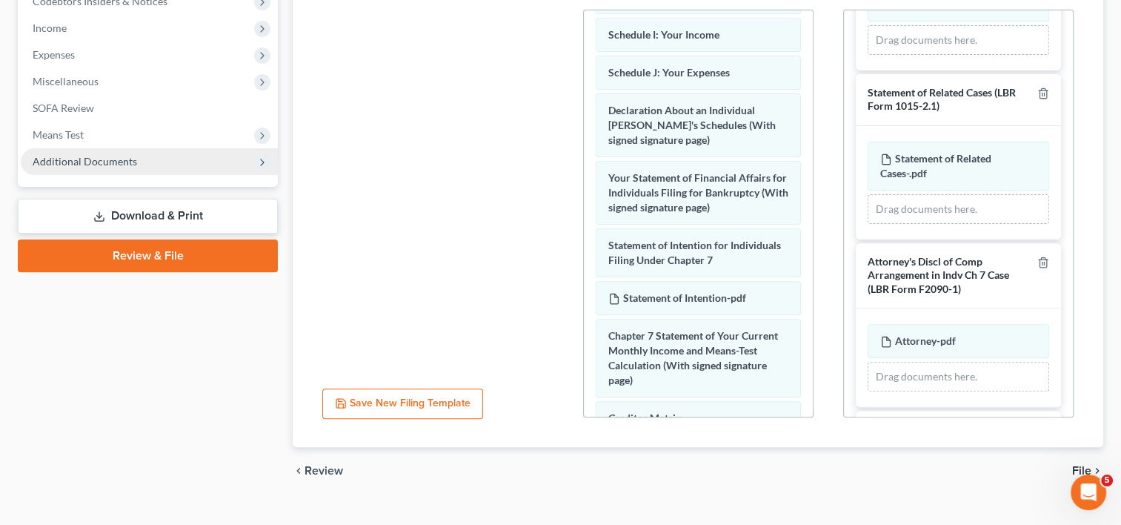
click at [99, 165] on span "Additional Documents" at bounding box center [85, 161] width 105 height 13
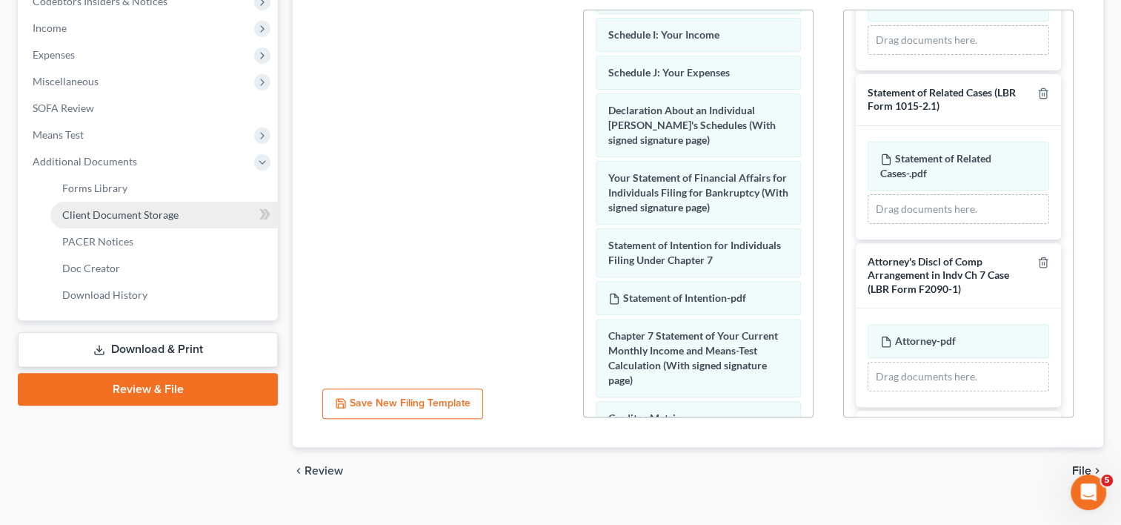
click at [151, 213] on span "Client Document Storage" at bounding box center [120, 214] width 116 height 13
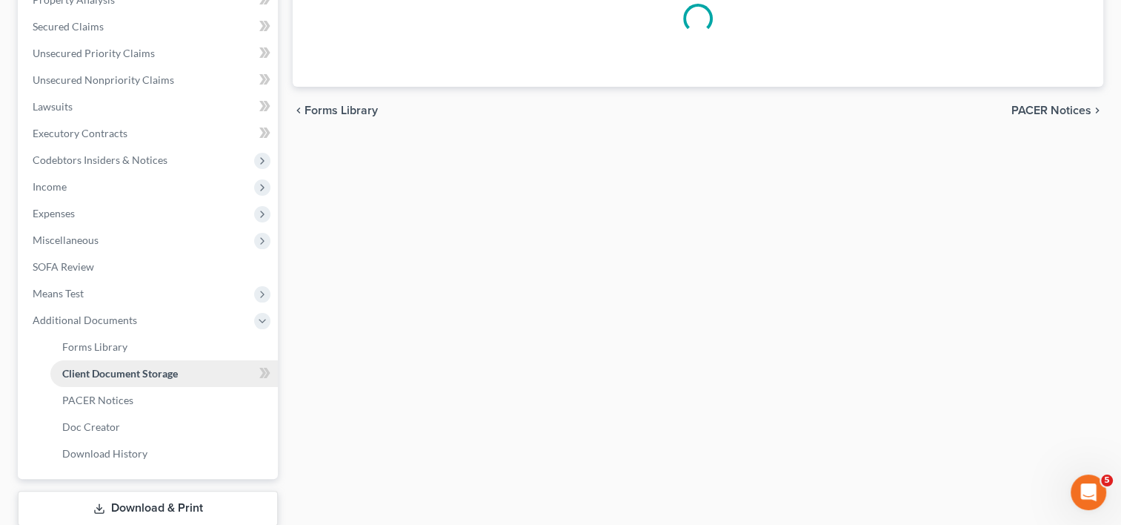
scroll to position [187, 0]
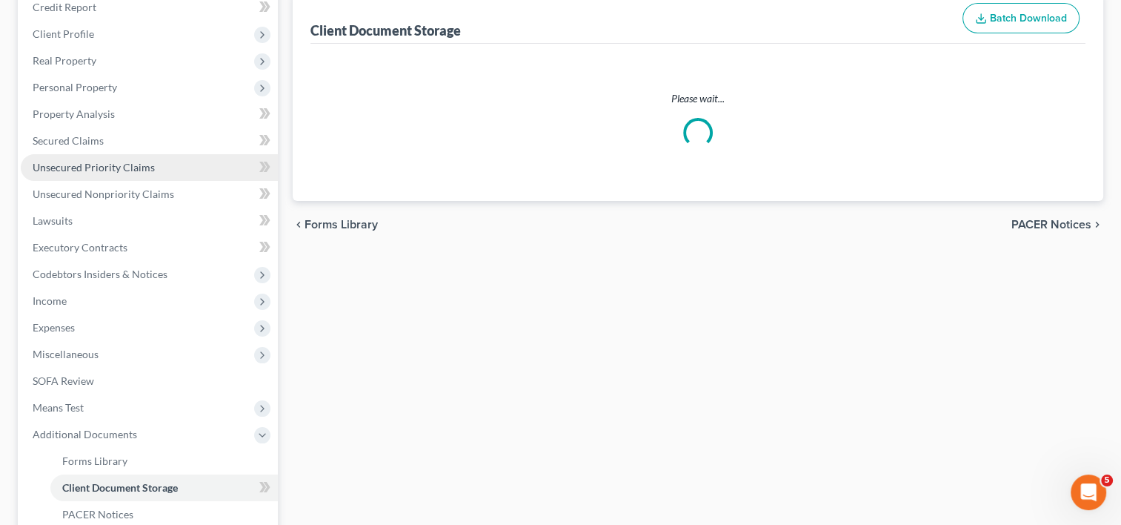
select select "10"
select select "56"
select select "30"
select select "57"
select select "64"
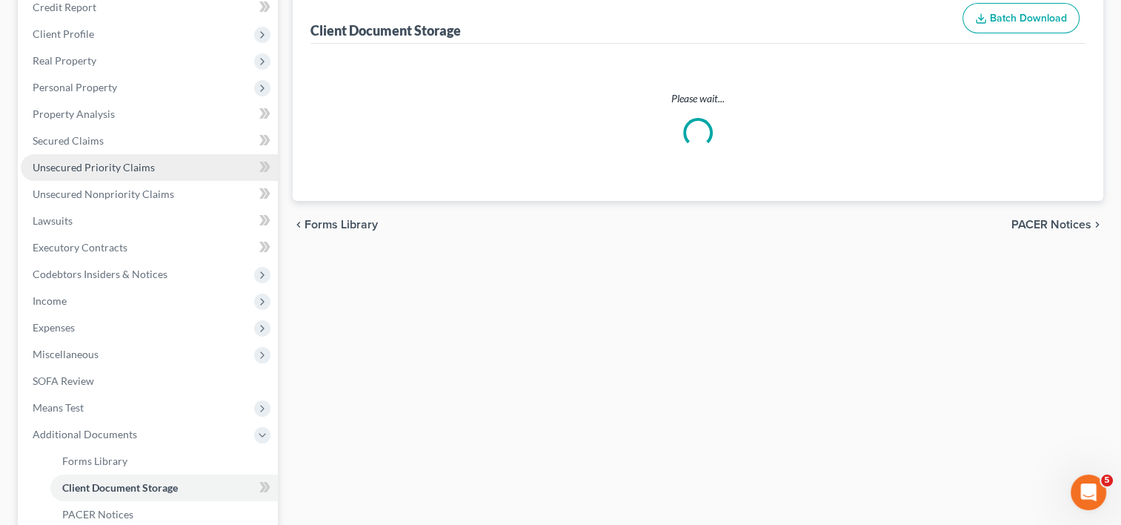
select select "65"
select select "59"
select select "60"
select select "55"
select select "7"
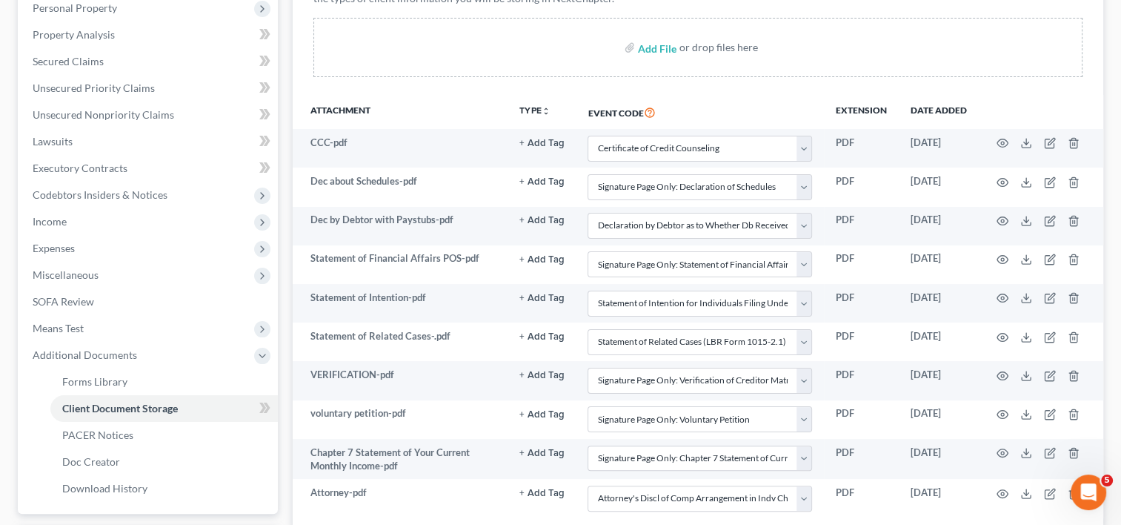
scroll to position [293, 0]
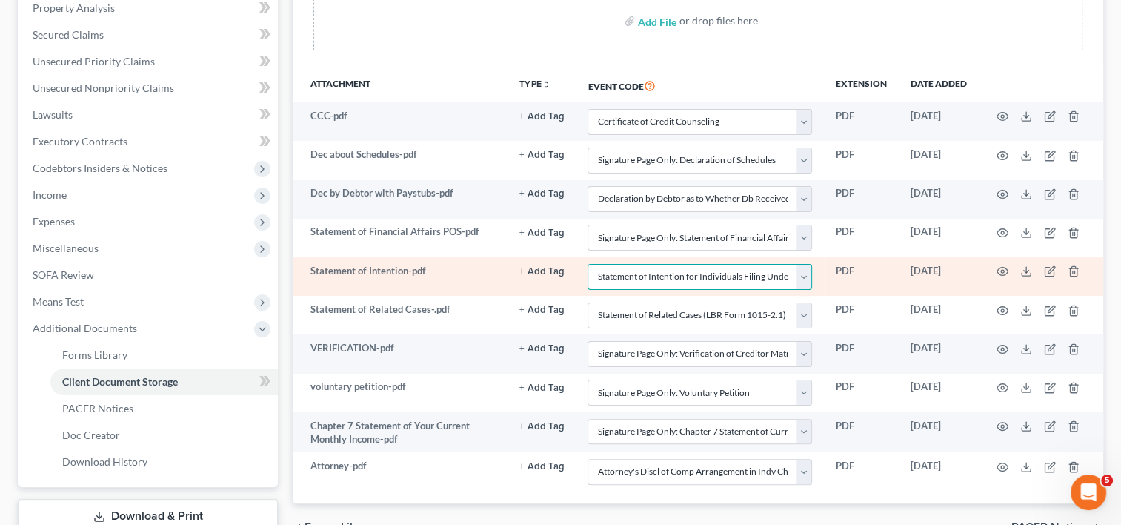
click at [808, 277] on select "Select Event Amended Chapter 11 Plan Amended Chapter 11 Small Business Plan Ame…" at bounding box center [700, 277] width 225 height 26
select select "58"
click at [588, 264] on select "Select Event Amended Chapter 11 Plan Amended Chapter 11 Small Business Plan Ame…" at bounding box center [700, 277] width 225 height 26
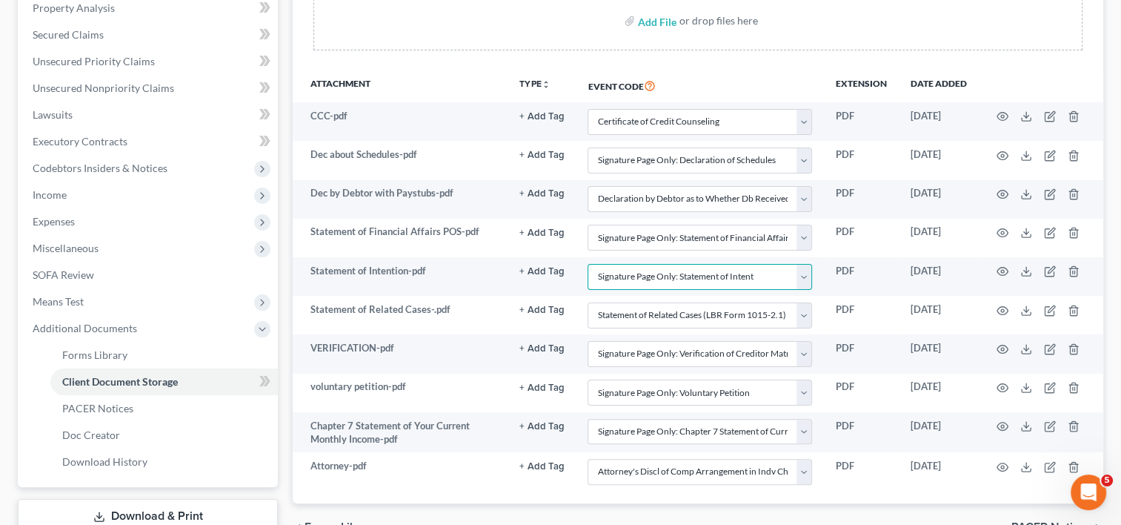
scroll to position [395, 0]
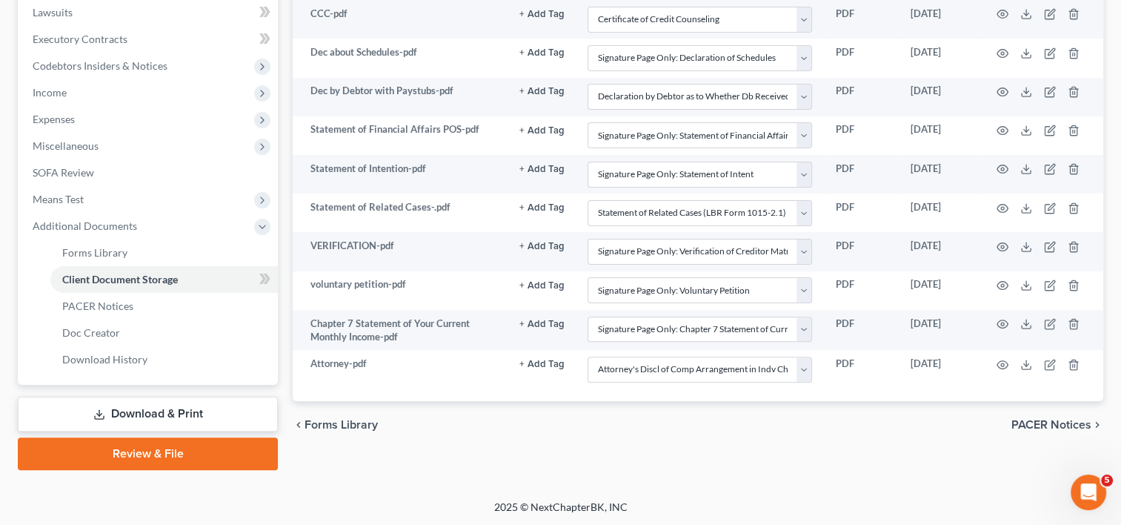
click at [171, 454] on link "Review & File" at bounding box center [148, 453] width 260 height 33
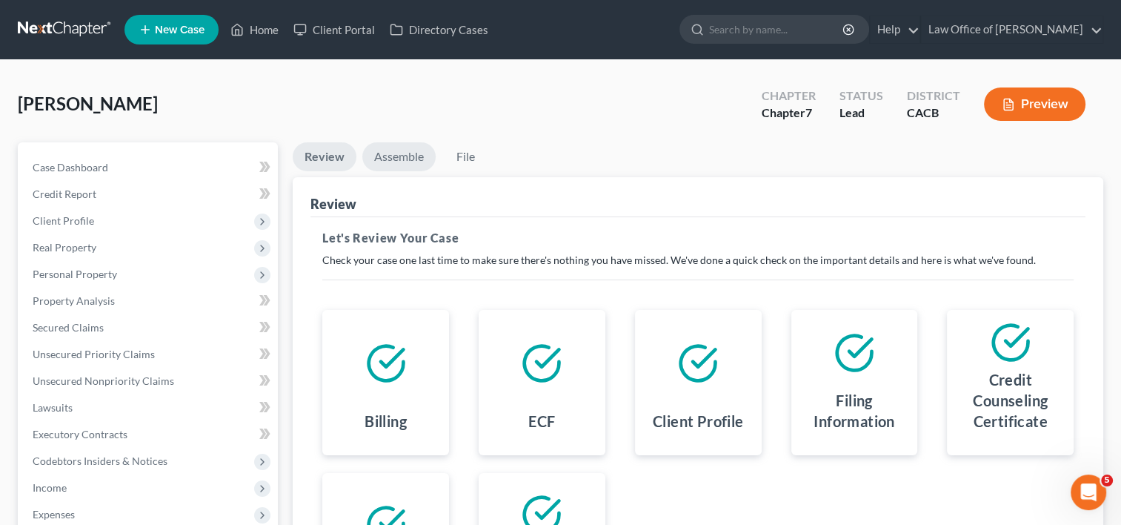
click at [388, 160] on link "Assemble" at bounding box center [398, 156] width 73 height 29
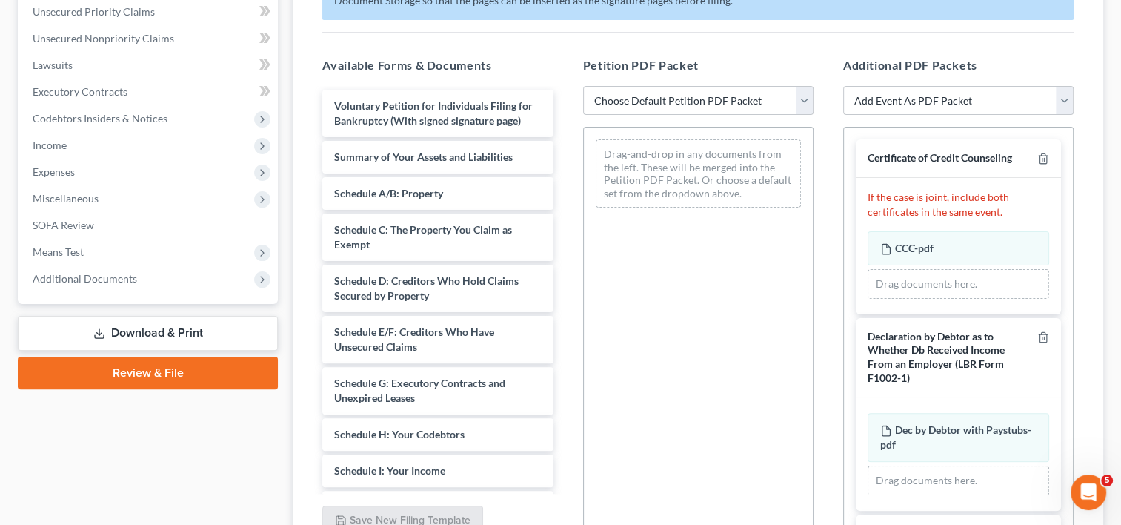
scroll to position [346, 0]
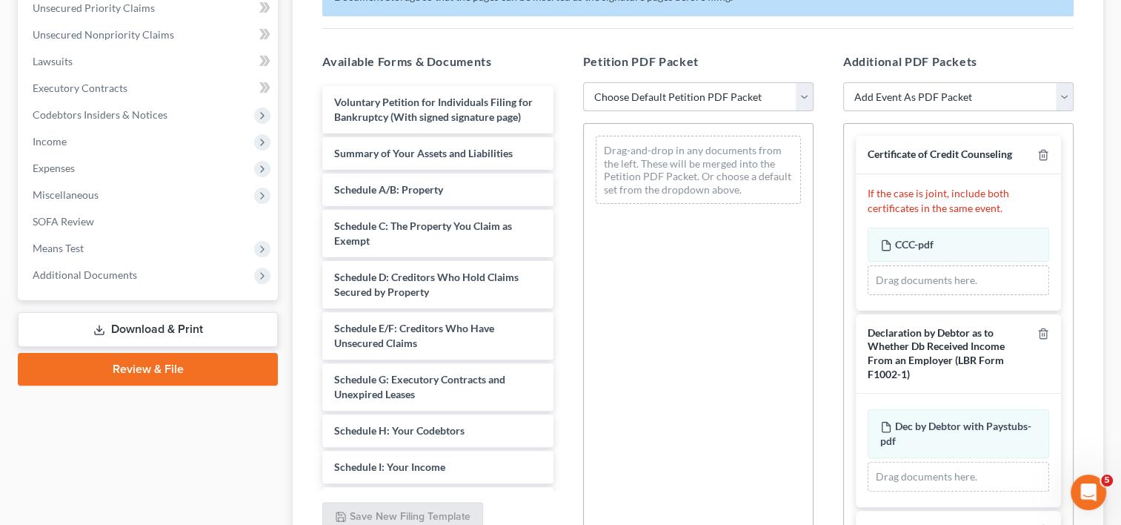
click at [667, 99] on select "Choose Default Petition PDF Packet Complete Bankruptcy Petition (all forms and …" at bounding box center [698, 97] width 231 height 30
select select "0"
click at [583, 82] on select "Choose Default Petition PDF Packet Complete Bankruptcy Petition (all forms and …" at bounding box center [698, 97] width 231 height 30
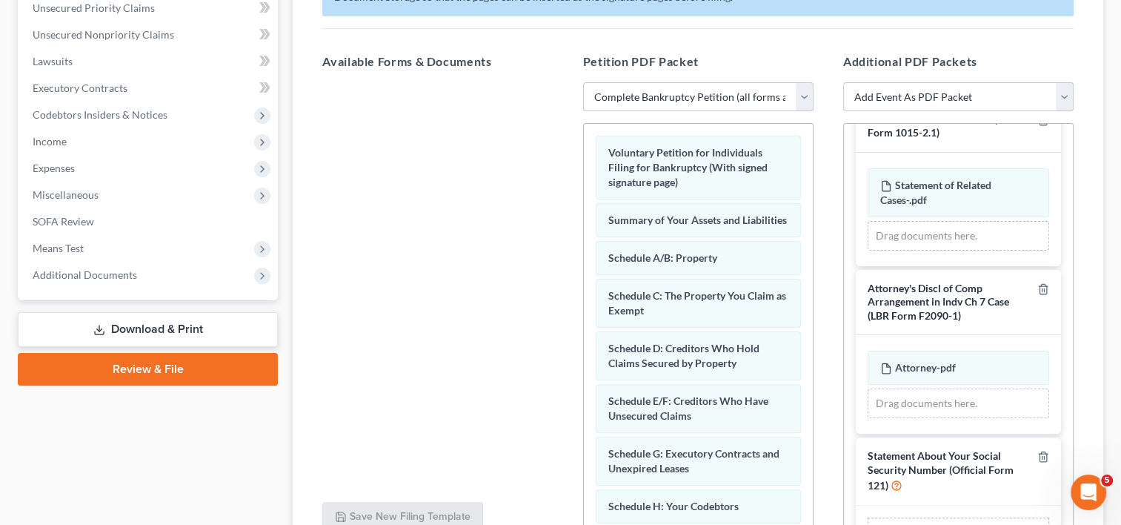
scroll to position [417, 0]
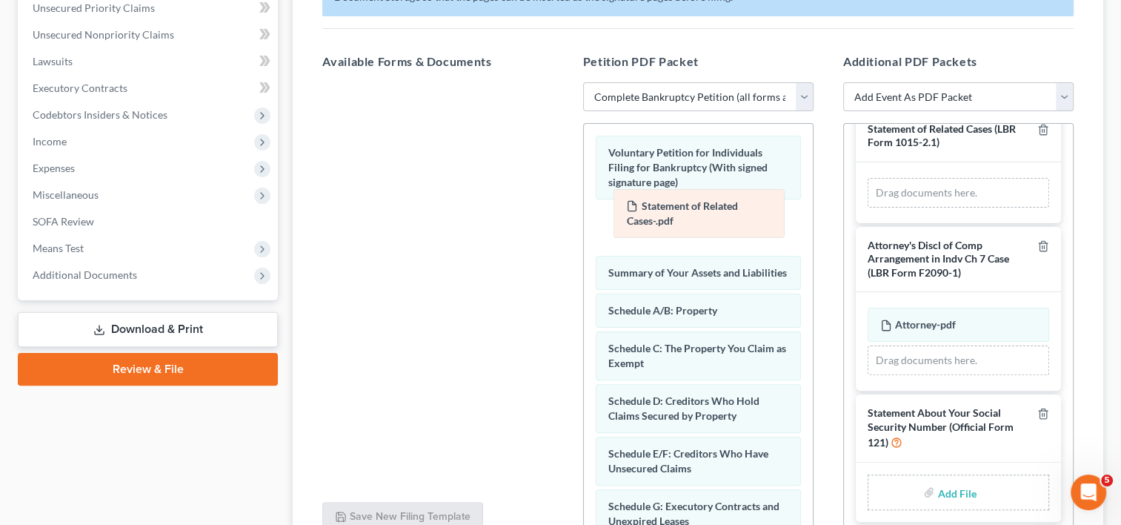
drag, startPoint x: 943, startPoint y: 184, endPoint x: 689, endPoint y: 216, distance: 256.2
click at [868, 208] on div "Statement of Related Cases-.pdf Amended Statement of Related Cases-.pdf Stateme…" at bounding box center [959, 193] width 182 height 30
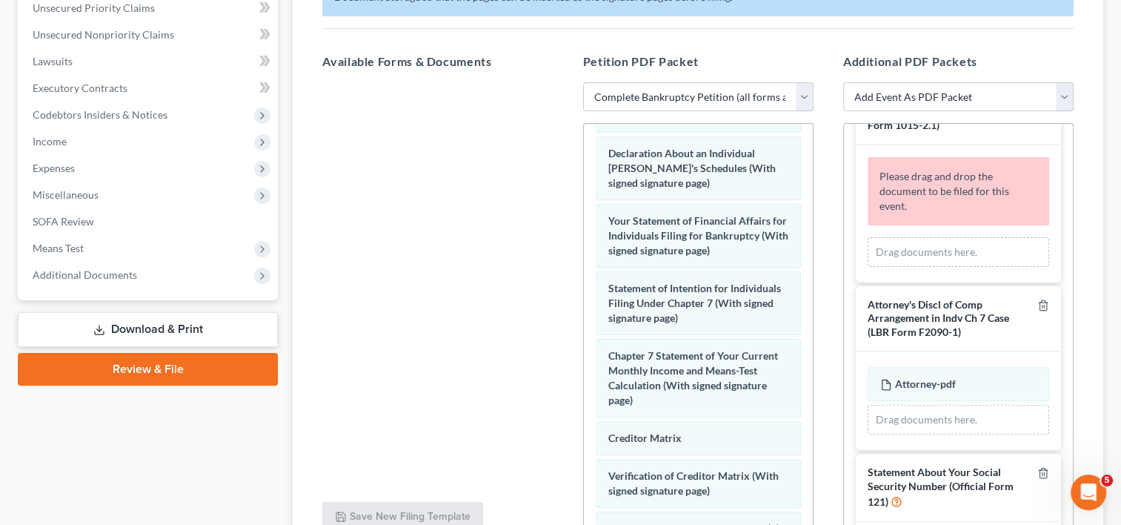
scroll to position [508, 0]
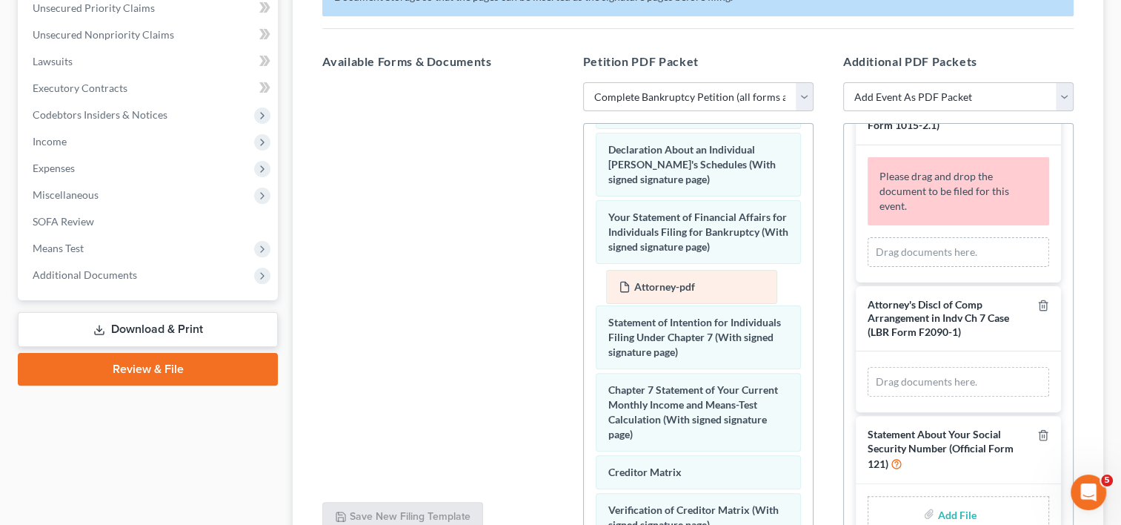
drag, startPoint x: 945, startPoint y: 379, endPoint x: 684, endPoint y: 285, distance: 277.4
click at [868, 367] on div "Attorney-pdf Amended Attorney-pdf Attorney-pdf Amended Attorney-pdf Drag docume…" at bounding box center [959, 382] width 182 height 30
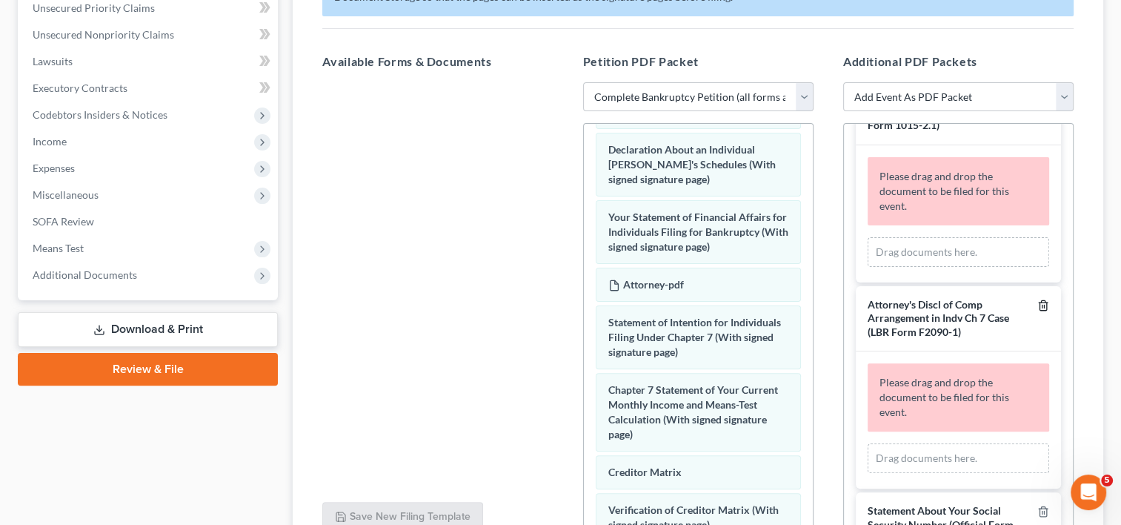
click at [1038, 302] on icon "button" at bounding box center [1044, 305] width 12 height 12
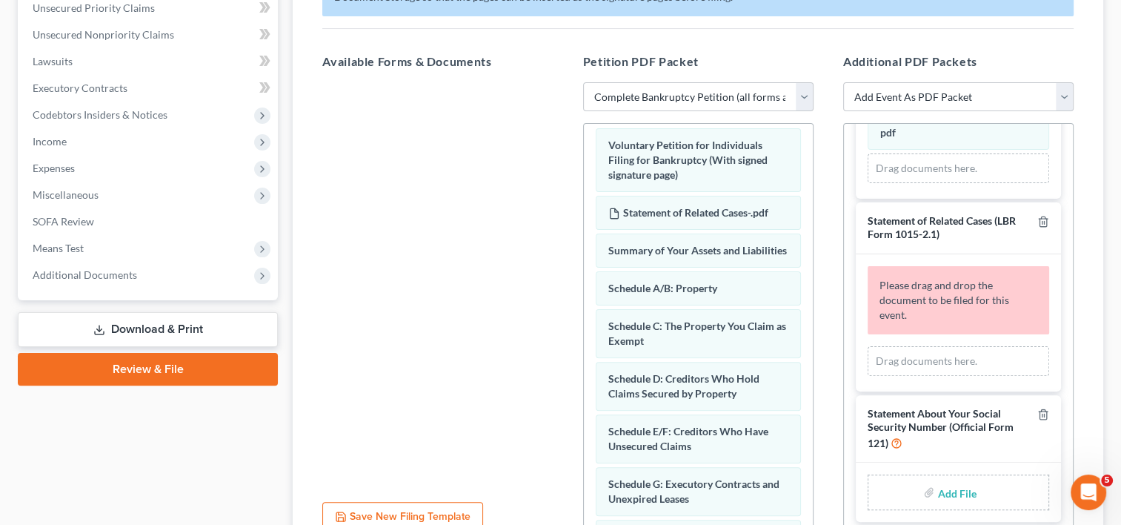
scroll to position [0, 0]
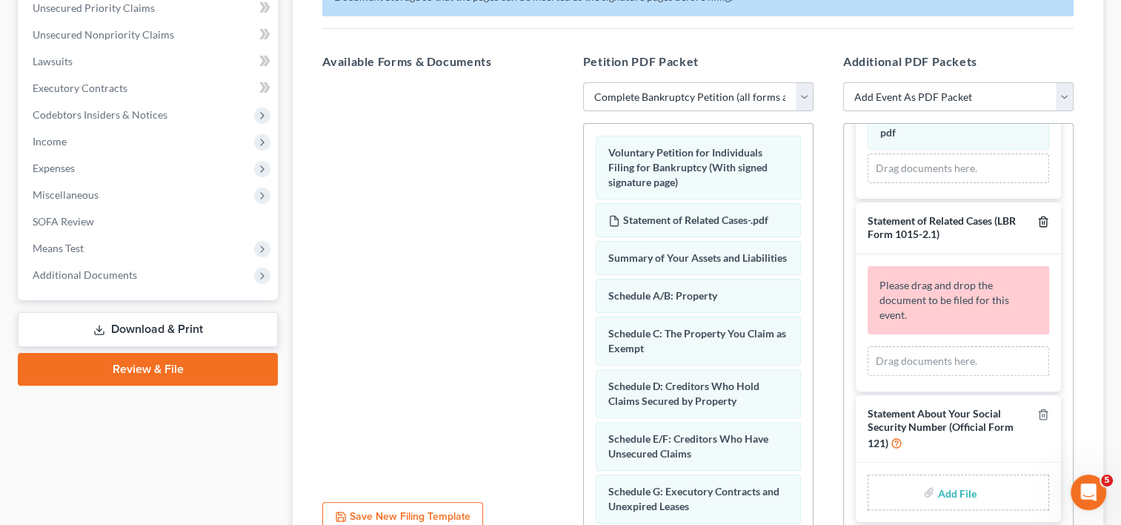
click at [1038, 222] on icon "button" at bounding box center [1044, 222] width 12 height 12
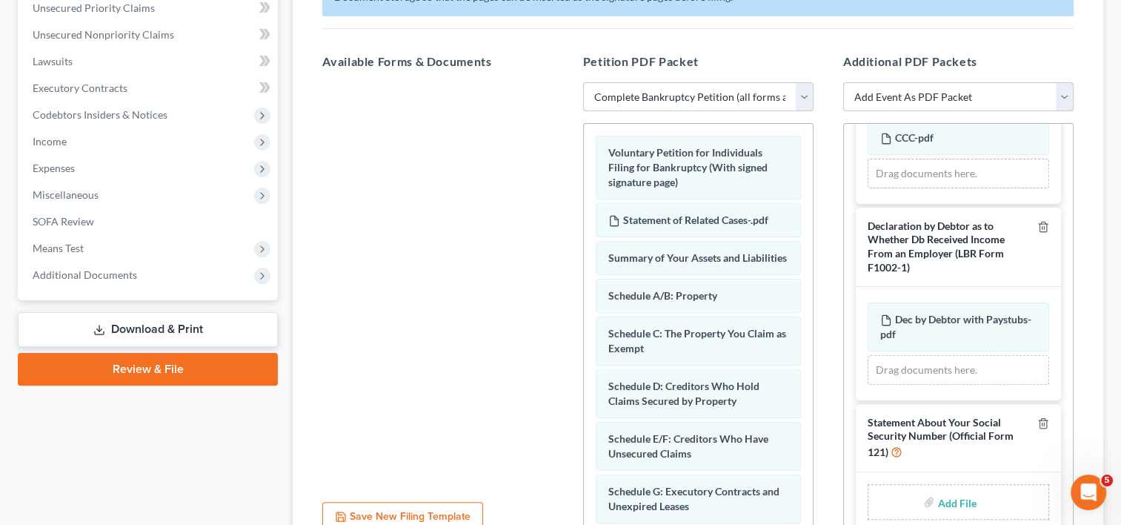
scroll to position [116, 0]
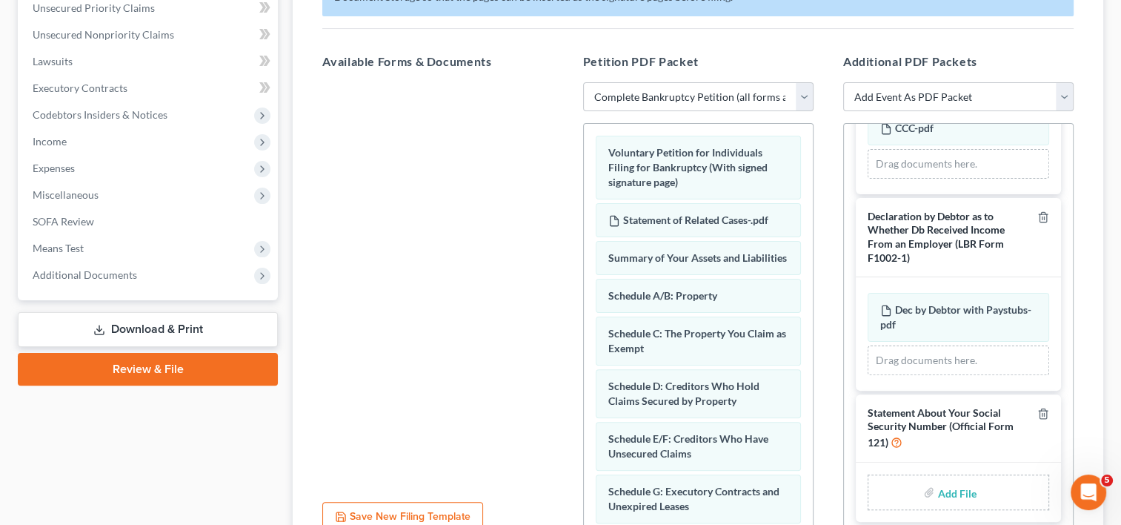
click at [957, 495] on input "file" at bounding box center [956, 492] width 36 height 27
type input "C:\fakepath\Social Security Statement.pdf"
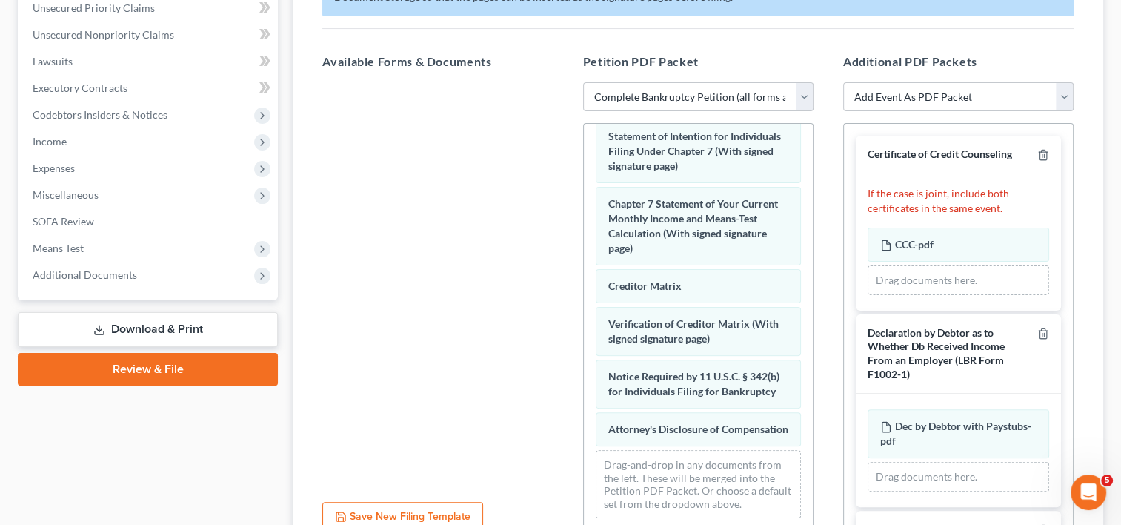
scroll to position [732, 0]
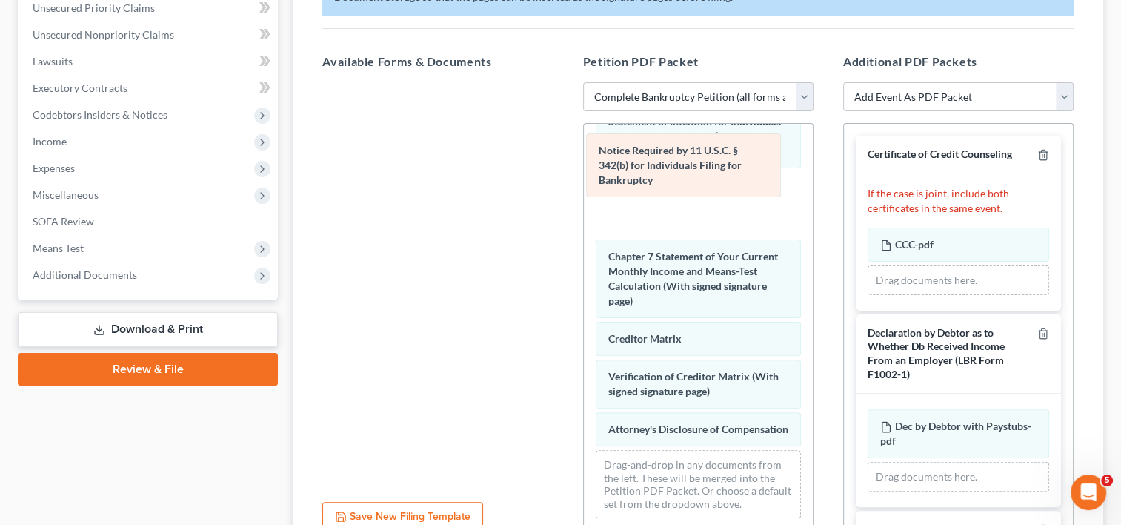
drag, startPoint x: 678, startPoint y: 357, endPoint x: 669, endPoint y: 161, distance: 196.6
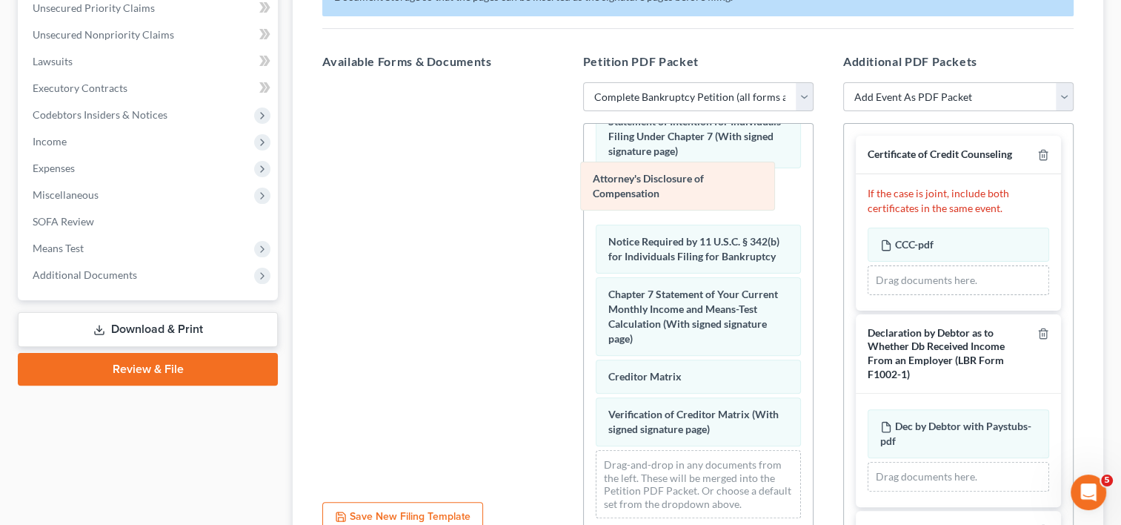
drag, startPoint x: 705, startPoint y: 413, endPoint x: 691, endPoint y: 159, distance: 253.9
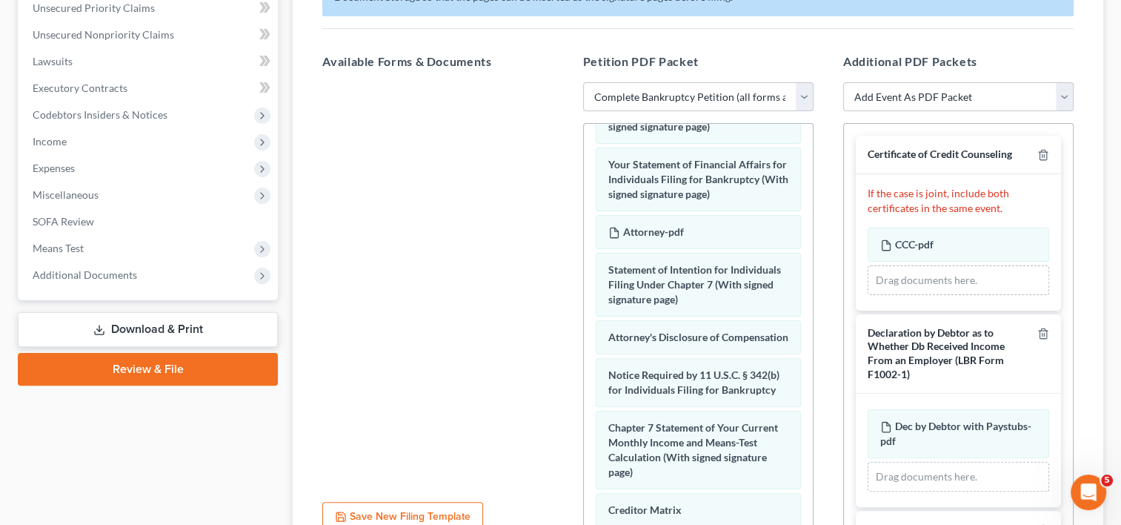
scroll to position [557, 0]
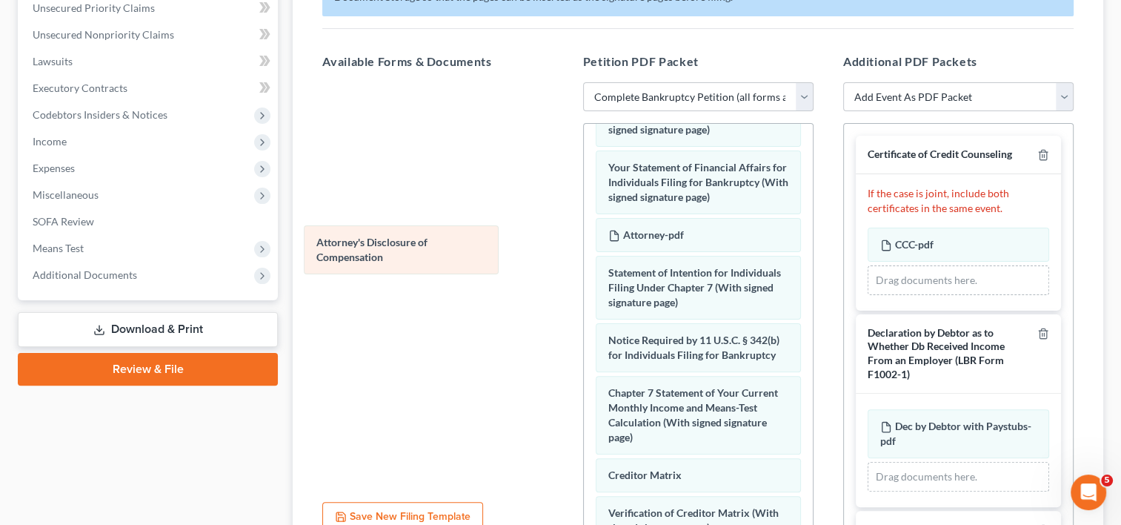
drag, startPoint x: 667, startPoint y: 367, endPoint x: 376, endPoint y: 259, distance: 310.5
click at [584, 259] on div "Attorney's Disclosure of Compensation Voluntary Petition for Individuals Filing…" at bounding box center [698, 97] width 229 height 1062
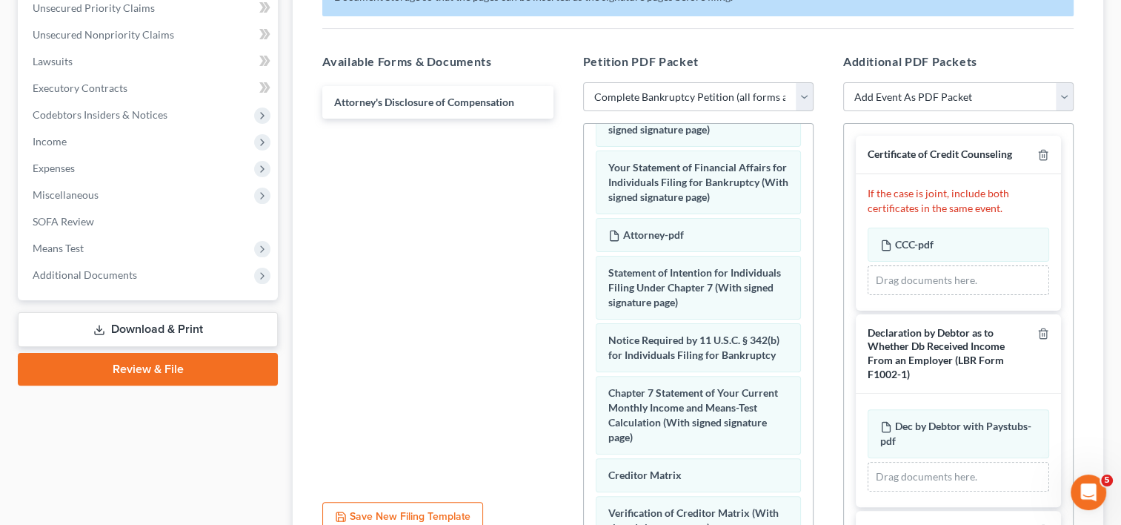
scroll to position [679, 0]
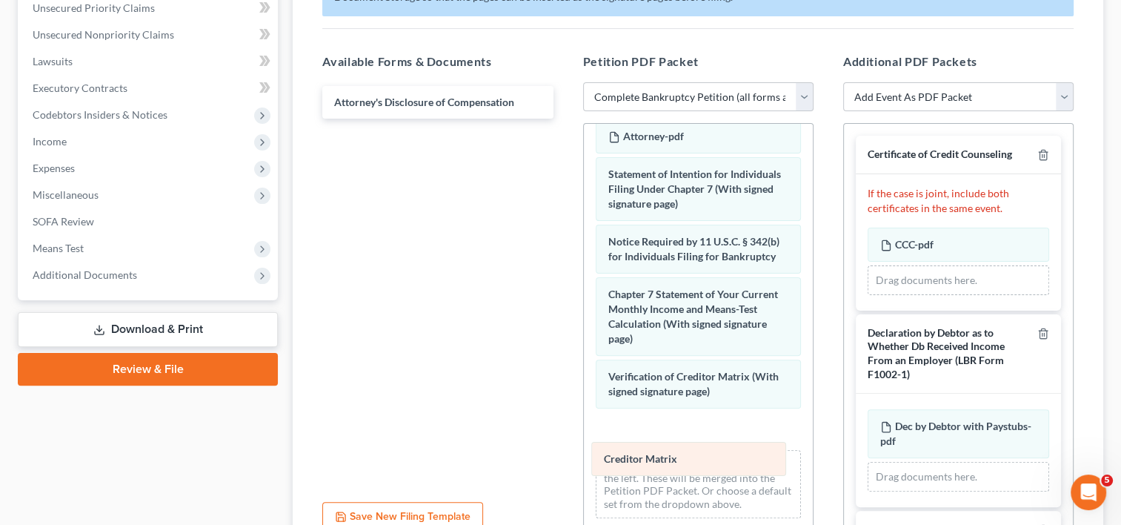
drag, startPoint x: 732, startPoint y: 387, endPoint x: 729, endPoint y: 468, distance: 81.6
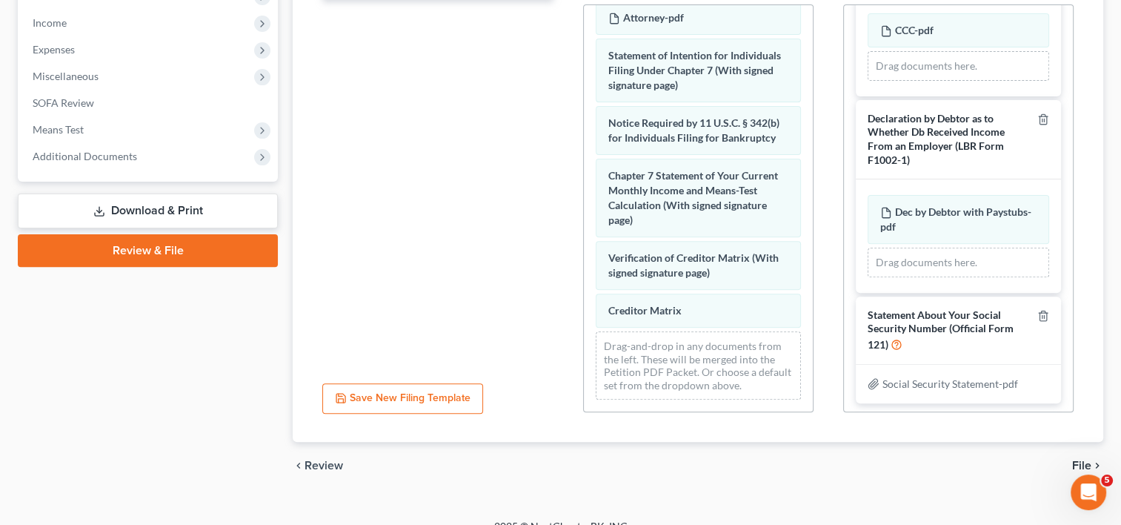
scroll to position [484, 0]
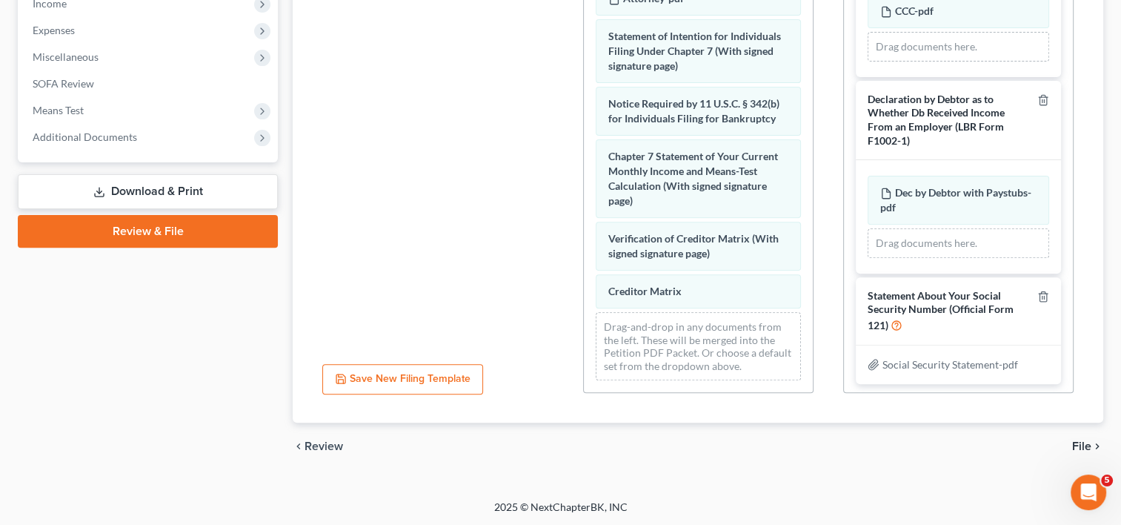
click at [1090, 445] on span "File" at bounding box center [1081, 446] width 19 height 12
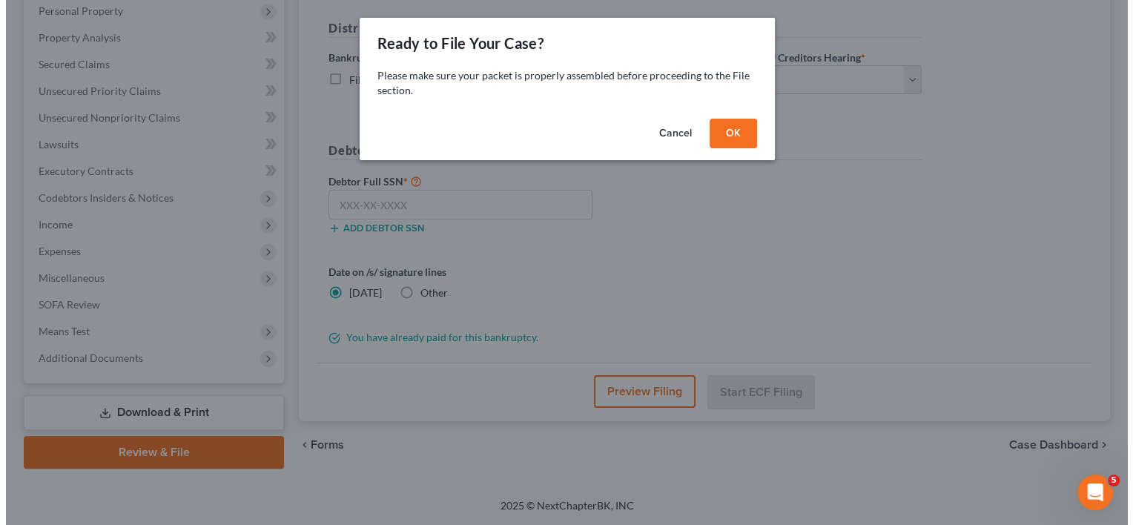
scroll to position [262, 0]
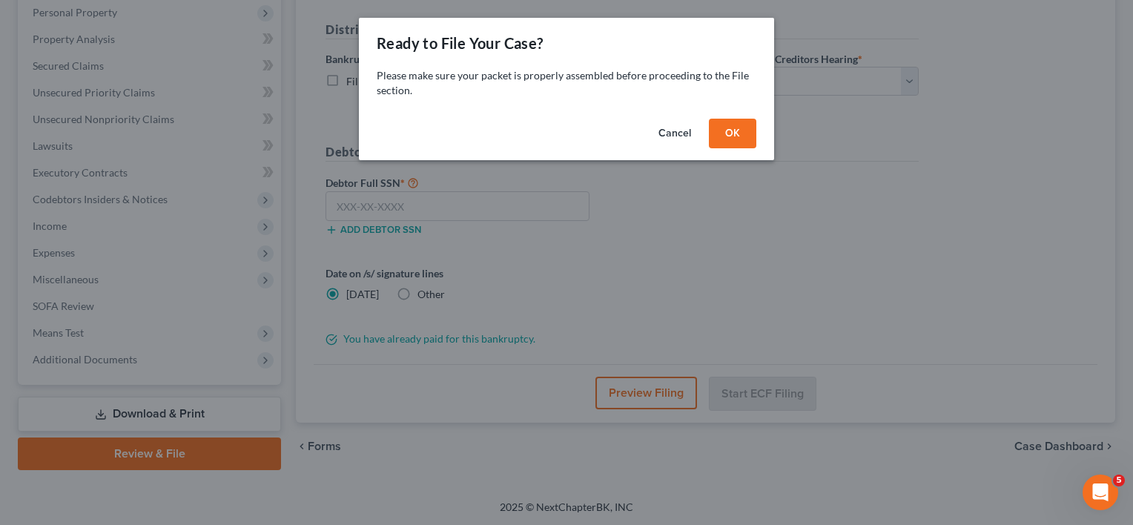
click at [738, 133] on button "OK" at bounding box center [732, 134] width 47 height 30
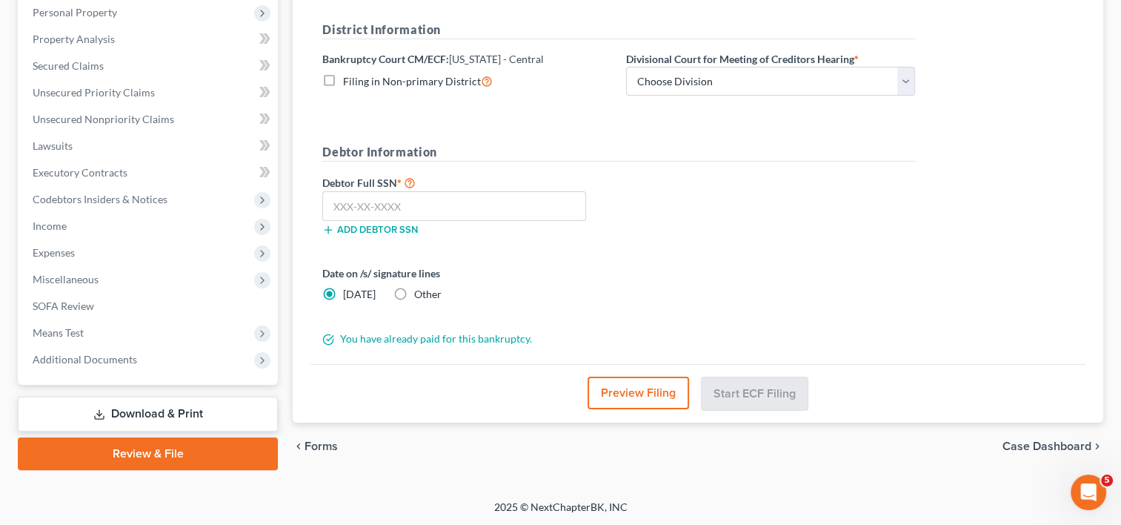
click at [414, 296] on label "Other" at bounding box center [427, 294] width 27 height 15
click at [420, 296] on input "Other" at bounding box center [425, 292] width 10 height 10
radio input "true"
radio input "false"
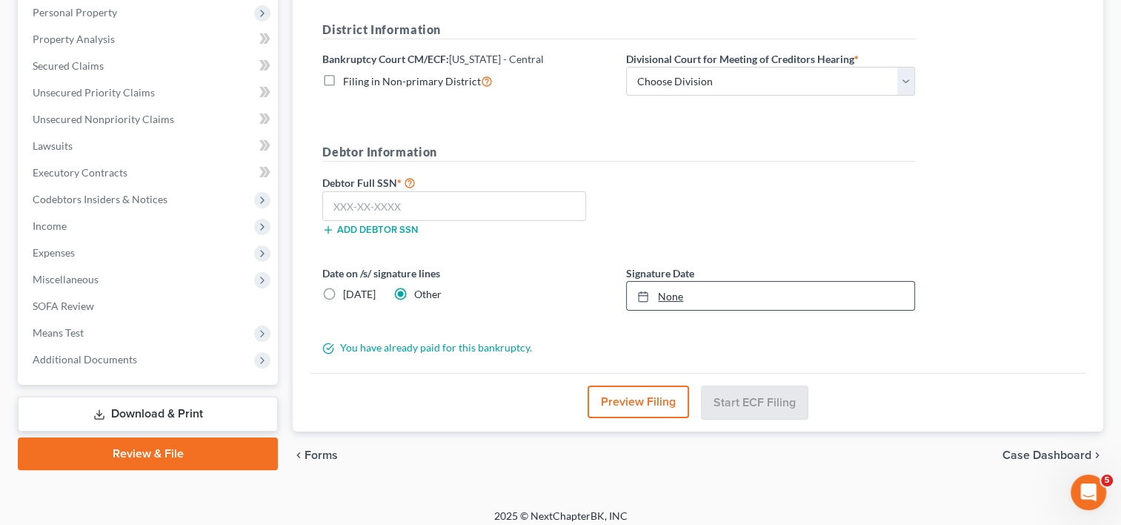
type input "[DATE]"
click at [677, 299] on link "[DATE]" at bounding box center [771, 296] width 288 height 28
click at [360, 205] on input "text" at bounding box center [454, 206] width 264 height 30
type input "308-56-9392"
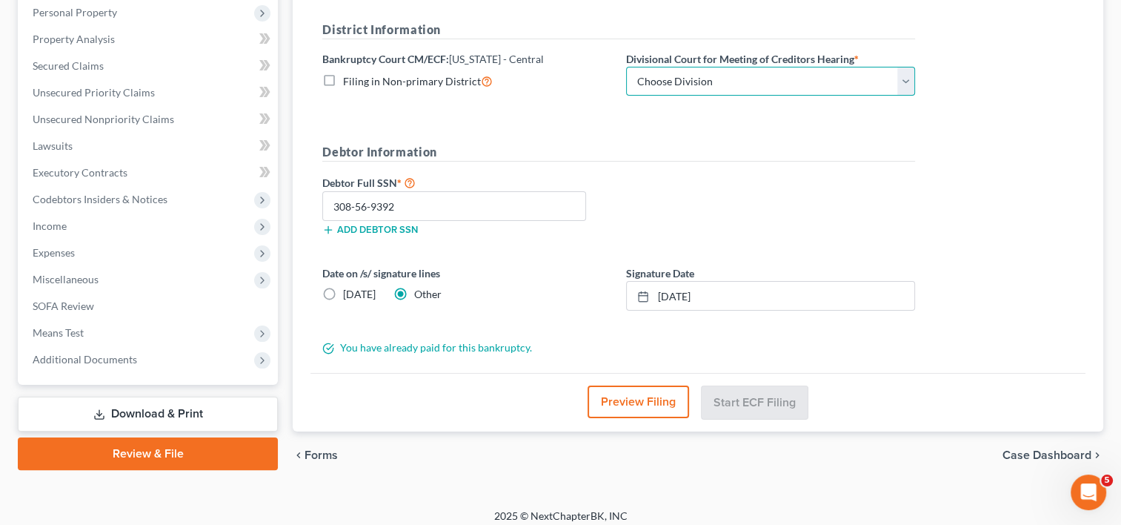
click at [756, 73] on select "Choose Division [GEOGRAPHIC_DATA][PERSON_NAME] [GEOGRAPHIC_DATA] [GEOGRAPHIC_DA…" at bounding box center [770, 82] width 289 height 30
select select "3"
click at [626, 67] on select "Choose Division [GEOGRAPHIC_DATA][PERSON_NAME] [GEOGRAPHIC_DATA] [GEOGRAPHIC_DA…" at bounding box center [770, 82] width 289 height 30
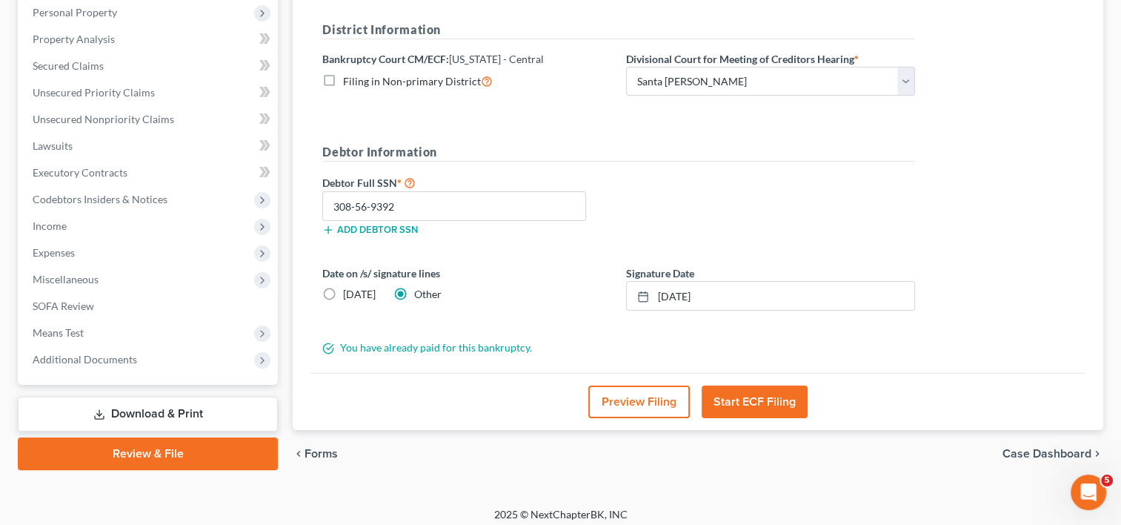
click at [777, 407] on button "Start ECF Filing" at bounding box center [755, 401] width 106 height 33
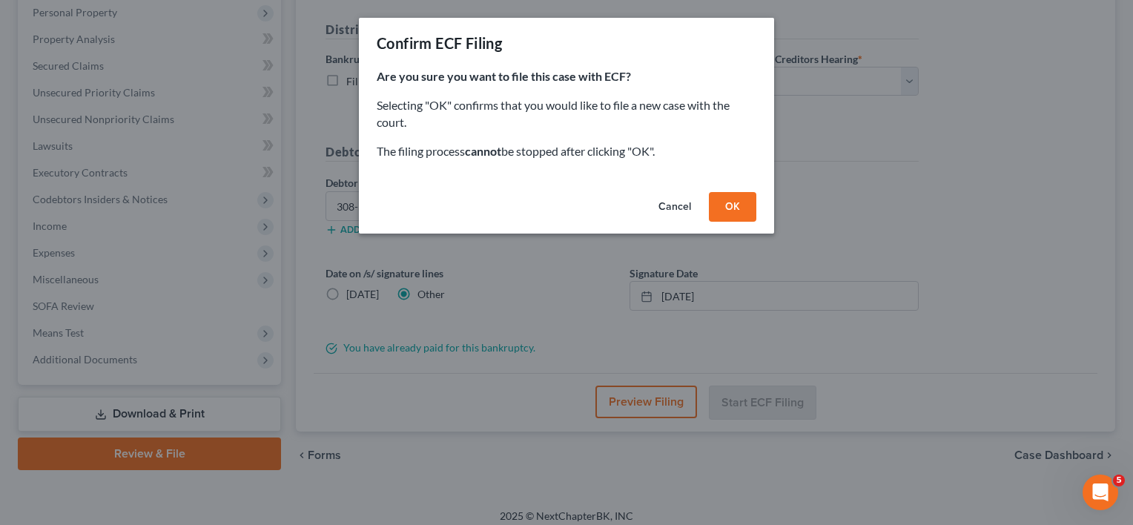
click at [735, 204] on button "OK" at bounding box center [732, 207] width 47 height 30
